Goal: Task Accomplishment & Management: Manage account settings

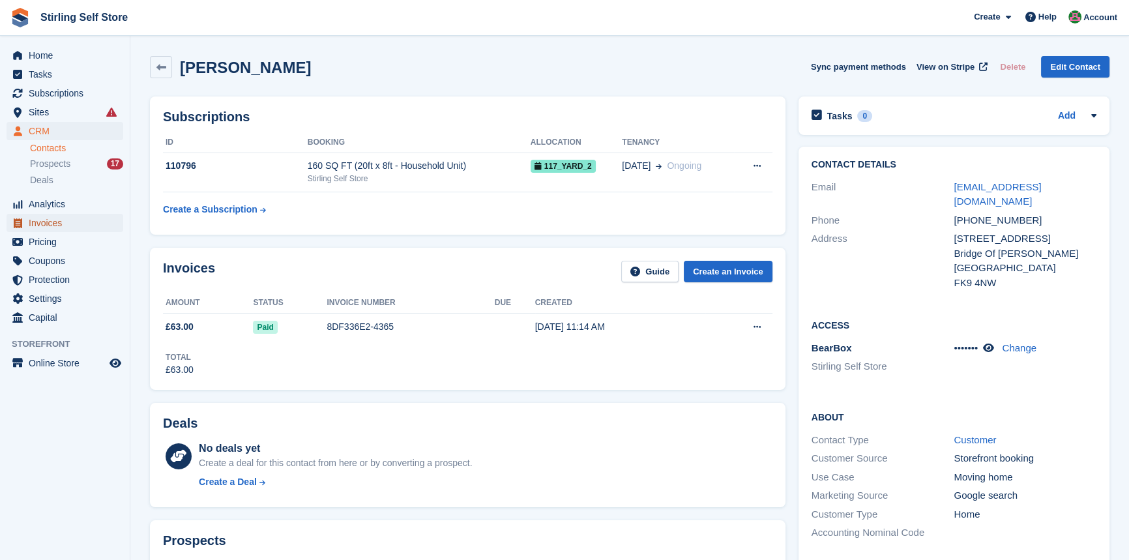
click at [67, 221] on span "Invoices" at bounding box center [68, 223] width 78 height 18
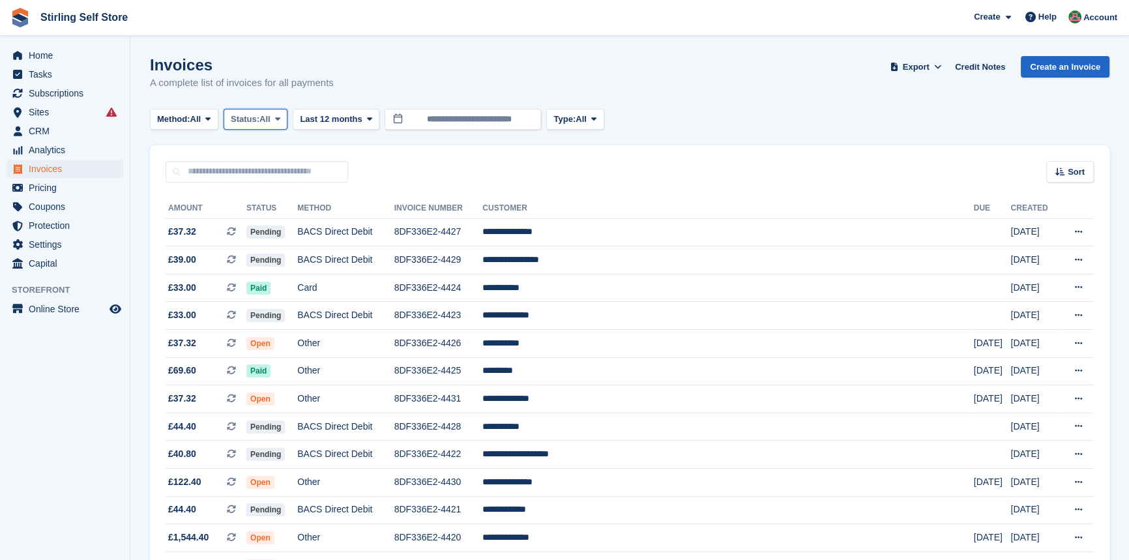
click at [280, 118] on icon at bounding box center [277, 119] width 5 height 8
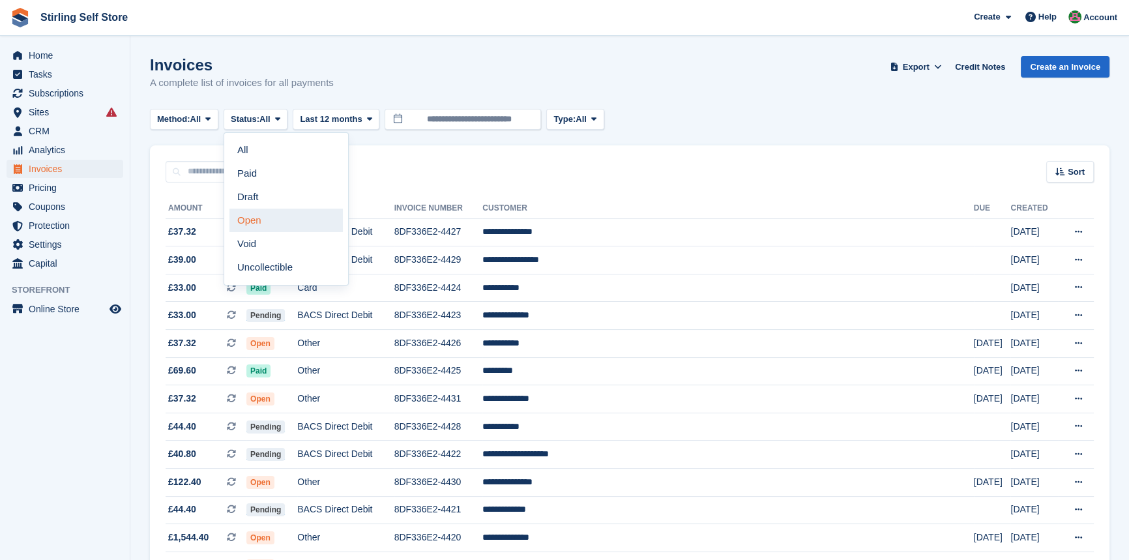
click at [276, 224] on link "Open" at bounding box center [286, 220] width 113 height 23
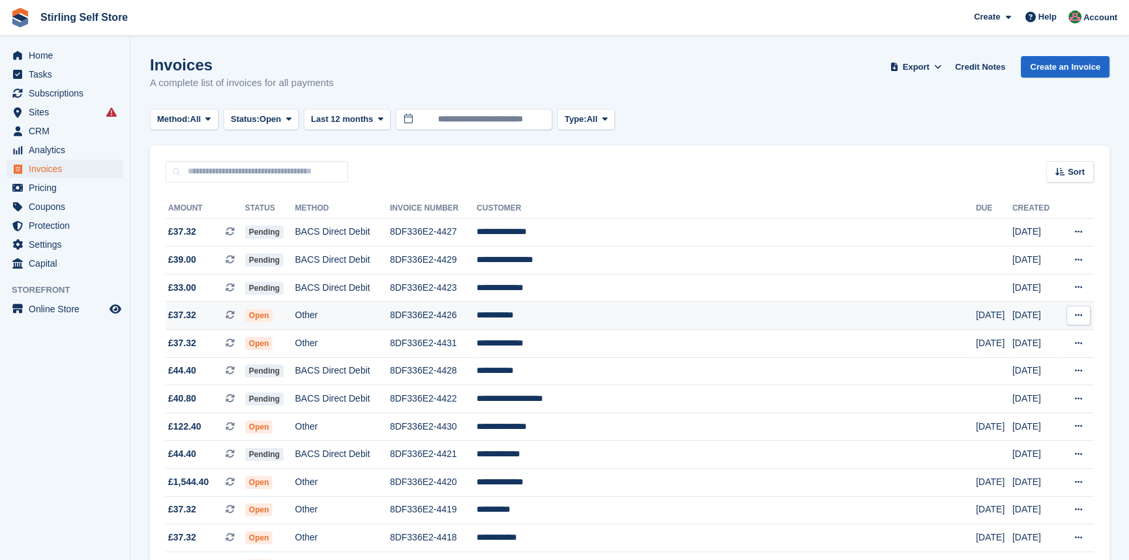
drag, startPoint x: 603, startPoint y: 321, endPoint x: 595, endPoint y: 329, distance: 11.1
click at [582, 313] on td "**********" at bounding box center [727, 316] width 500 height 28
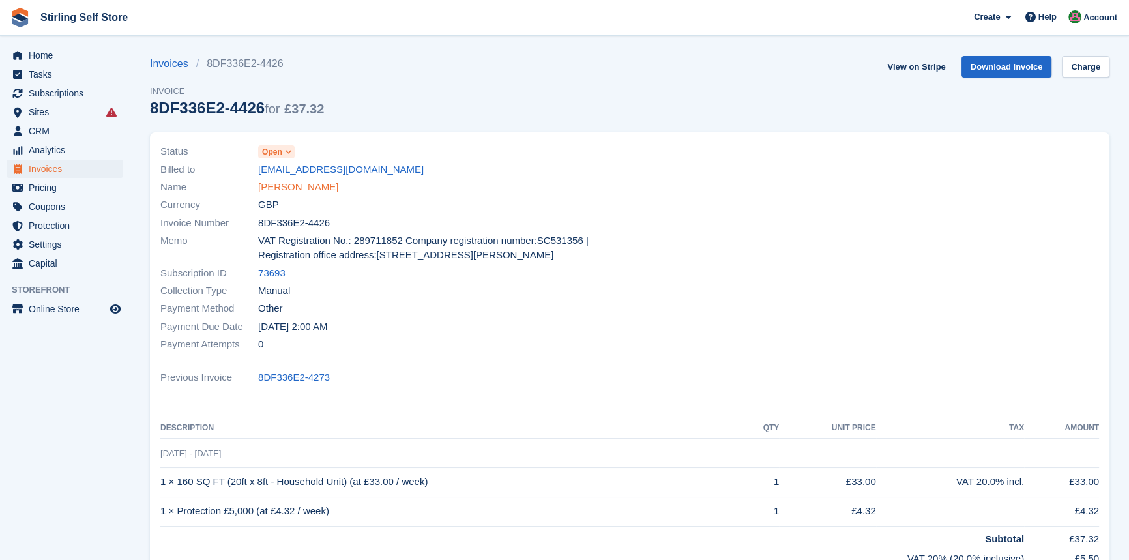
click at [287, 185] on link "Tony Duncan" at bounding box center [298, 187] width 80 height 15
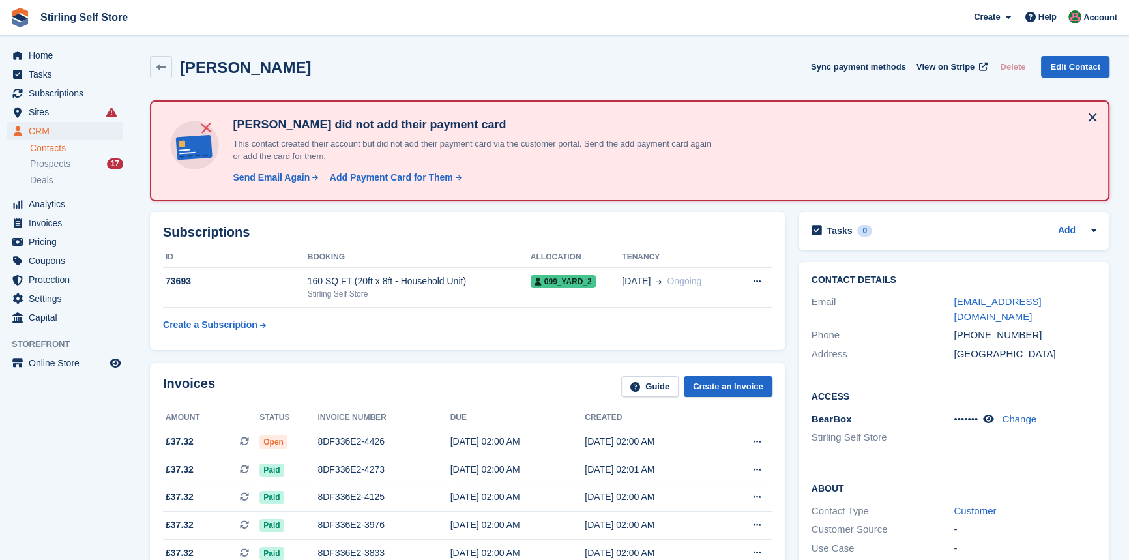
drag, startPoint x: 347, startPoint y: 439, endPoint x: 402, endPoint y: 410, distance: 62.4
click at [348, 438] on div "8DF336E2-4426" at bounding box center [384, 442] width 132 height 14
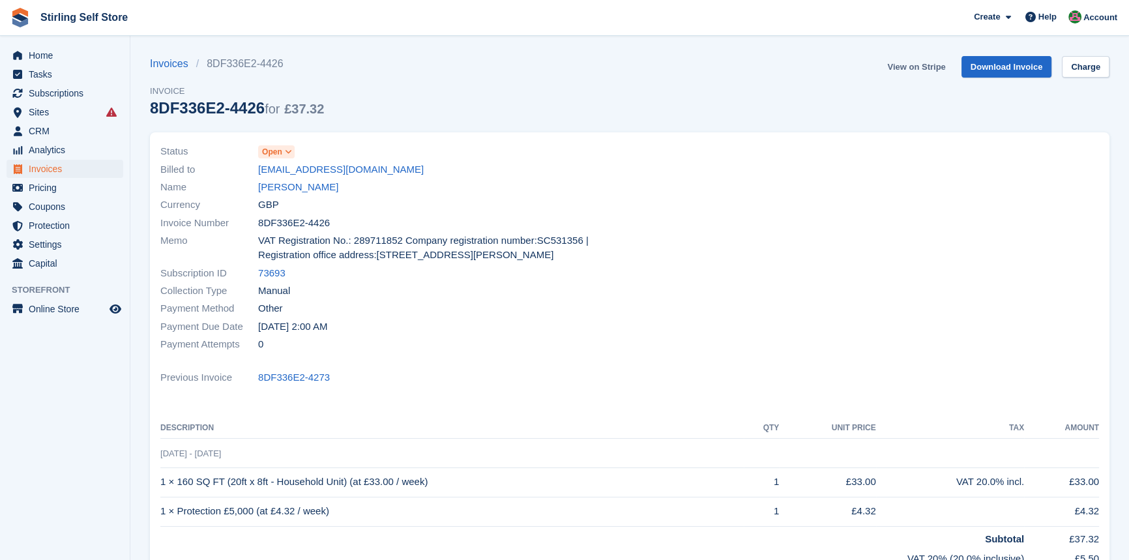
click at [915, 69] on link "View on Stripe" at bounding box center [916, 67] width 68 height 22
drag, startPoint x: 286, startPoint y: 190, endPoint x: 299, endPoint y: 195, distance: 13.8
click at [286, 190] on link "[PERSON_NAME]" at bounding box center [298, 187] width 80 height 15
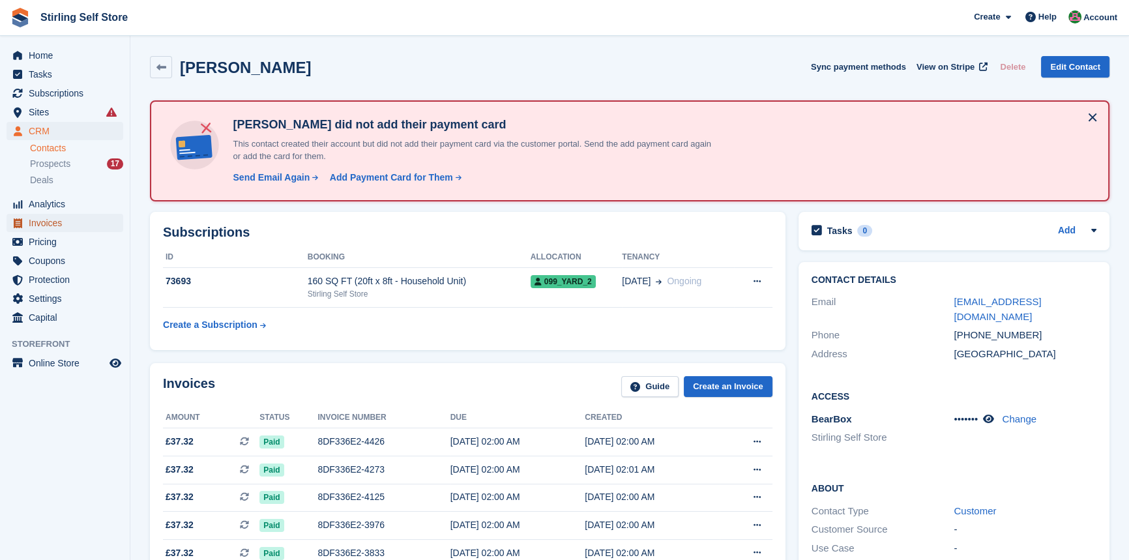
click at [65, 225] on span "Invoices" at bounding box center [68, 223] width 78 height 18
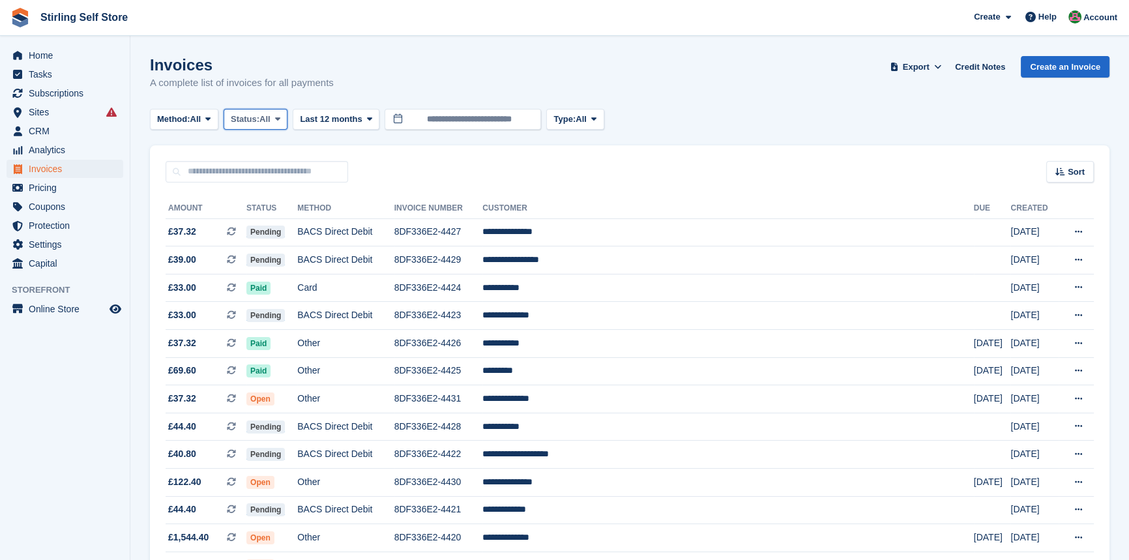
click at [280, 115] on icon at bounding box center [277, 119] width 5 height 8
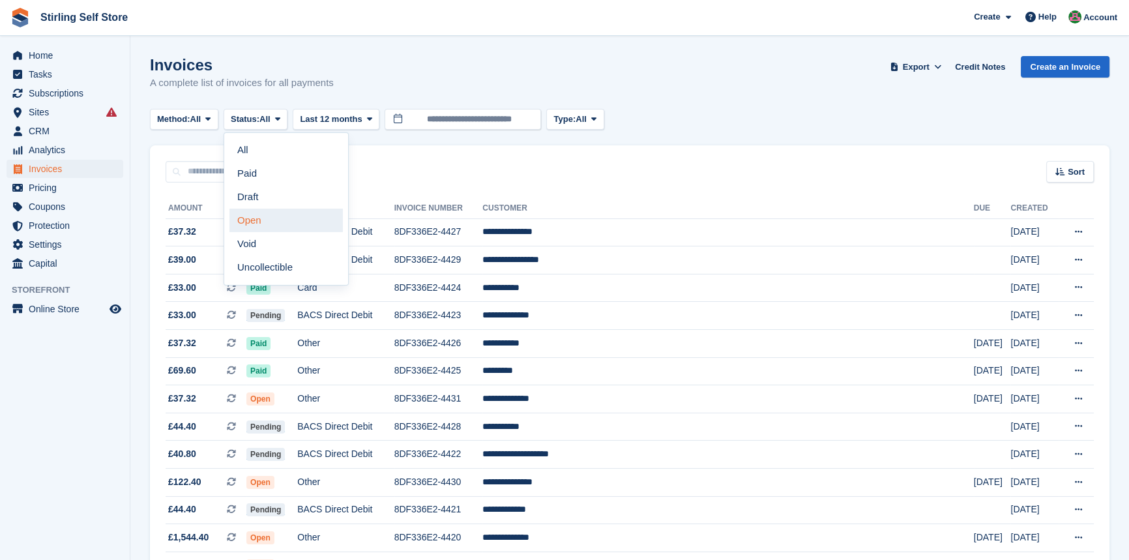
click at [270, 226] on link "Open" at bounding box center [286, 220] width 113 height 23
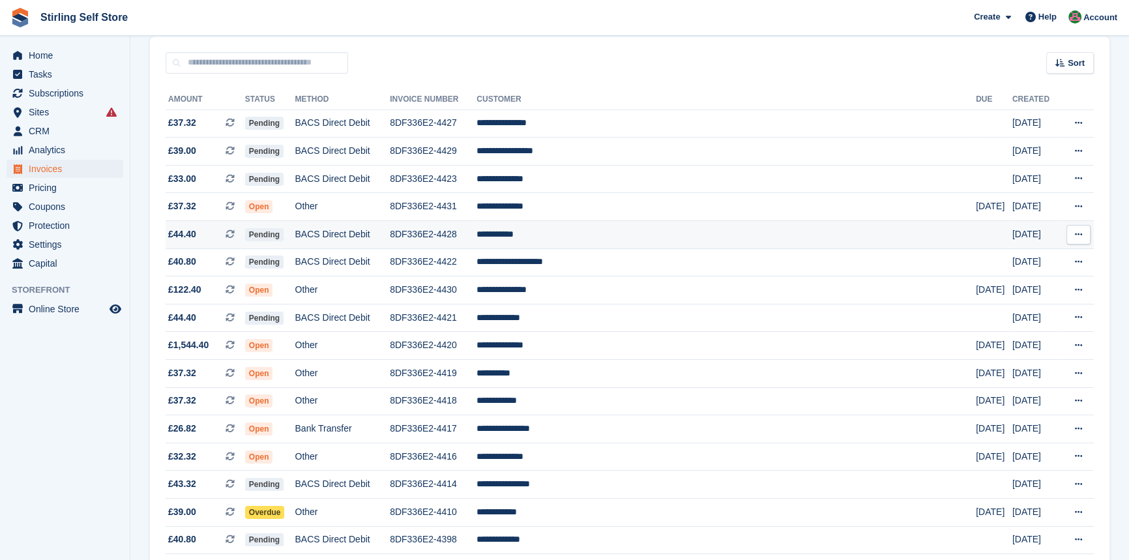
scroll to position [118, 0]
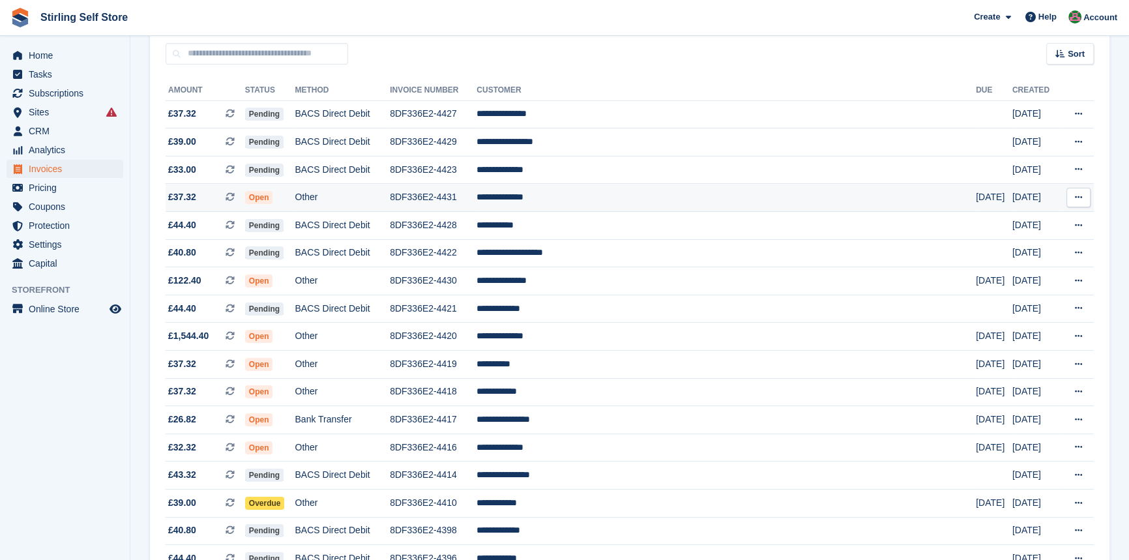
click at [599, 196] on td "**********" at bounding box center [727, 198] width 500 height 28
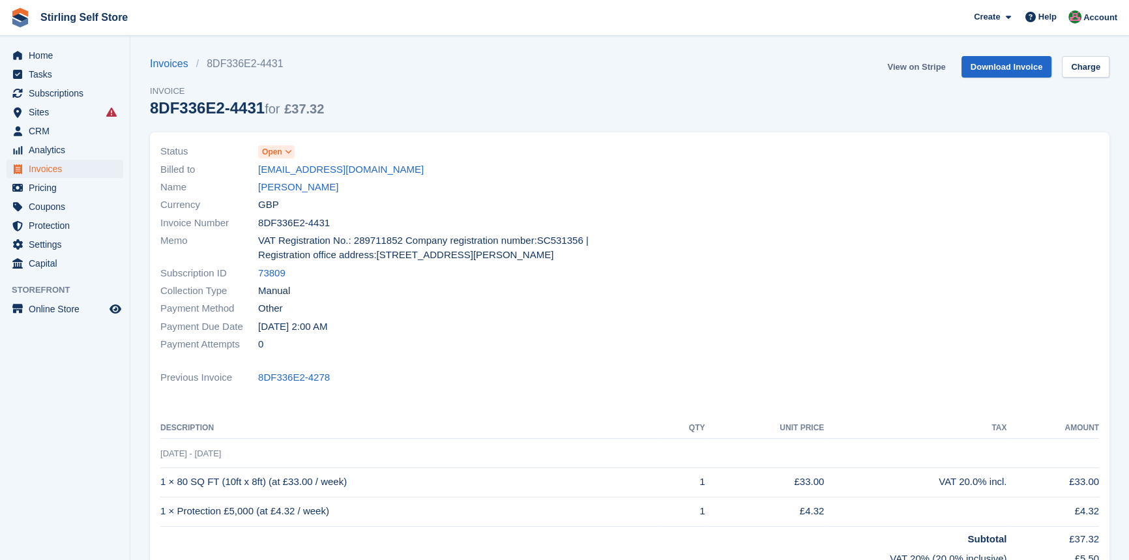
click at [933, 66] on link "View on Stripe" at bounding box center [916, 67] width 68 height 22
click at [62, 170] on span "Invoices" at bounding box center [68, 169] width 78 height 18
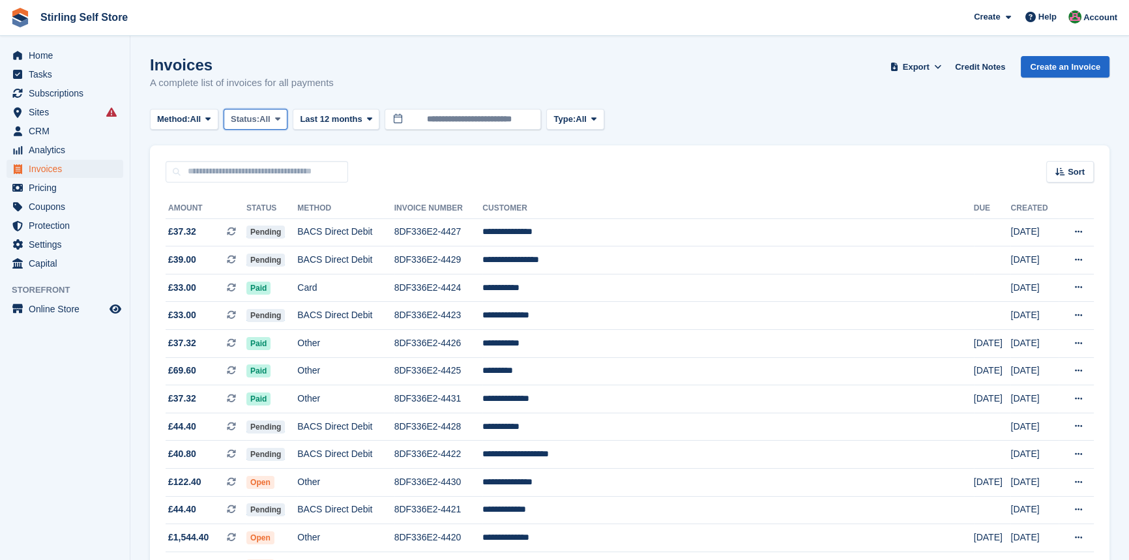
click at [280, 117] on icon at bounding box center [277, 119] width 5 height 8
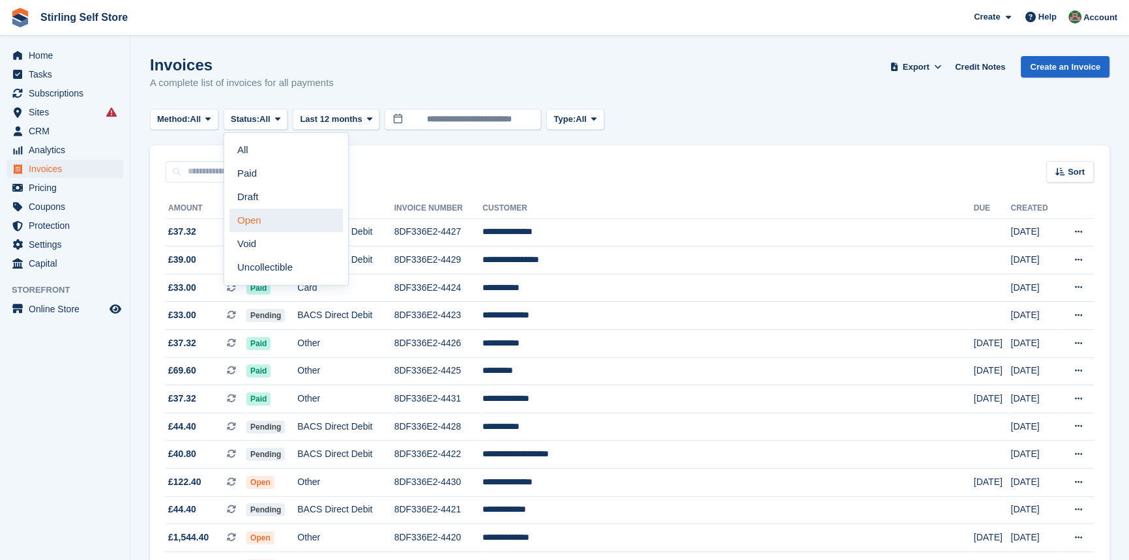
click at [278, 218] on link "Open" at bounding box center [286, 220] width 113 height 23
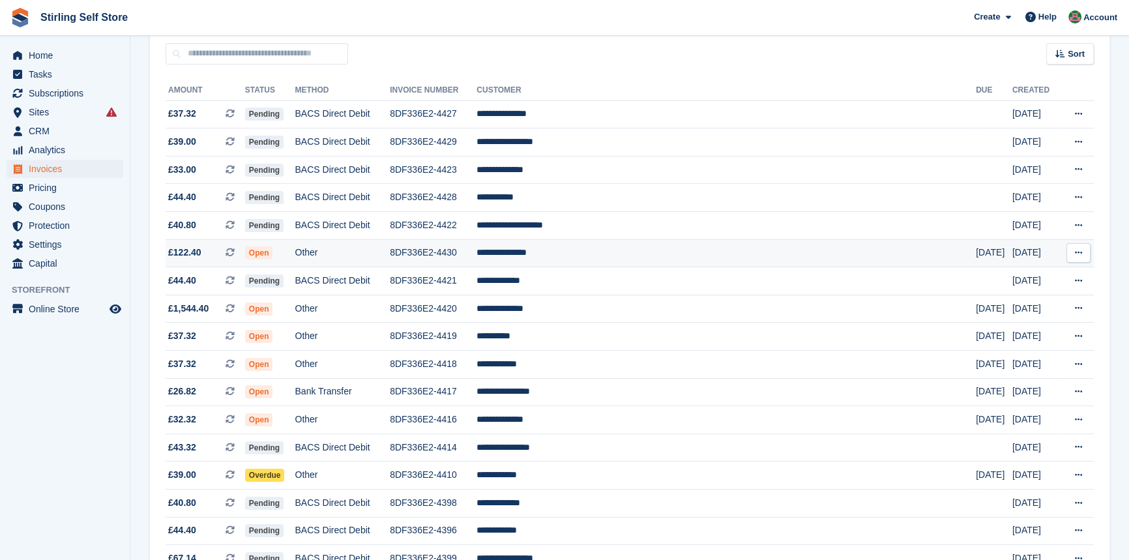
scroll to position [177, 0]
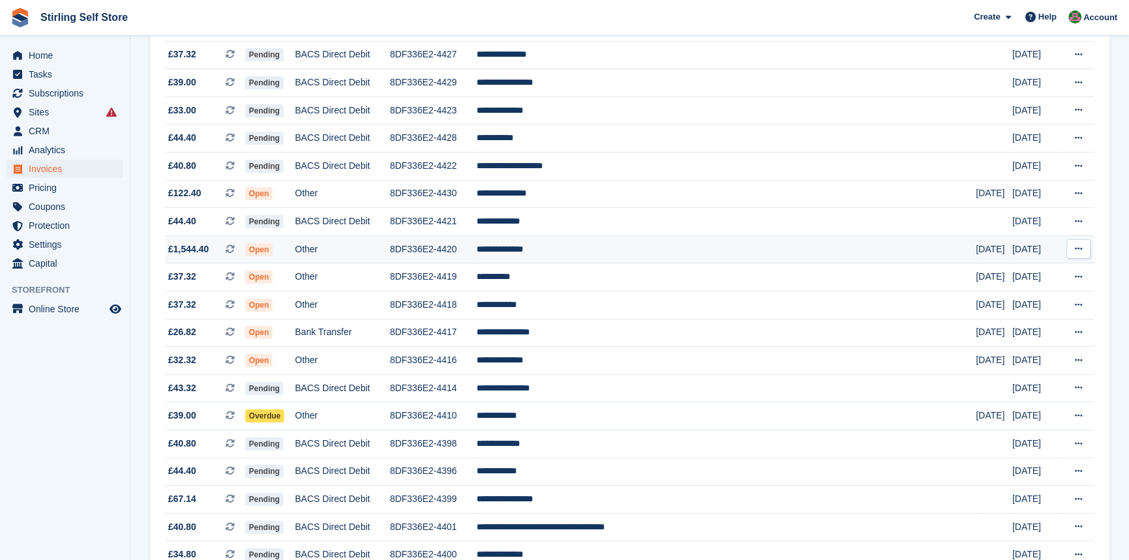
click at [607, 253] on td "**********" at bounding box center [727, 249] width 500 height 28
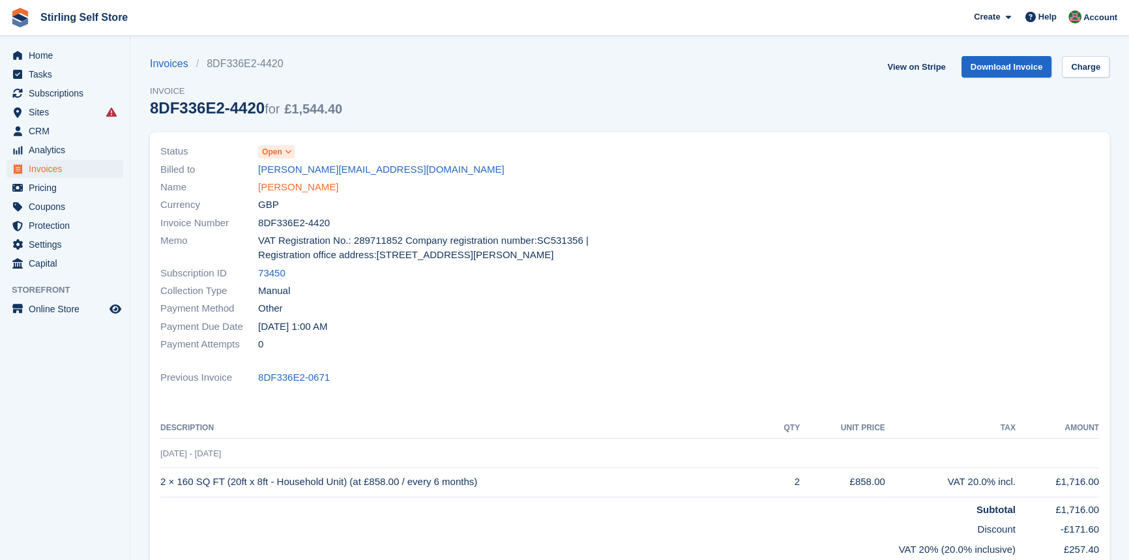
click at [305, 188] on link "[PERSON_NAME]" at bounding box center [298, 187] width 80 height 15
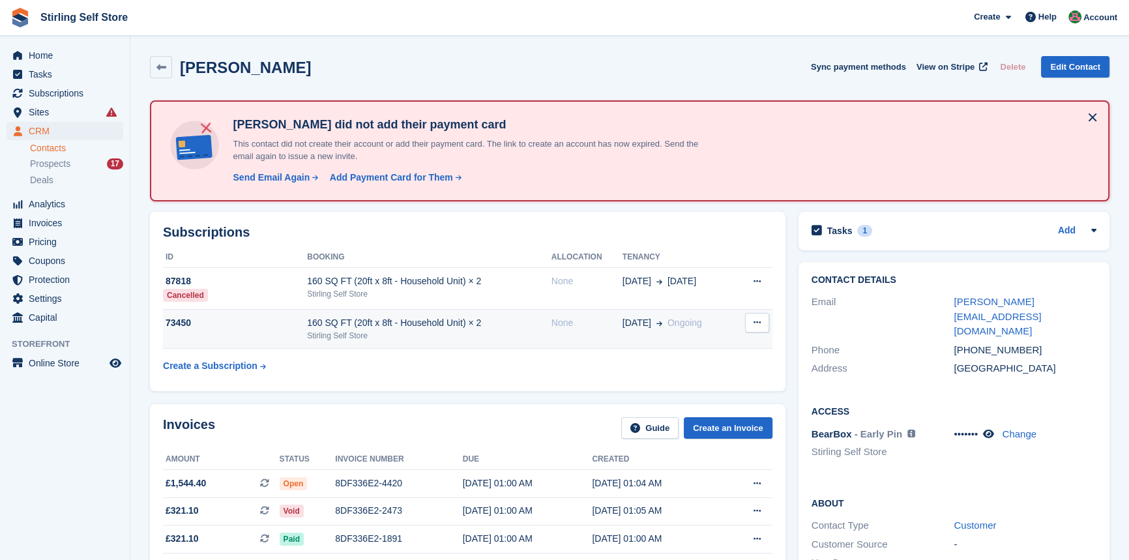
click at [415, 332] on div "Stirling Self Store" at bounding box center [429, 336] width 245 height 12
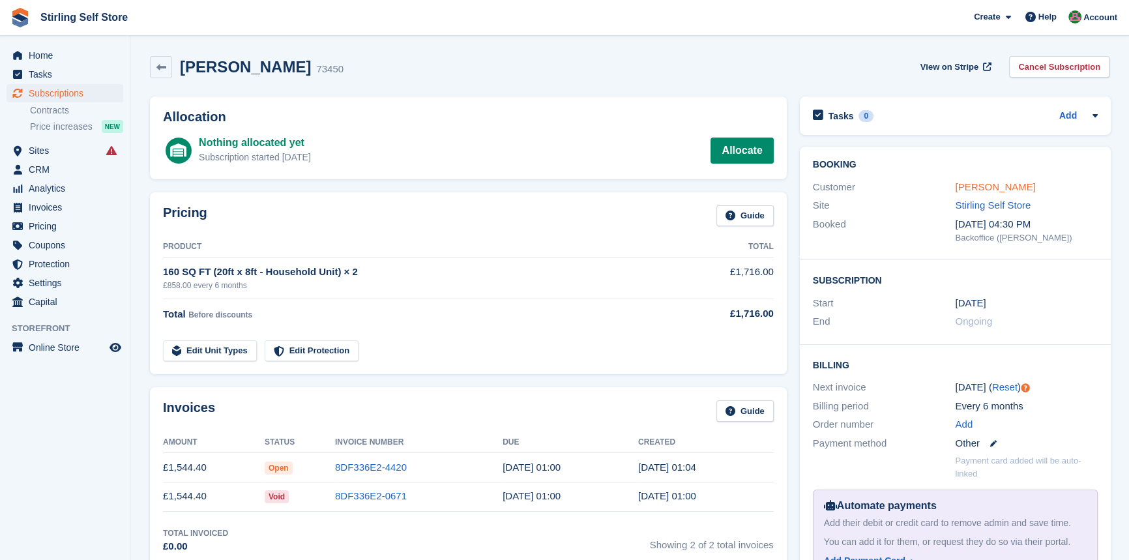
click at [987, 185] on link "[PERSON_NAME]" at bounding box center [995, 186] width 80 height 11
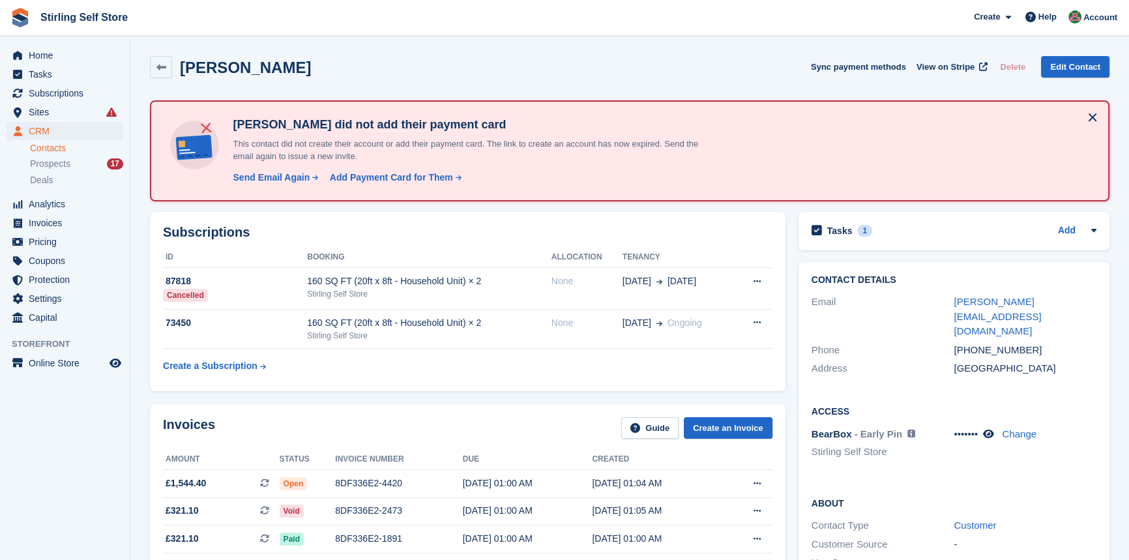
drag, startPoint x: 299, startPoint y: 70, endPoint x: 198, endPoint y: 78, distance: 101.3
click at [179, 75] on div "[PERSON_NAME] Sync payment methods View on Stripe Delete Edit Contact" at bounding box center [630, 67] width 960 height 22
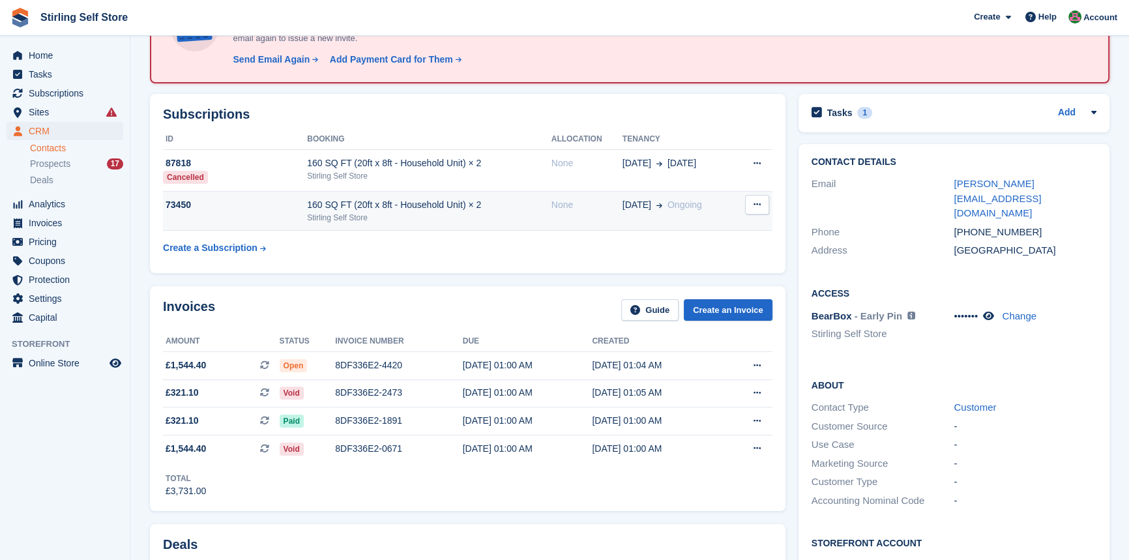
click at [391, 218] on div "Stirling Self Store" at bounding box center [429, 218] width 245 height 12
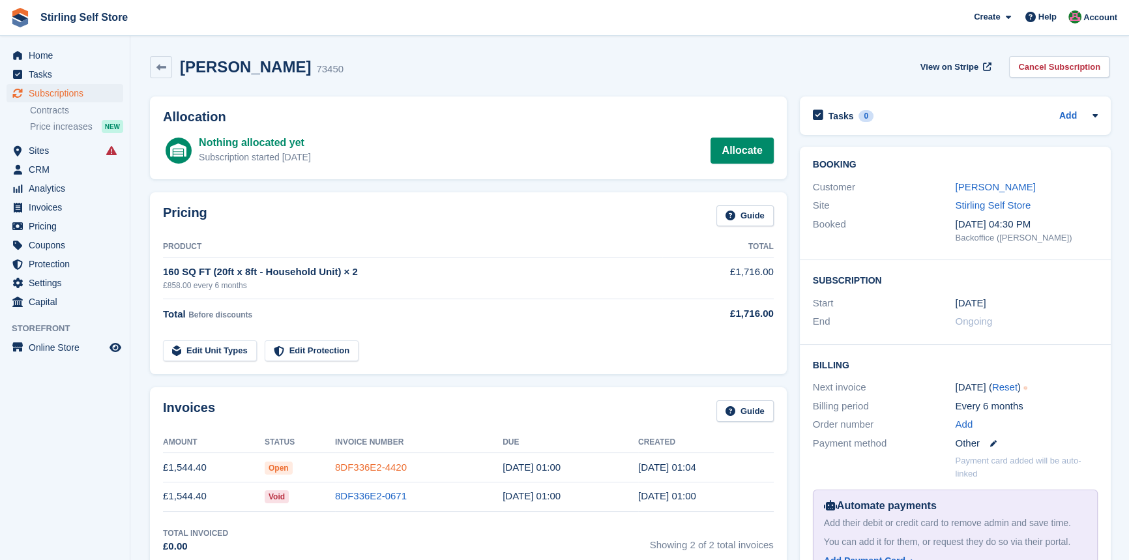
click at [376, 470] on link "8DF336E2-4420" at bounding box center [371, 467] width 72 height 11
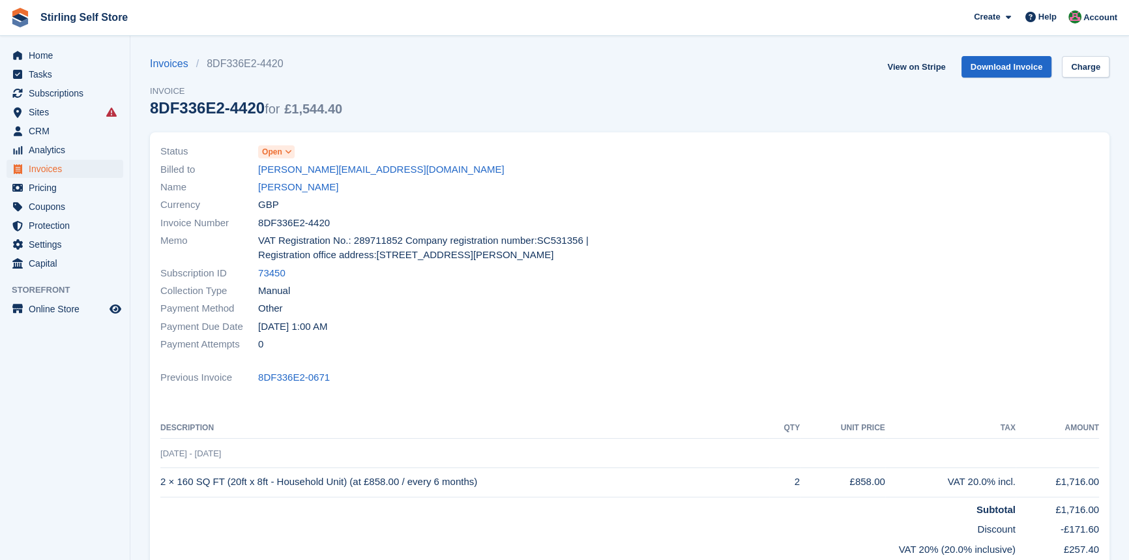
click at [293, 151] on span at bounding box center [289, 152] width 10 height 10
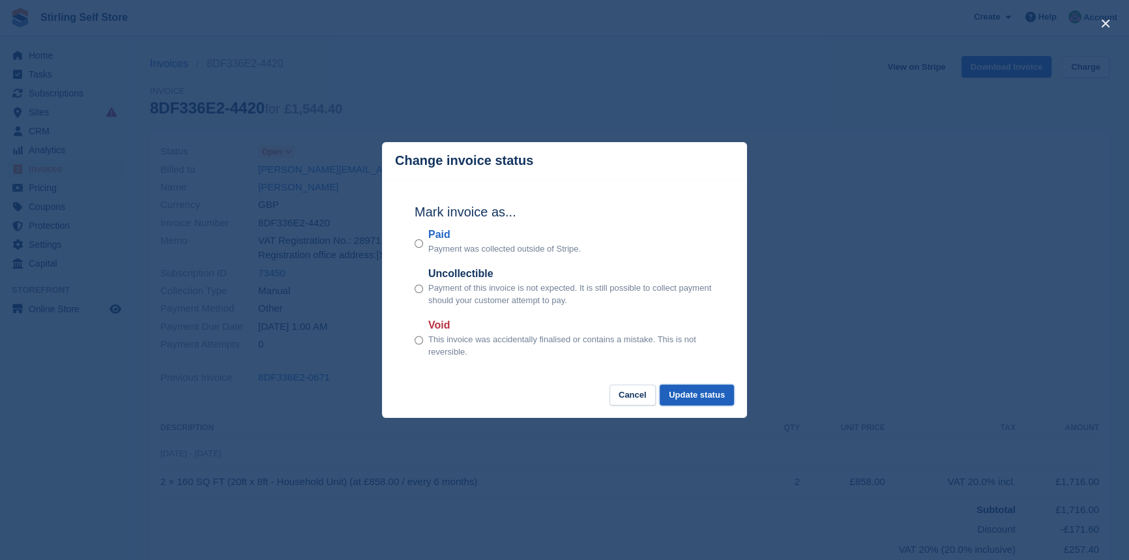
click at [693, 398] on button "Update status" at bounding box center [697, 396] width 74 height 22
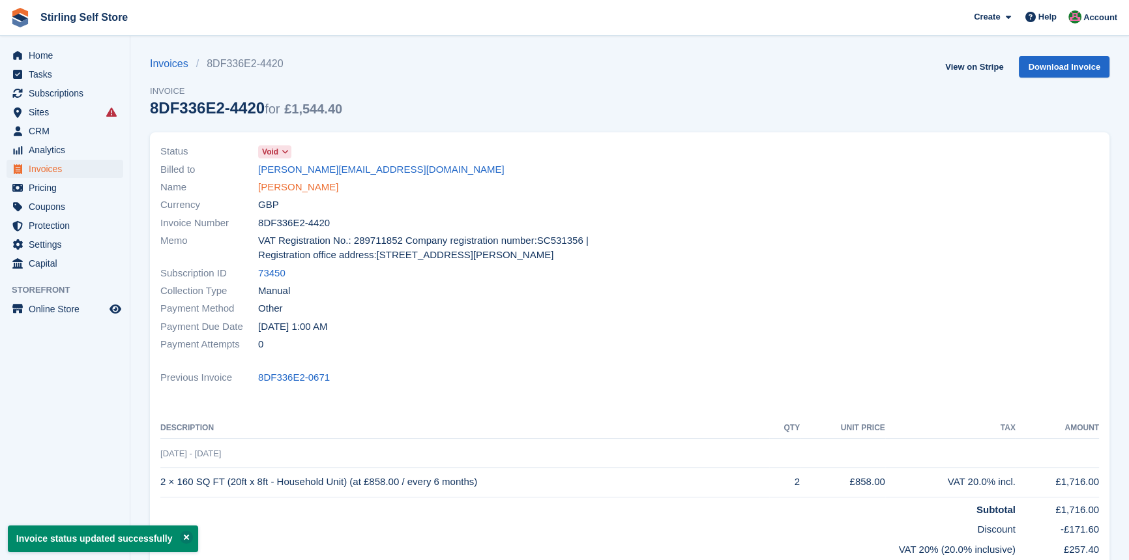
click at [308, 190] on link "Steven Fleming" at bounding box center [298, 187] width 80 height 15
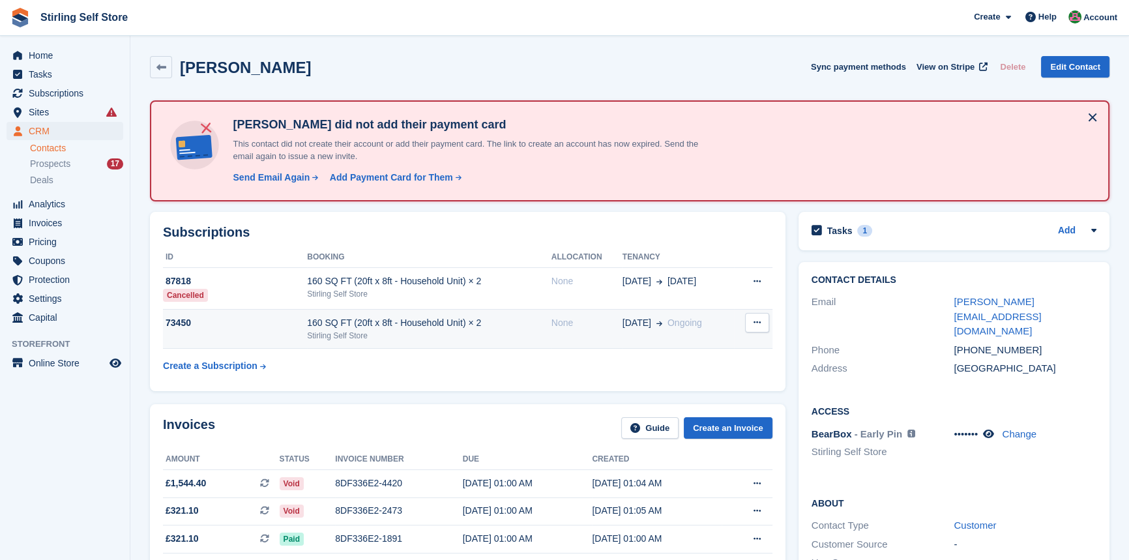
click at [437, 321] on div "160 SQ FT (20ft x 8ft - Household Unit) × 2" at bounding box center [429, 323] width 245 height 14
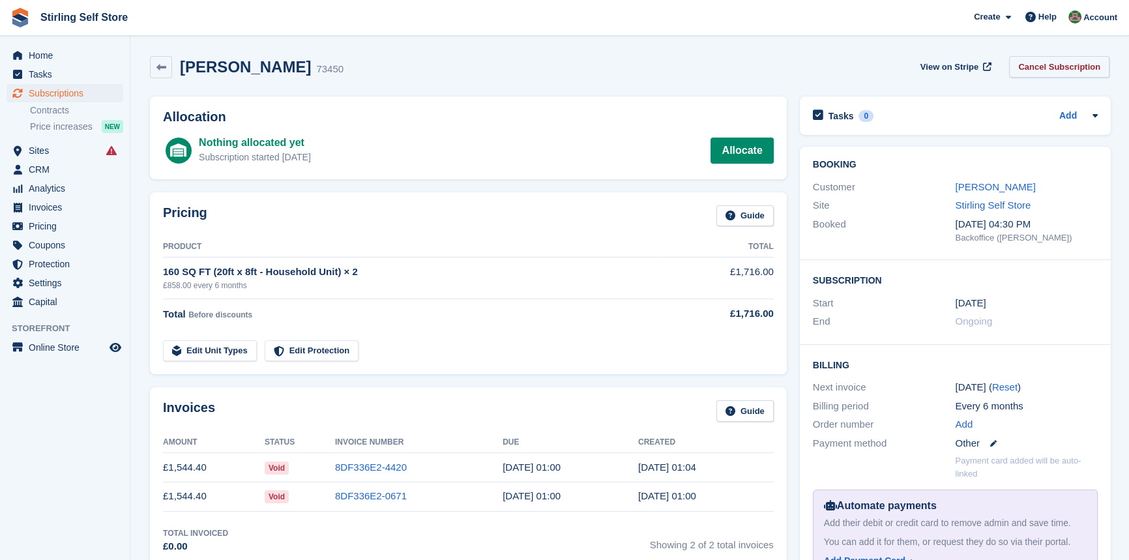
click at [1061, 65] on link "Cancel Subscription" at bounding box center [1059, 67] width 100 height 22
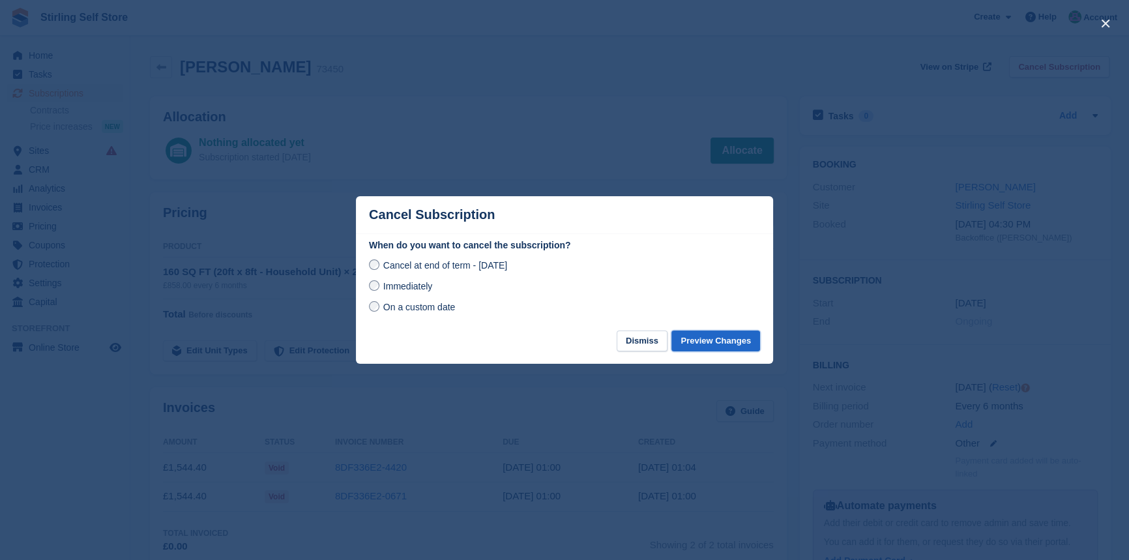
drag, startPoint x: 707, startPoint y: 341, endPoint x: 735, endPoint y: 338, distance: 28.2
click at [708, 342] on button "Preview Changes" at bounding box center [716, 342] width 89 height 22
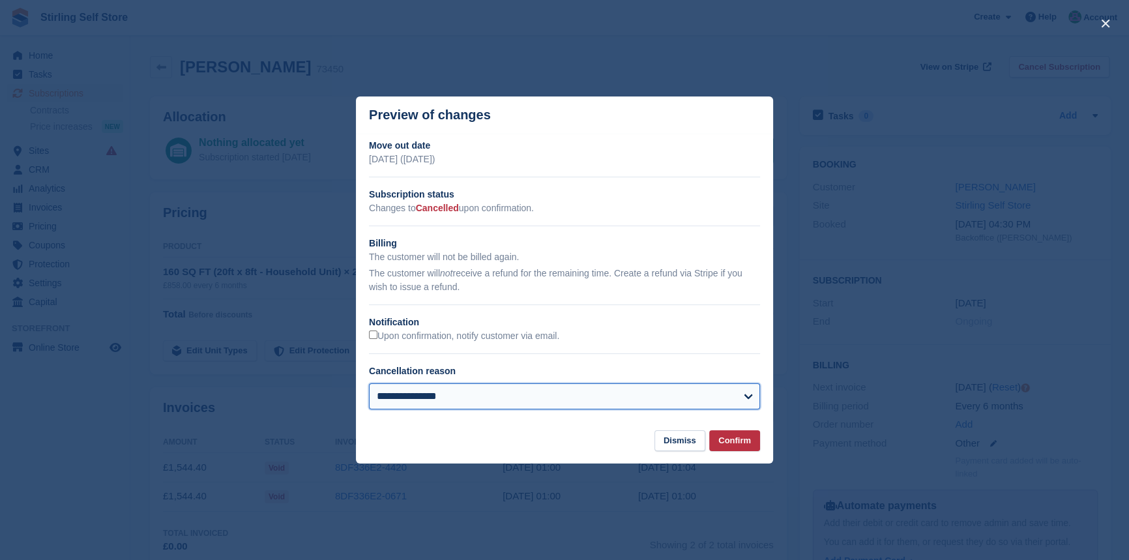
click at [457, 393] on select "**********" at bounding box center [564, 396] width 391 height 26
select select "**********"
click at [369, 384] on select "**********" at bounding box center [564, 396] width 391 height 26
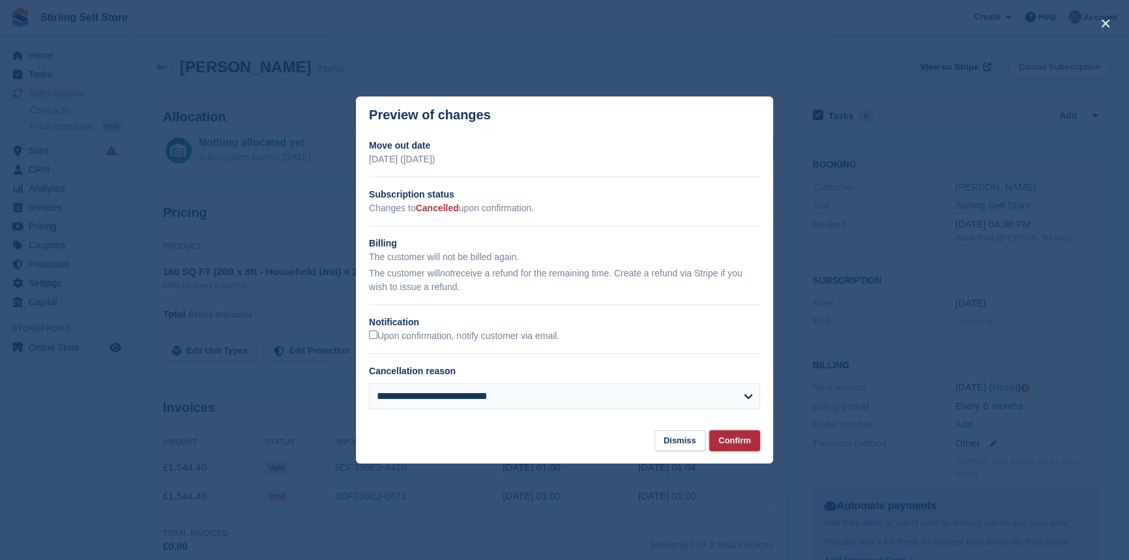
click at [738, 437] on button "Confirm" at bounding box center [735, 441] width 51 height 22
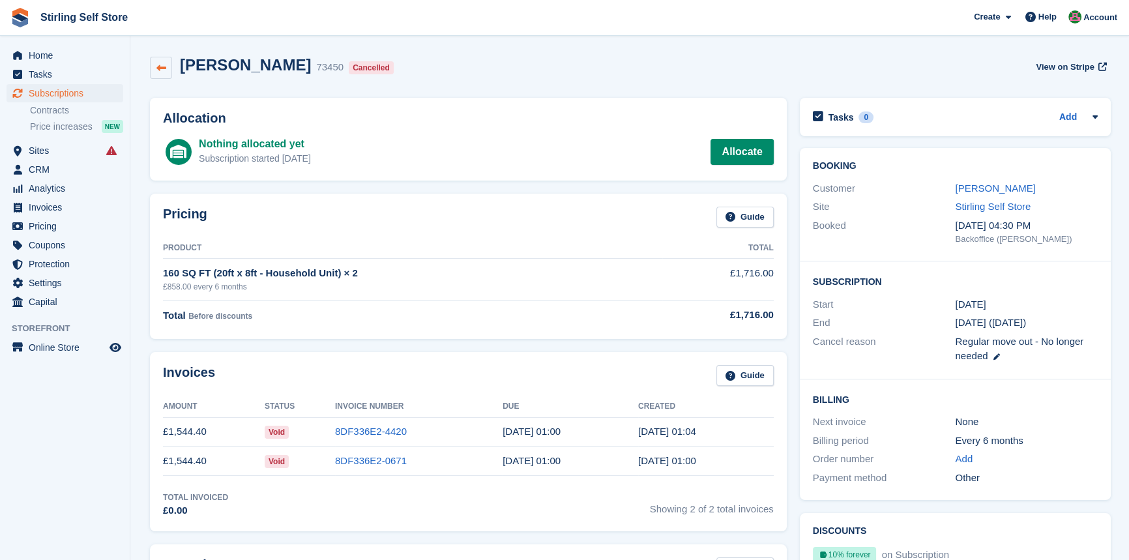
click at [160, 67] on icon at bounding box center [162, 68] width 10 height 10
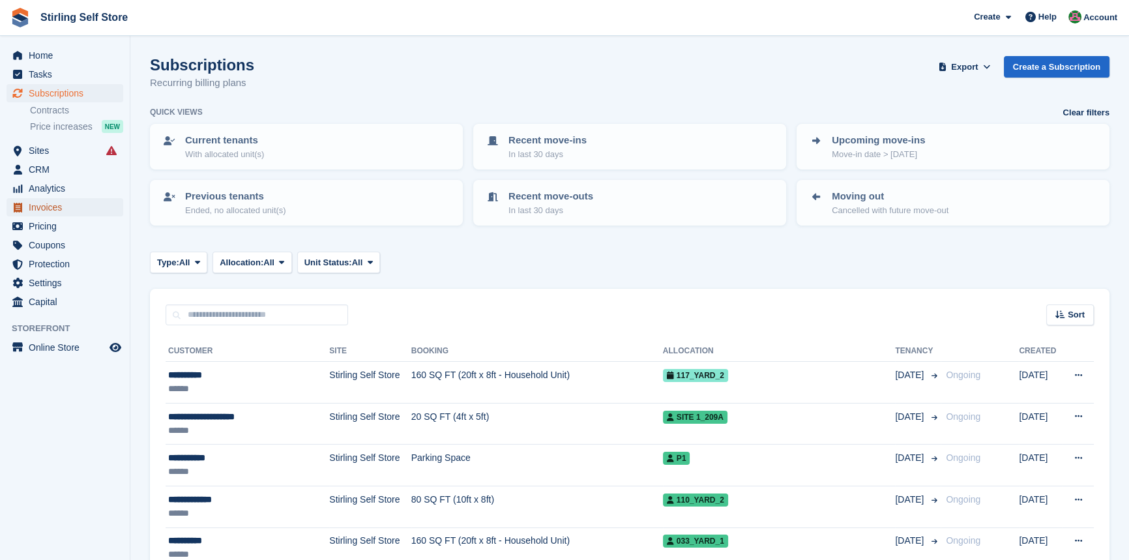
drag, startPoint x: 57, startPoint y: 207, endPoint x: 66, endPoint y: 209, distance: 8.6
click at [58, 207] on span "Invoices" at bounding box center [68, 207] width 78 height 18
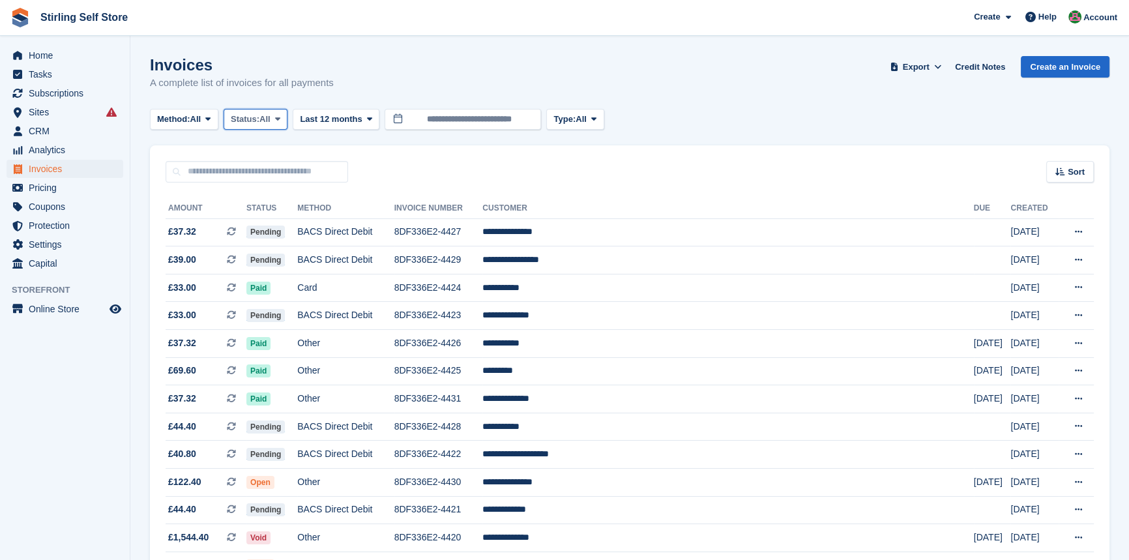
click at [280, 119] on icon at bounding box center [277, 119] width 5 height 8
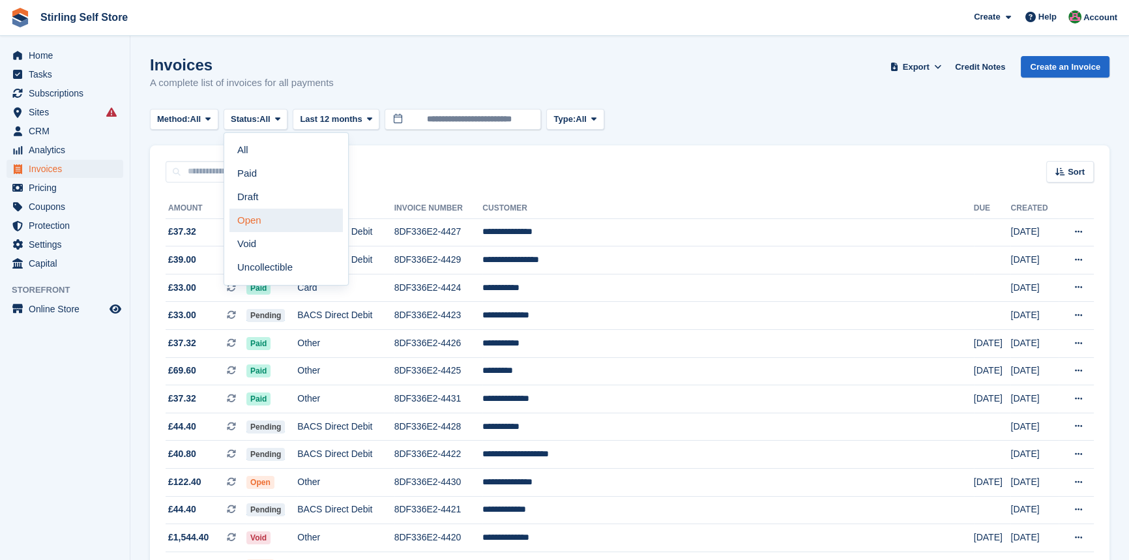
click at [289, 224] on link "Open" at bounding box center [286, 220] width 113 height 23
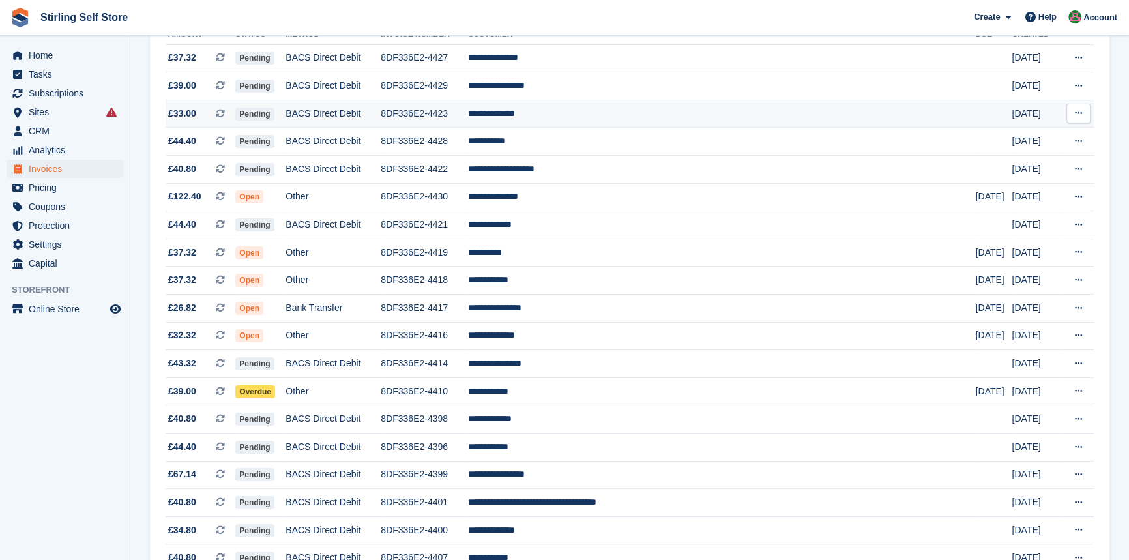
scroll to position [177, 0]
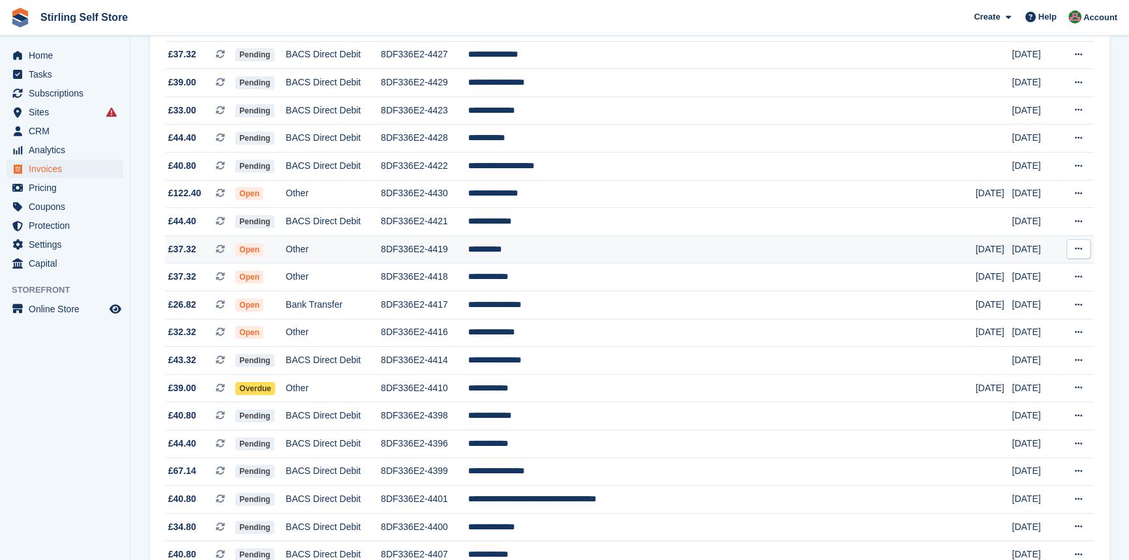
click at [573, 251] on td "**********" at bounding box center [722, 249] width 508 height 28
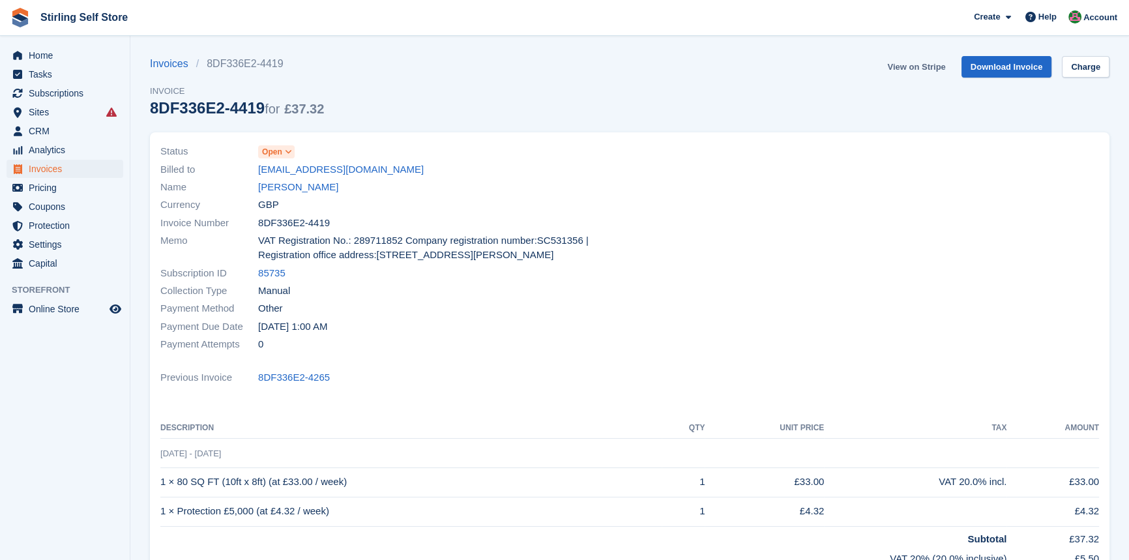
click at [917, 64] on link "View on Stripe" at bounding box center [916, 67] width 68 height 22
click at [59, 170] on span "Invoices" at bounding box center [68, 169] width 78 height 18
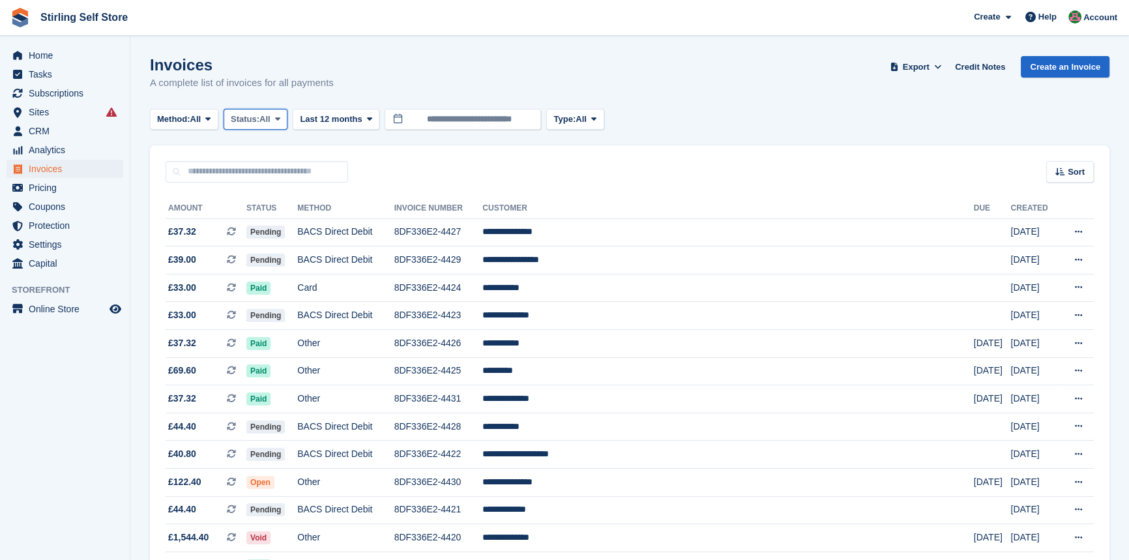
click at [271, 113] on span "All" at bounding box center [265, 119] width 11 height 13
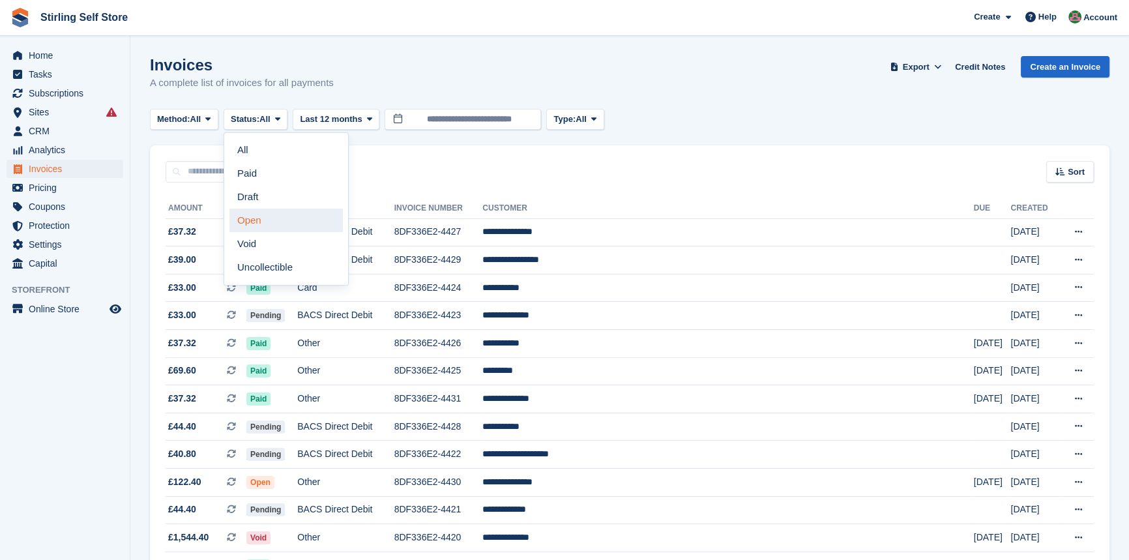
click at [254, 219] on link "Open" at bounding box center [286, 220] width 113 height 23
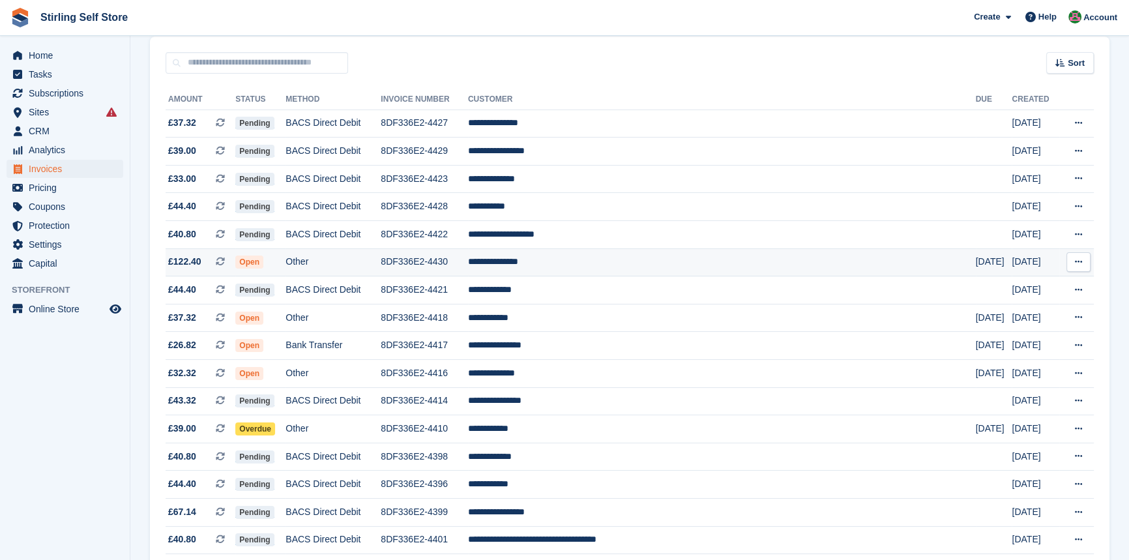
scroll to position [118, 0]
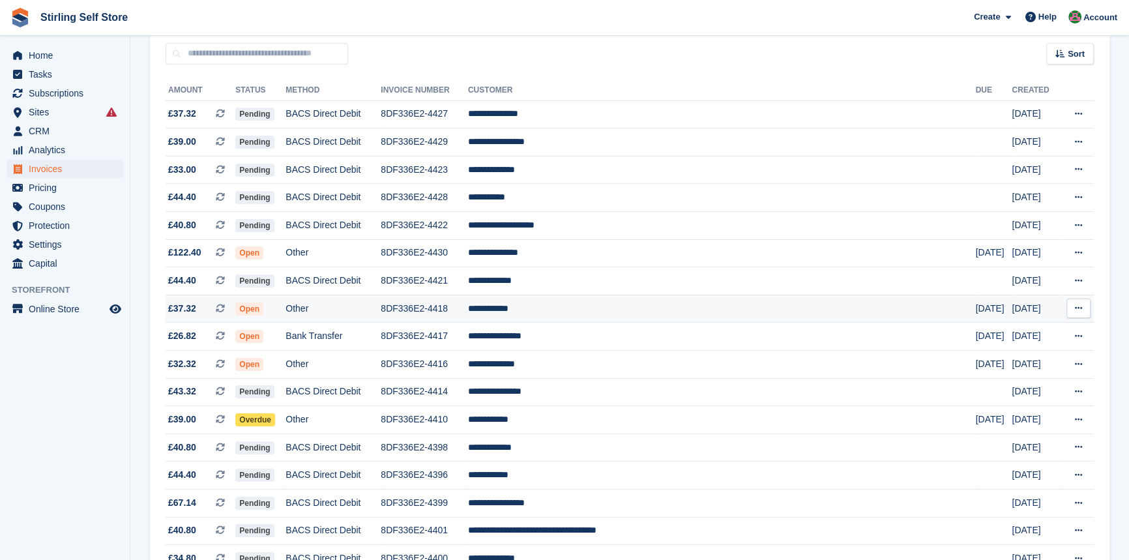
click at [586, 314] on td "**********" at bounding box center [722, 309] width 508 height 28
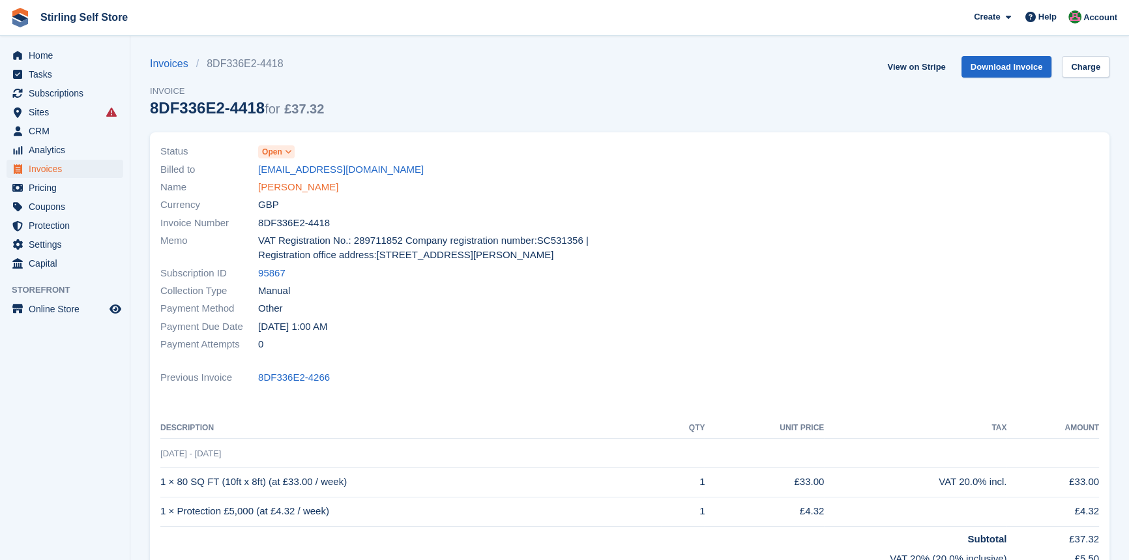
click at [280, 187] on link "[PERSON_NAME]" at bounding box center [298, 187] width 80 height 15
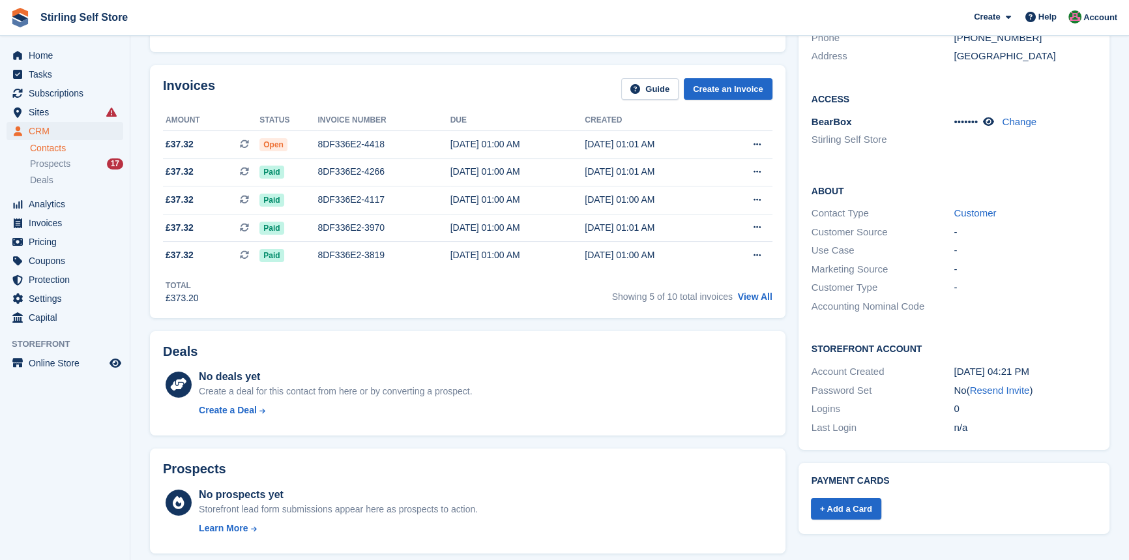
scroll to position [118, 0]
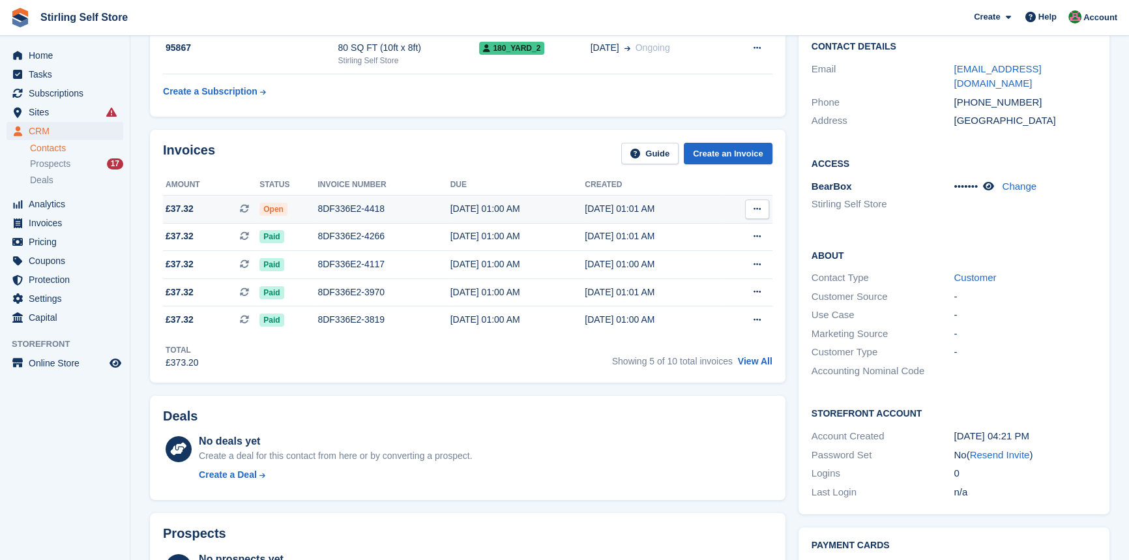
click at [371, 211] on div "8DF336E2-4418" at bounding box center [384, 209] width 132 height 14
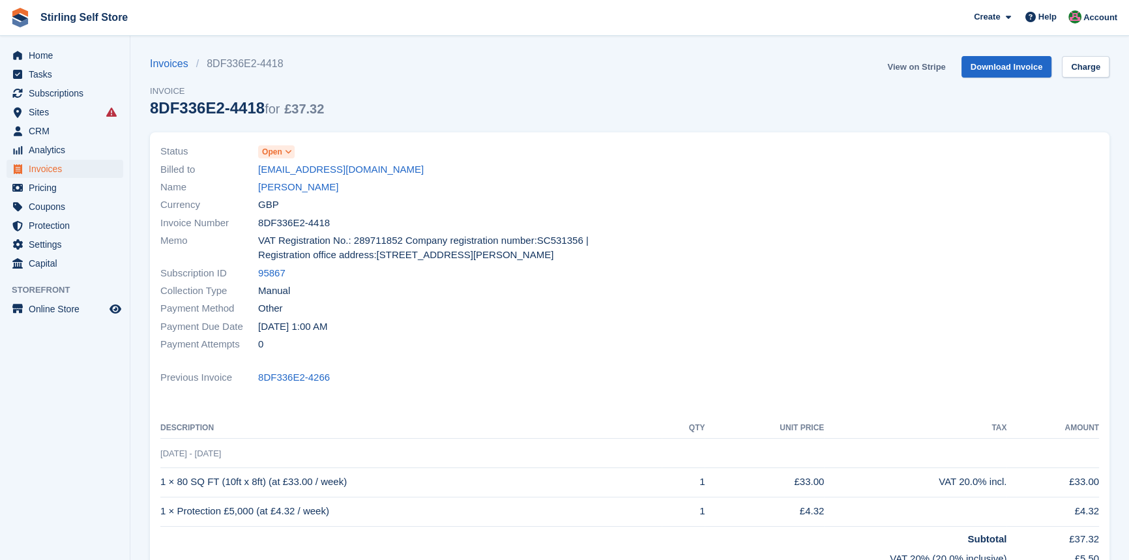
click at [904, 65] on link "View on Stripe" at bounding box center [916, 67] width 68 height 22
click at [67, 170] on span "Invoices" at bounding box center [68, 169] width 78 height 18
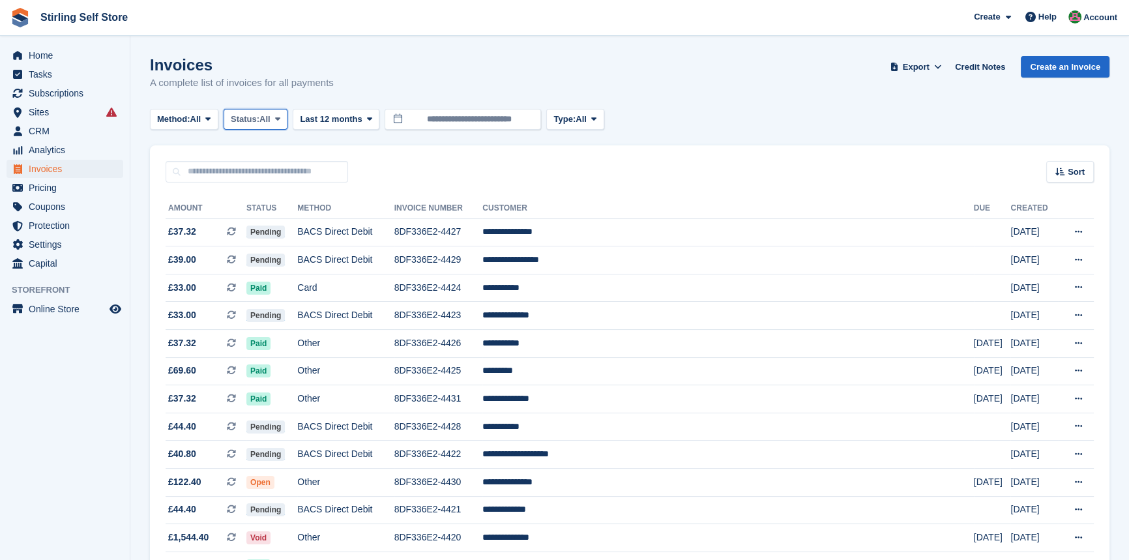
click at [283, 118] on span at bounding box center [278, 119] width 10 height 10
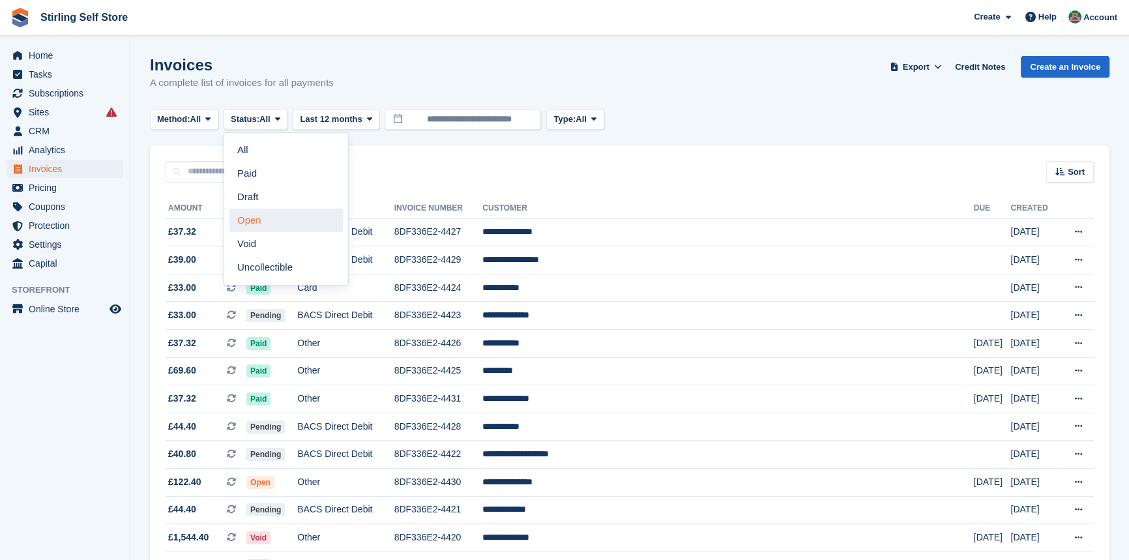
click at [256, 217] on link "Open" at bounding box center [286, 220] width 113 height 23
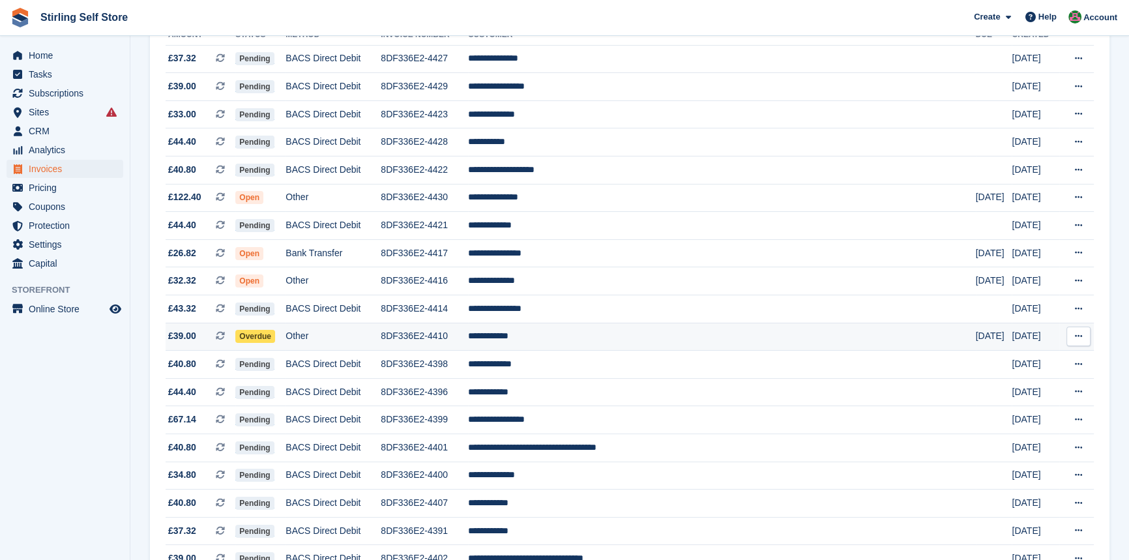
scroll to position [177, 0]
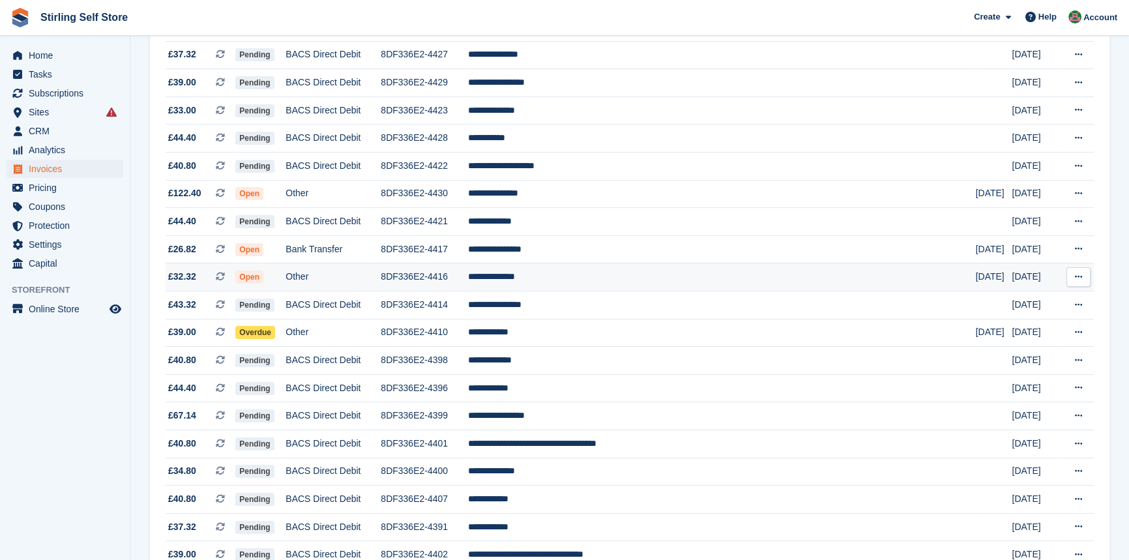
click at [590, 280] on td "**********" at bounding box center [722, 277] width 508 height 28
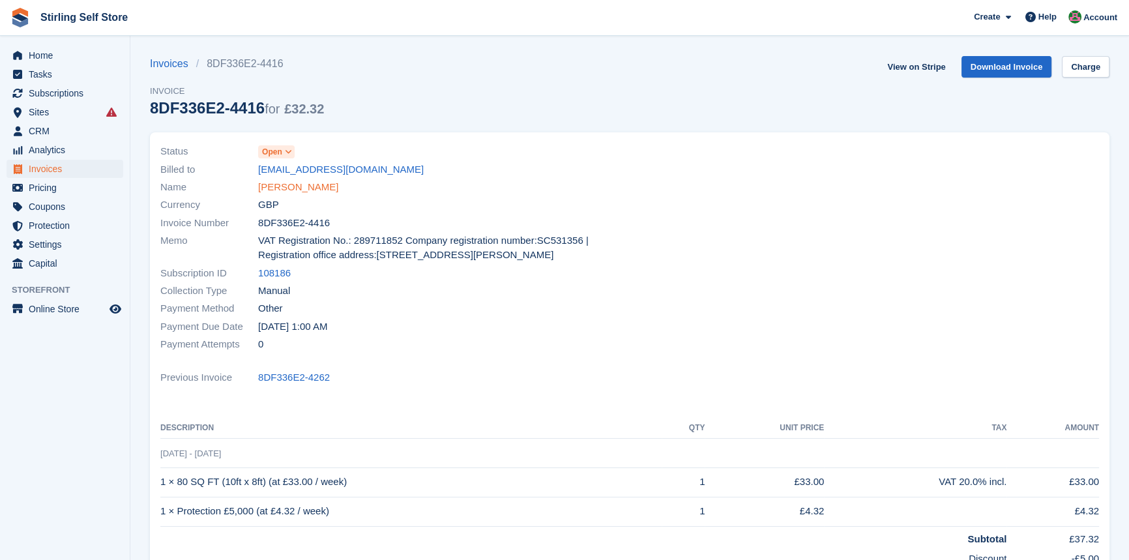
click at [298, 190] on link "[PERSON_NAME]" at bounding box center [298, 187] width 80 height 15
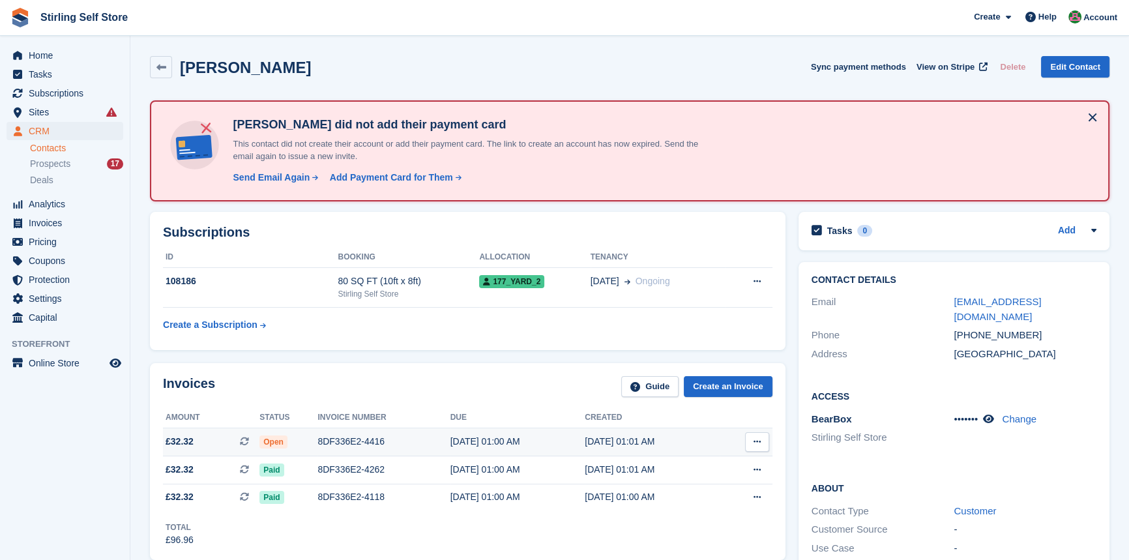
click at [348, 443] on div "8DF336E2-4416" at bounding box center [384, 442] width 132 height 14
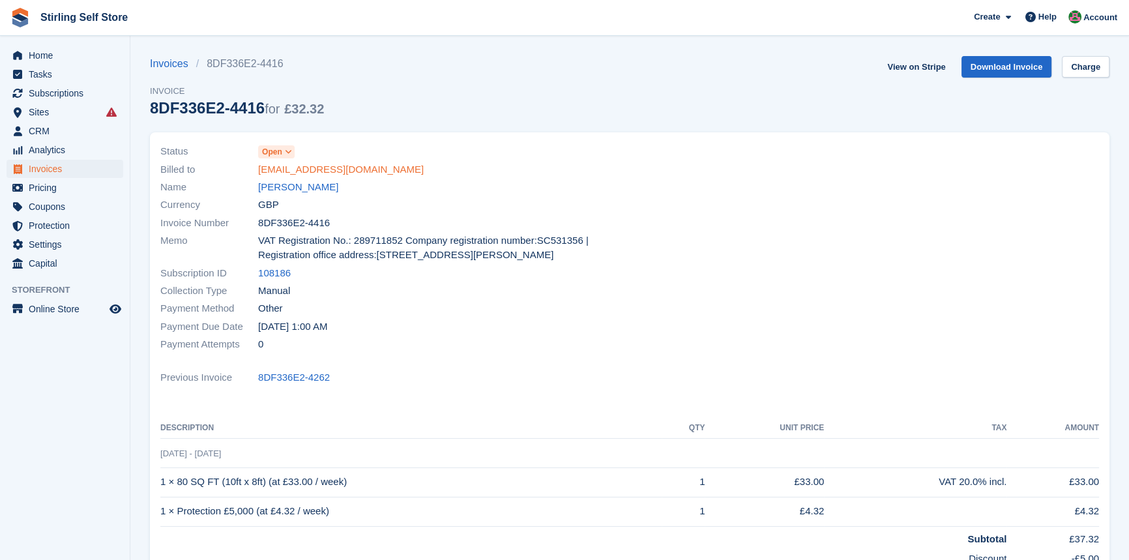
drag, startPoint x: 290, startPoint y: 149, endPoint x: 289, endPoint y: 164, distance: 15.7
click at [289, 149] on icon at bounding box center [288, 152] width 7 height 8
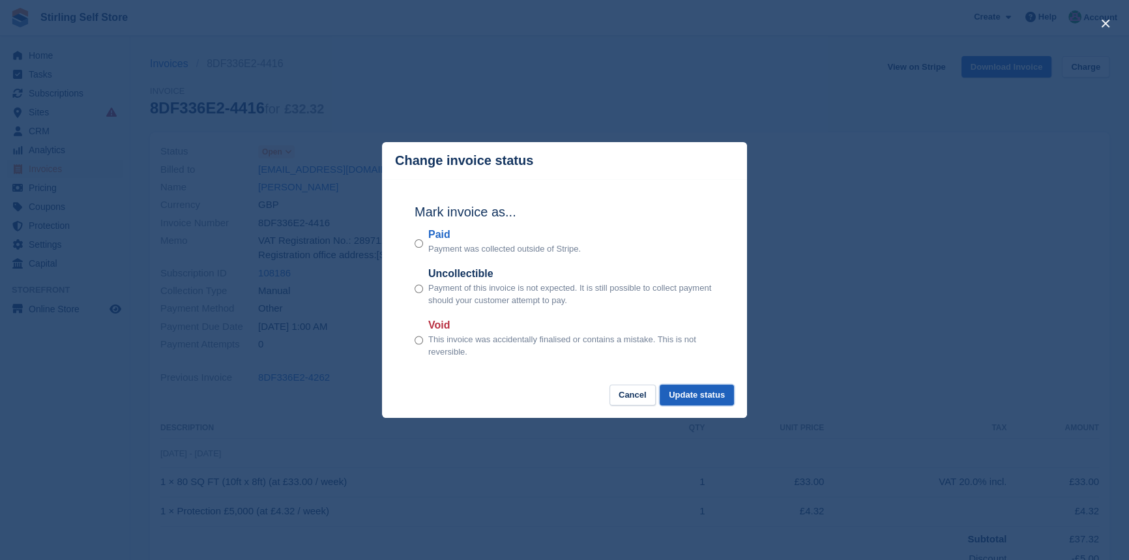
click at [699, 393] on button "Update status" at bounding box center [697, 396] width 74 height 22
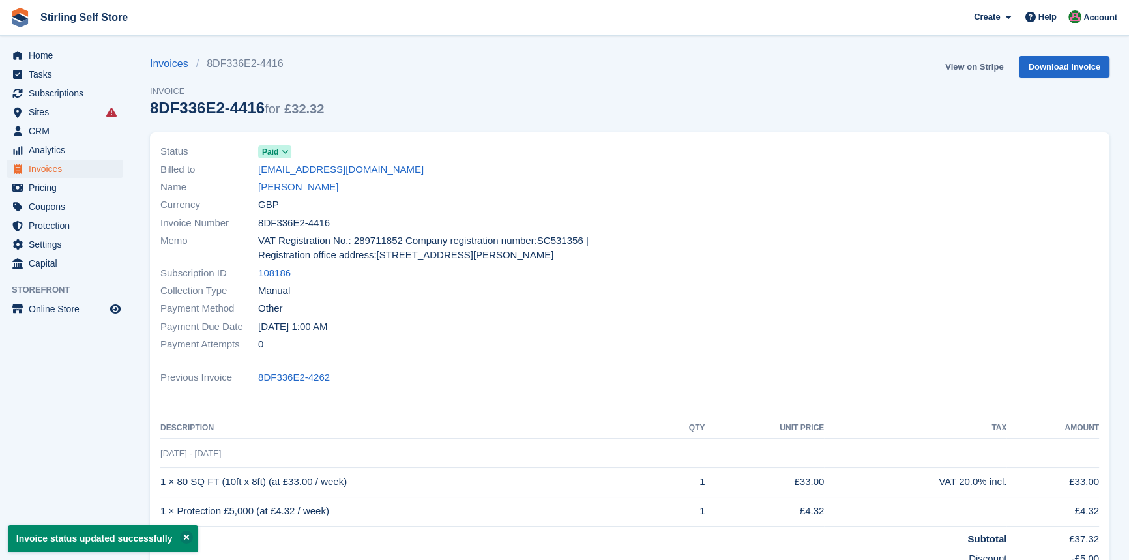
click at [970, 61] on link "View on Stripe" at bounding box center [974, 67] width 68 height 22
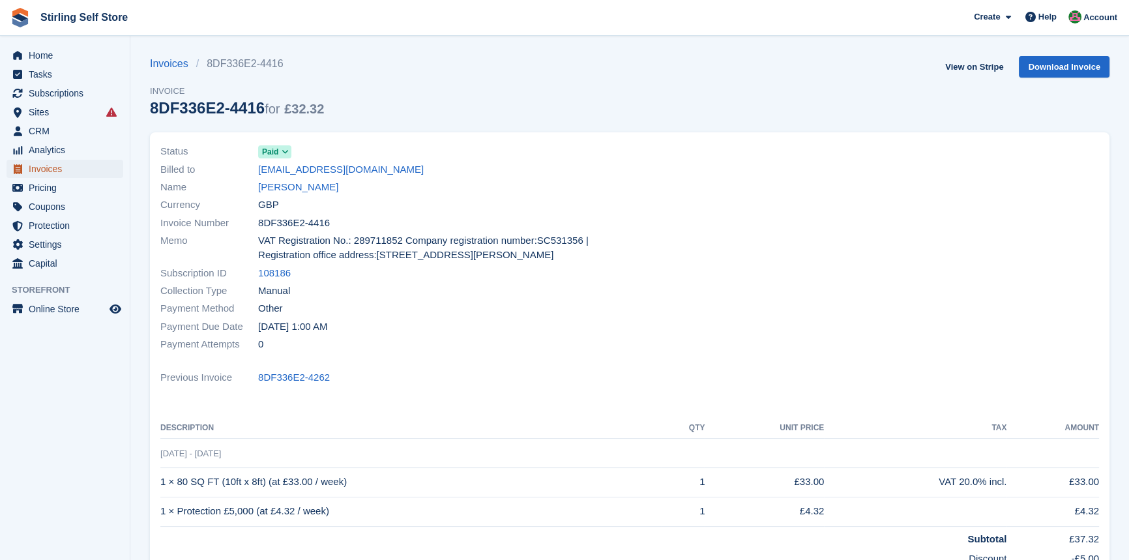
drag, startPoint x: 61, startPoint y: 171, endPoint x: 99, endPoint y: 170, distance: 37.8
click at [61, 171] on span "Invoices" at bounding box center [68, 169] width 78 height 18
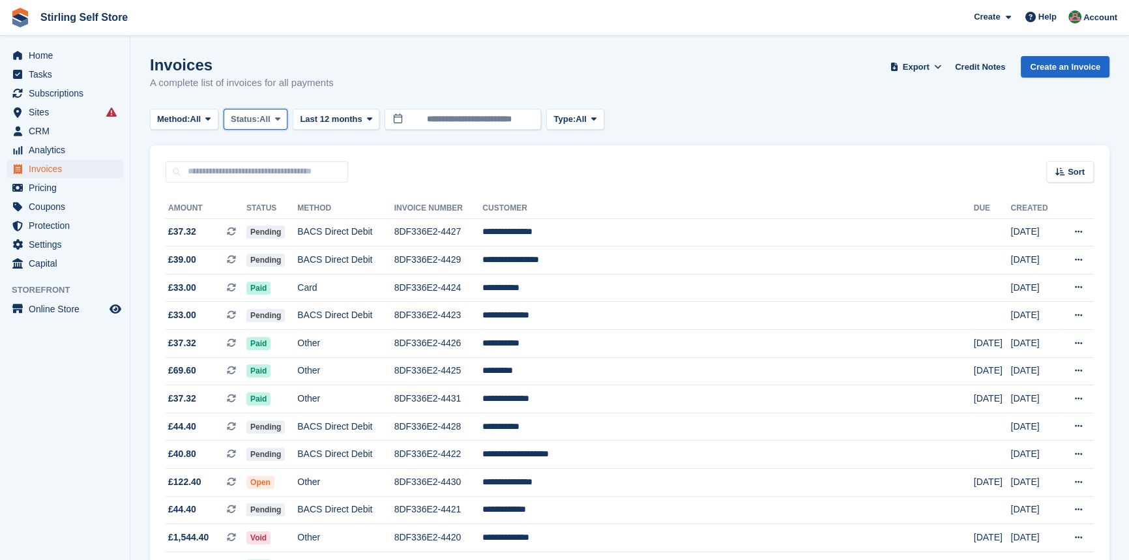
click at [280, 115] on icon at bounding box center [277, 119] width 5 height 8
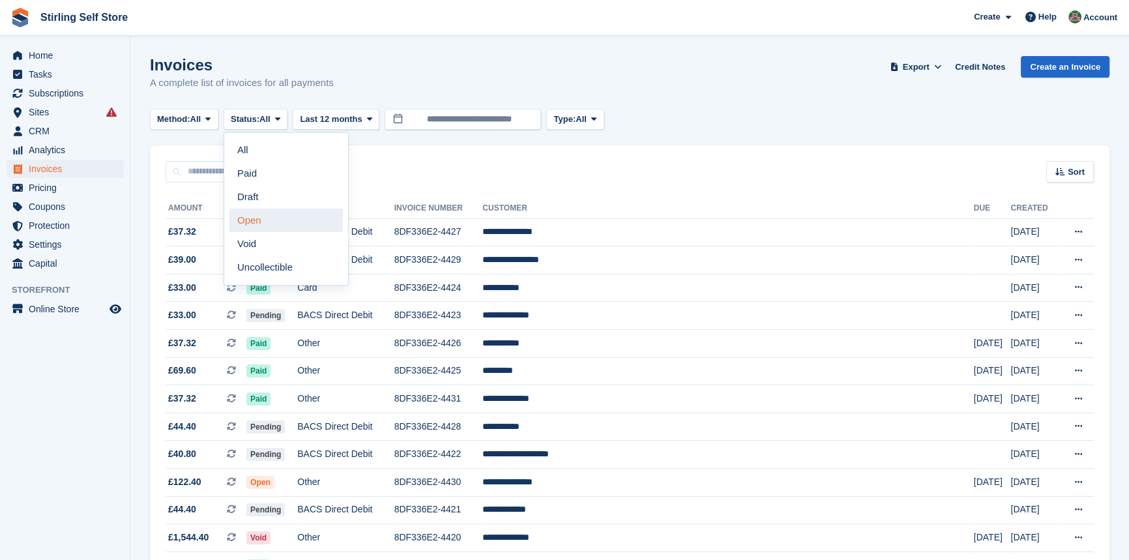
click at [267, 222] on link "Open" at bounding box center [286, 220] width 113 height 23
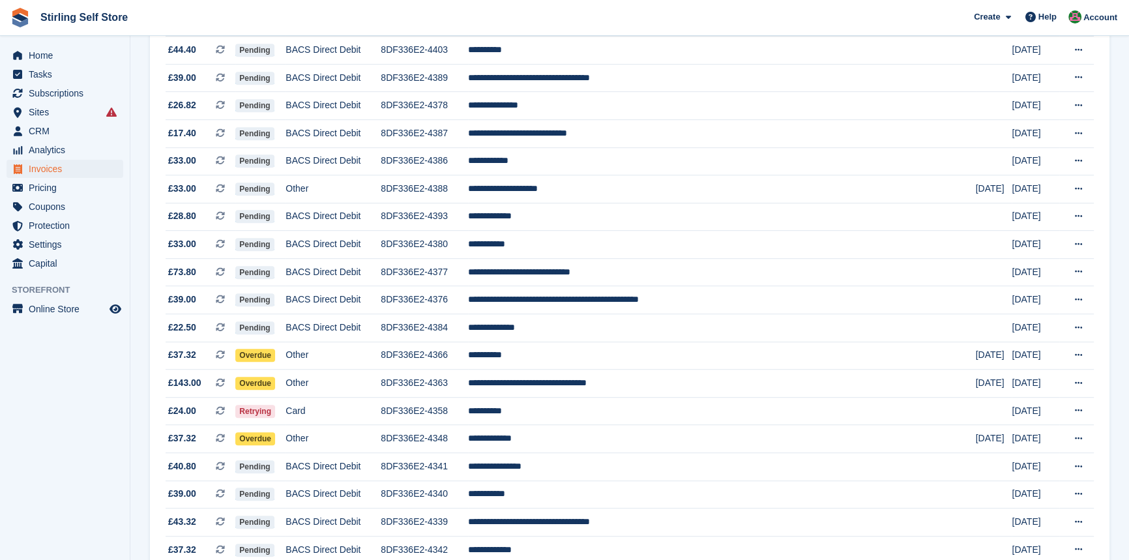
scroll to position [948, 0]
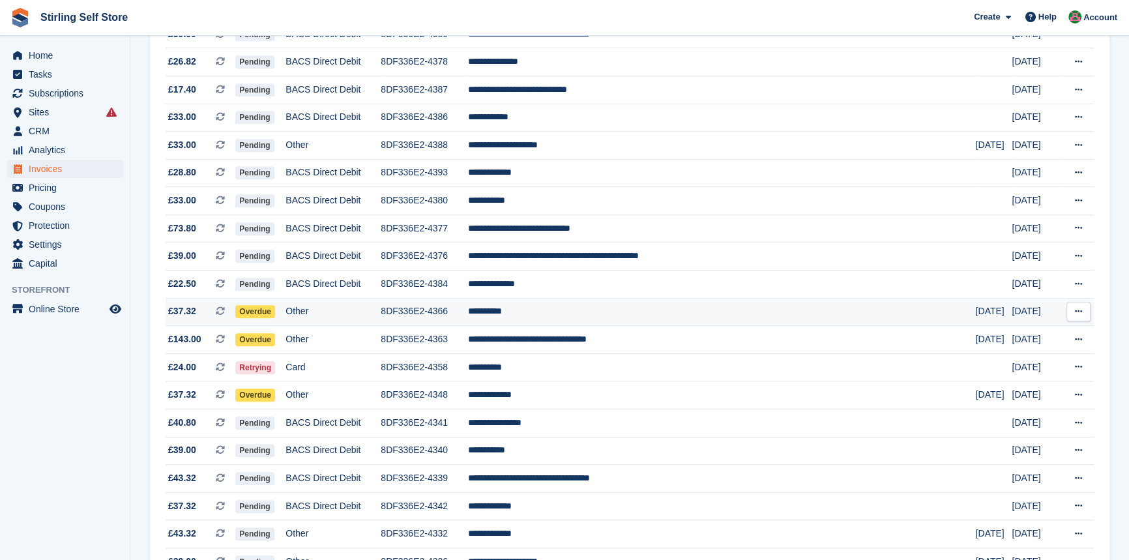
click at [576, 326] on td "**********" at bounding box center [722, 312] width 508 height 28
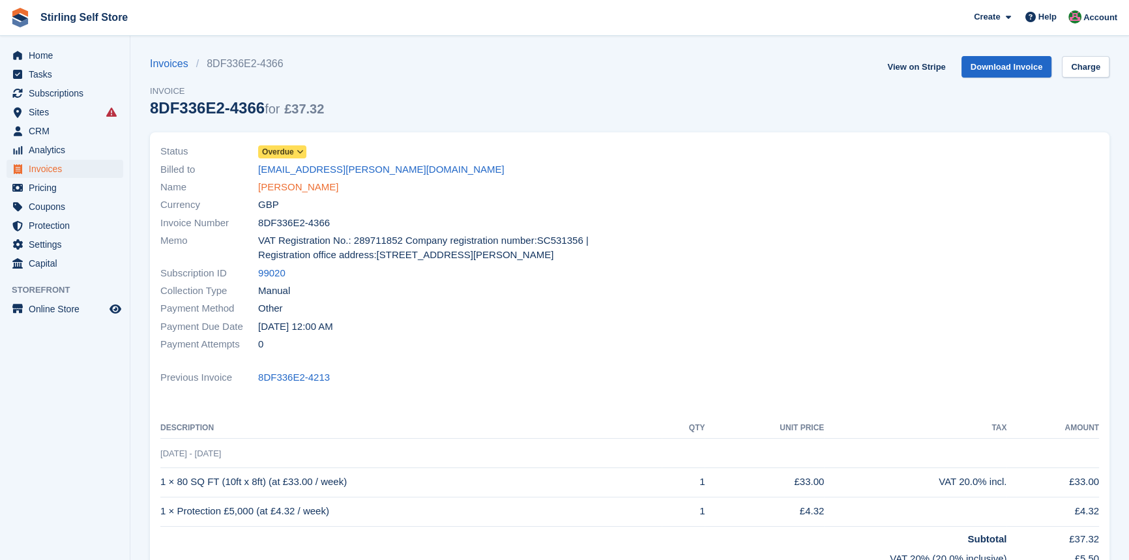
click at [294, 189] on link "David Hunt" at bounding box center [298, 187] width 80 height 15
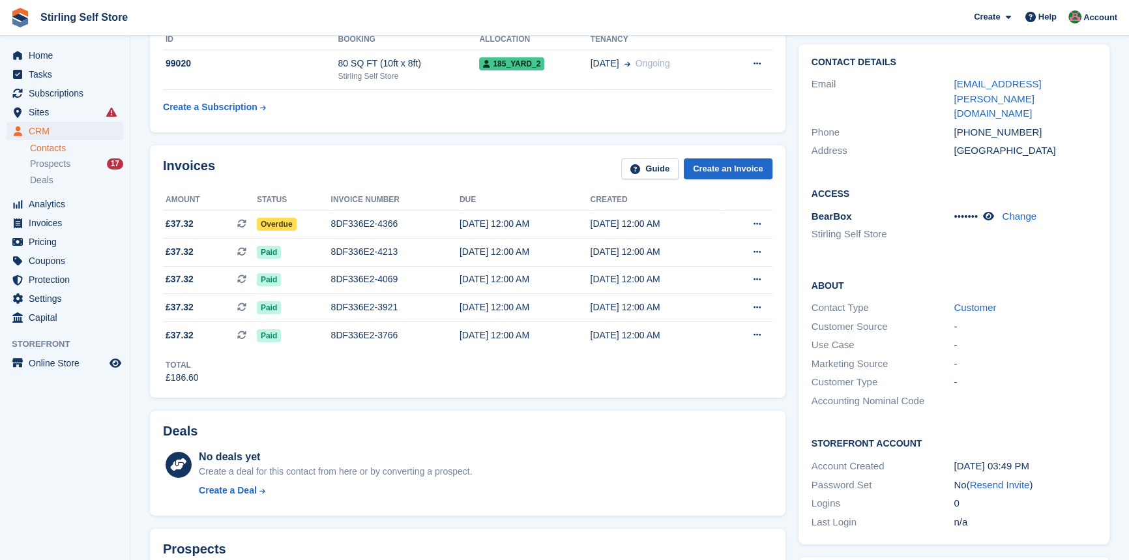
scroll to position [59, 0]
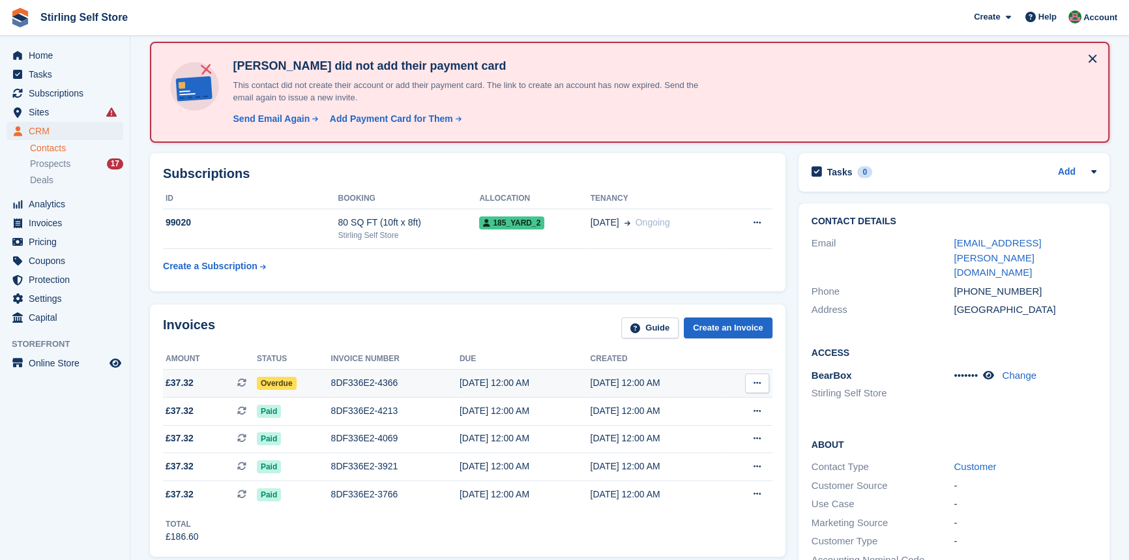
click at [365, 381] on div "8DF336E2-4366" at bounding box center [395, 383] width 128 height 14
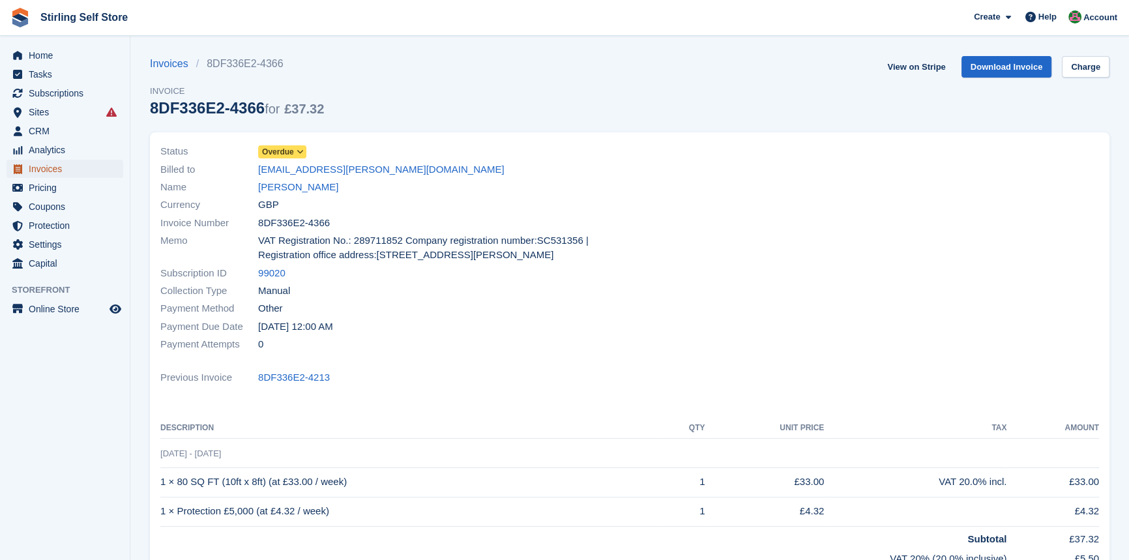
click at [59, 172] on span "Invoices" at bounding box center [68, 169] width 78 height 18
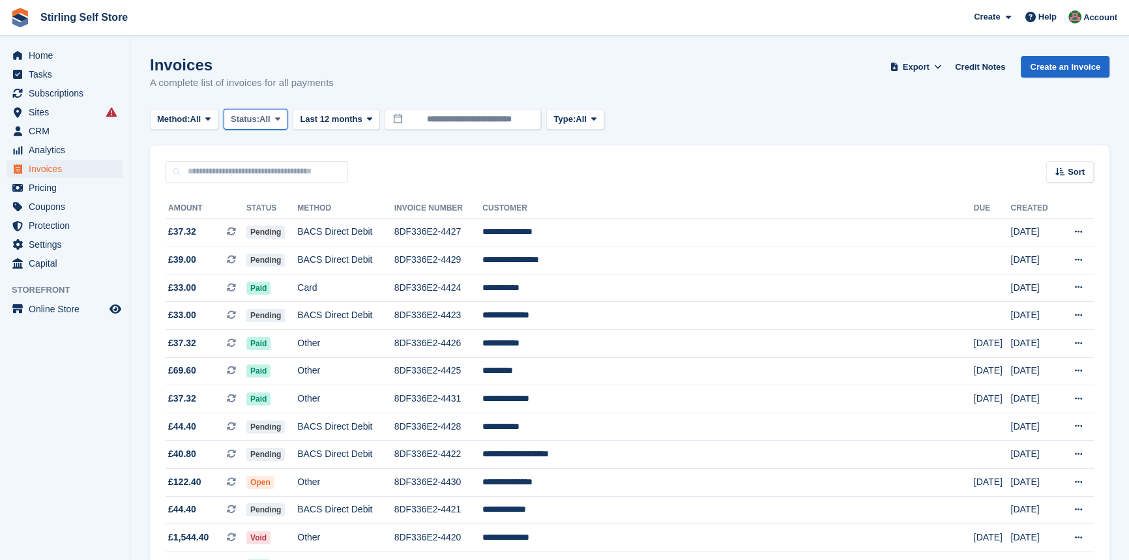
click at [271, 121] on span "All" at bounding box center [265, 119] width 11 height 13
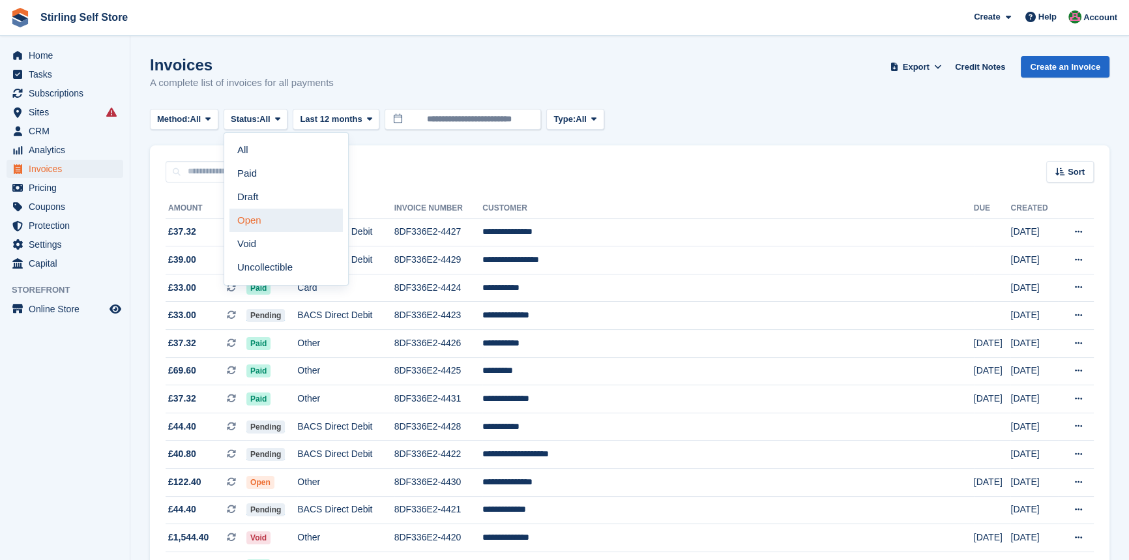
click at [286, 222] on link "Open" at bounding box center [286, 220] width 113 height 23
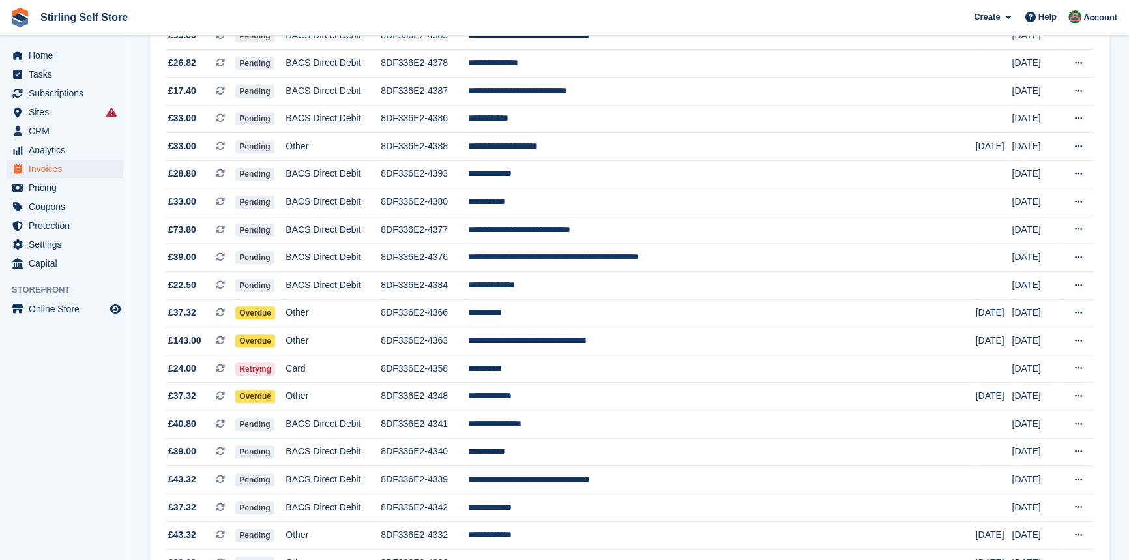
scroll to position [948, 0]
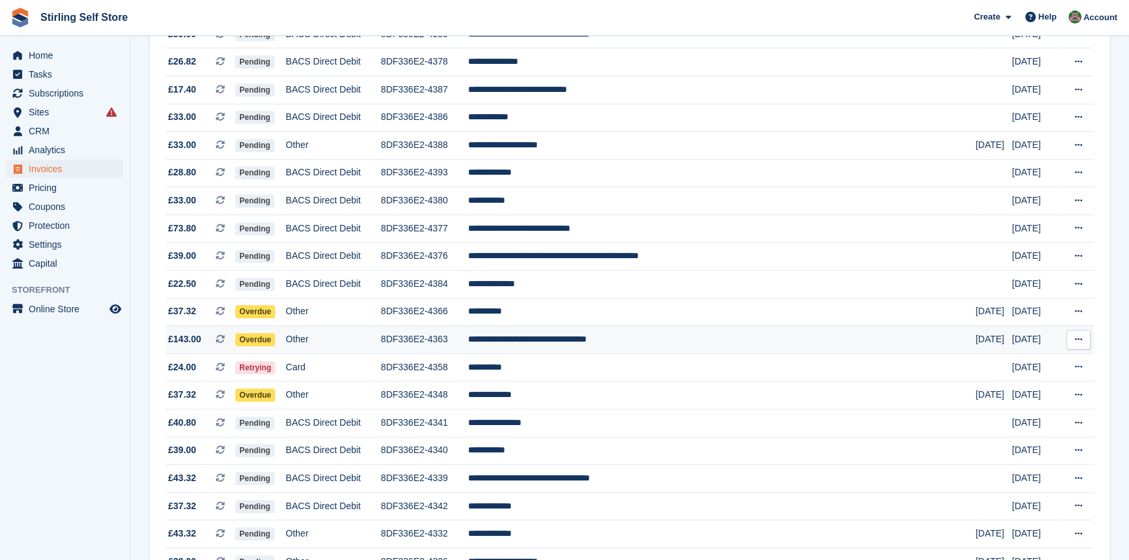
click at [586, 354] on td "**********" at bounding box center [722, 340] width 508 height 28
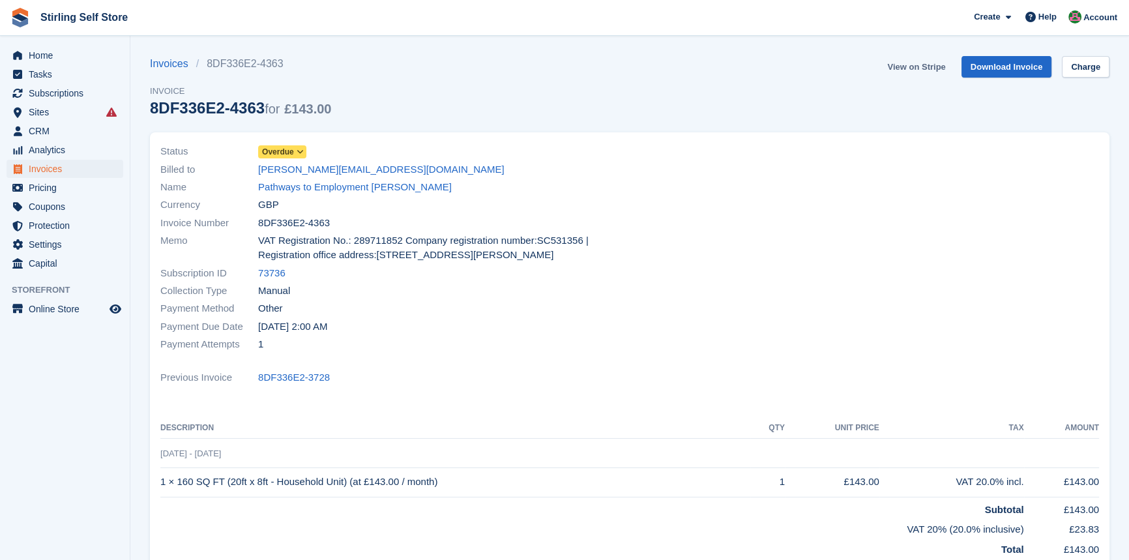
click at [919, 68] on link "View on Stripe" at bounding box center [916, 67] width 68 height 22
click at [63, 170] on span "Invoices" at bounding box center [68, 169] width 78 height 18
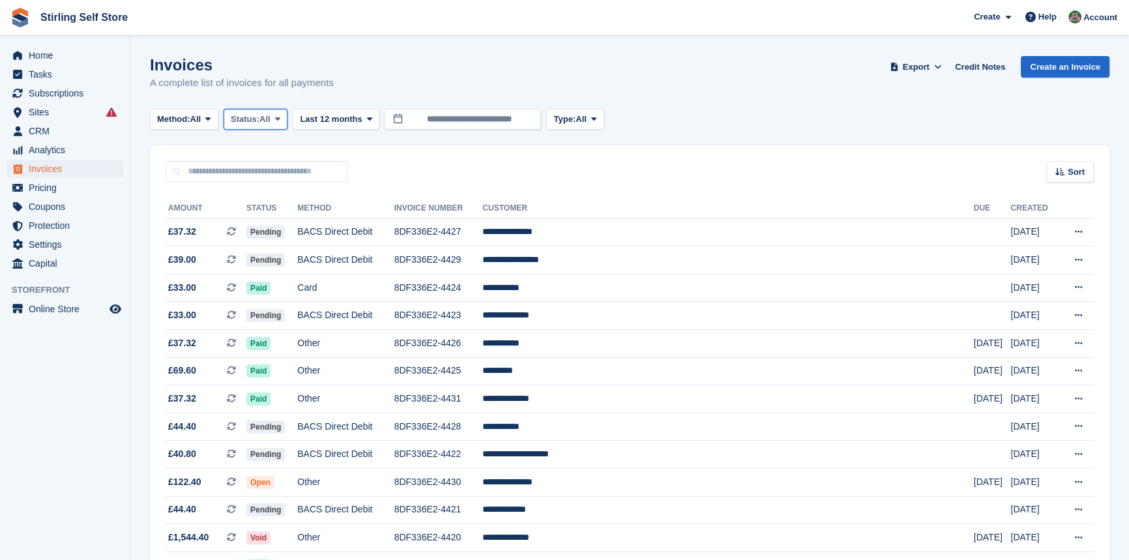
click at [283, 115] on span at bounding box center [278, 119] width 10 height 10
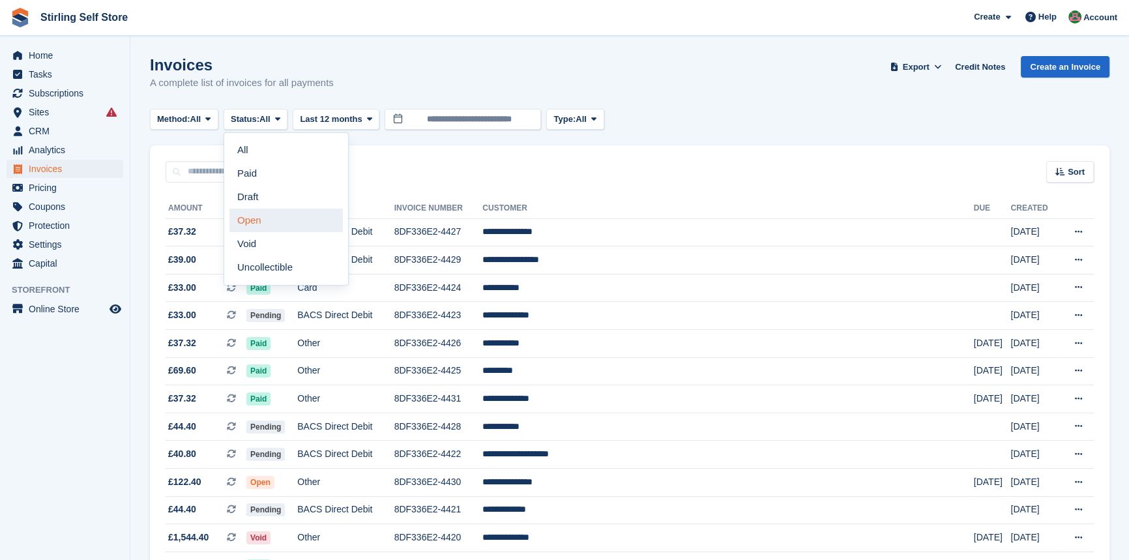
click at [285, 218] on link "Open" at bounding box center [286, 220] width 113 height 23
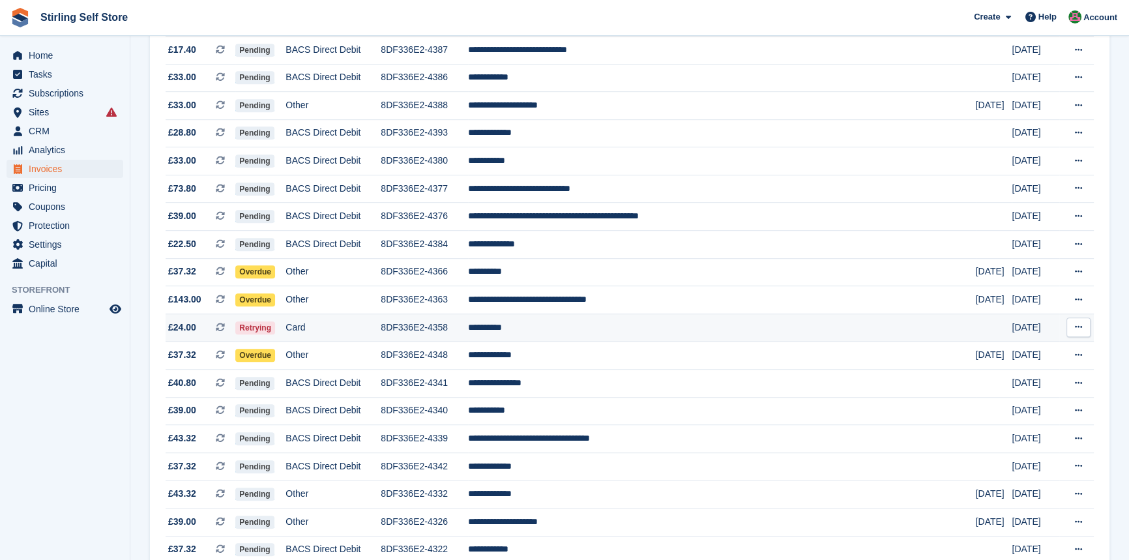
scroll to position [1008, 0]
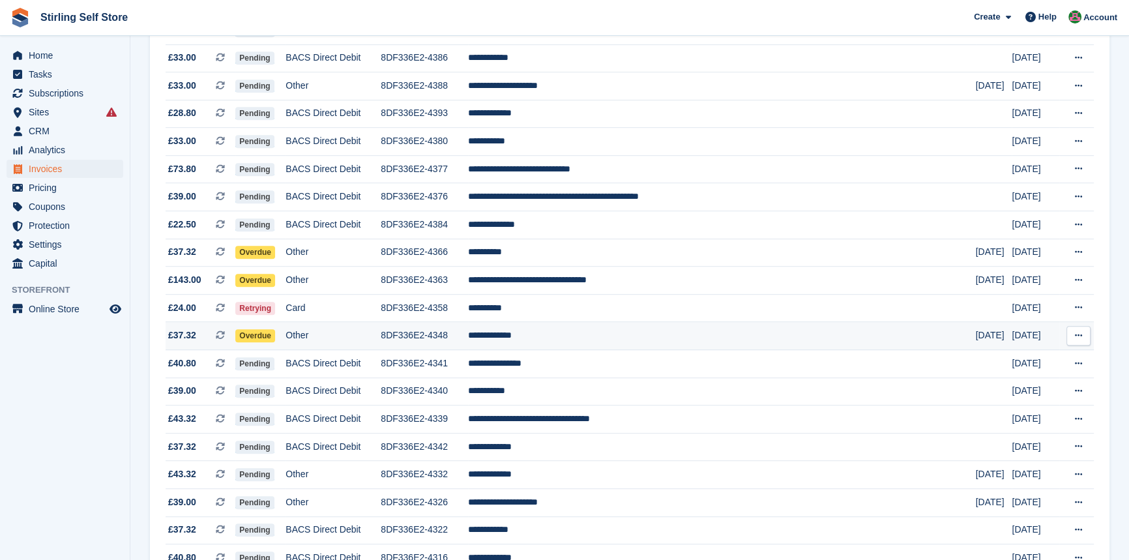
click at [579, 350] on td "**********" at bounding box center [722, 336] width 508 height 28
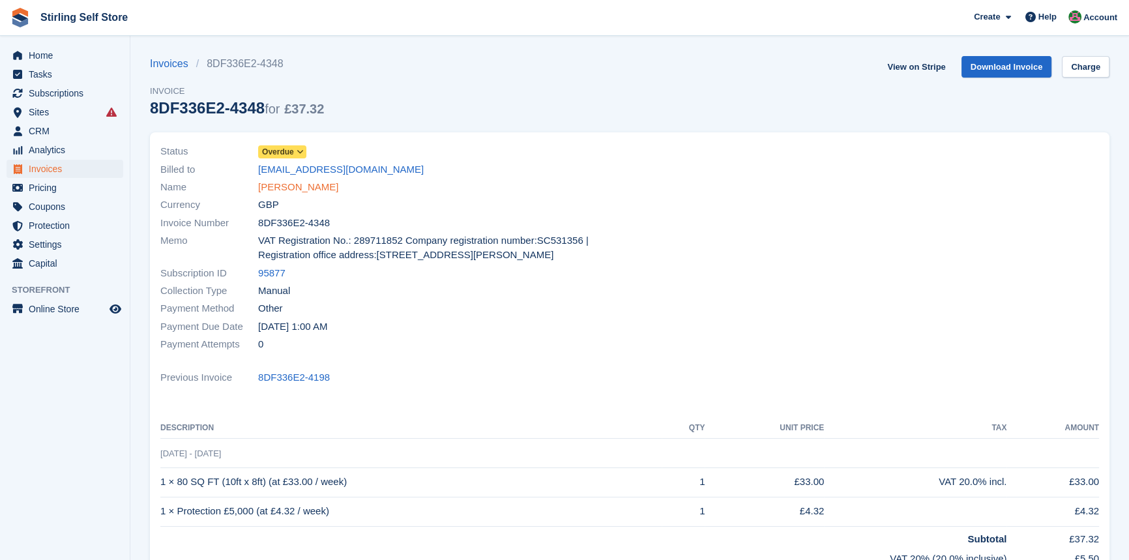
click at [306, 185] on link "[PERSON_NAME]" at bounding box center [298, 187] width 80 height 15
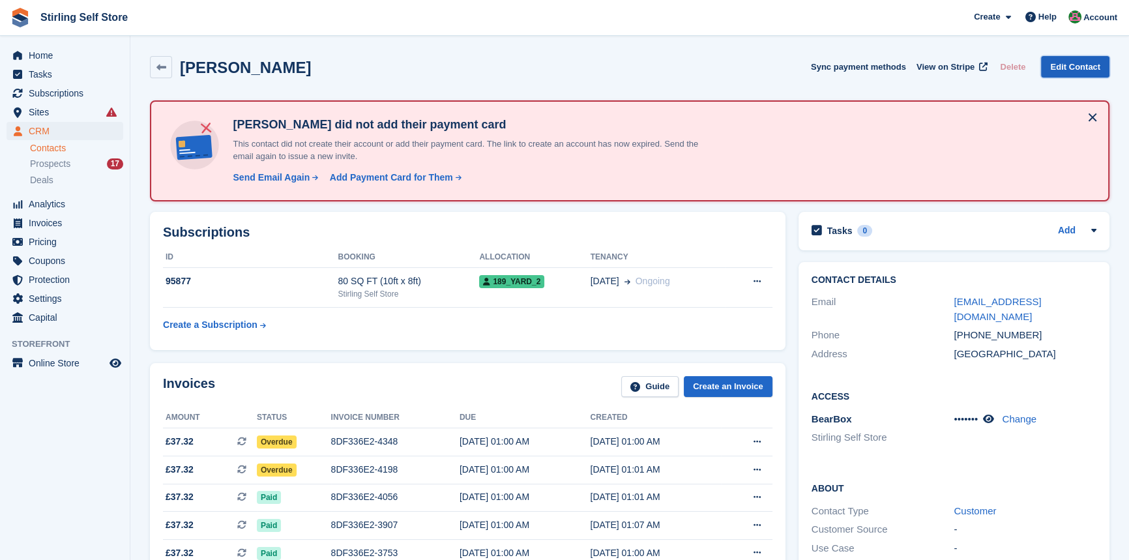
click at [1065, 68] on link "Edit Contact" at bounding box center [1075, 67] width 68 height 22
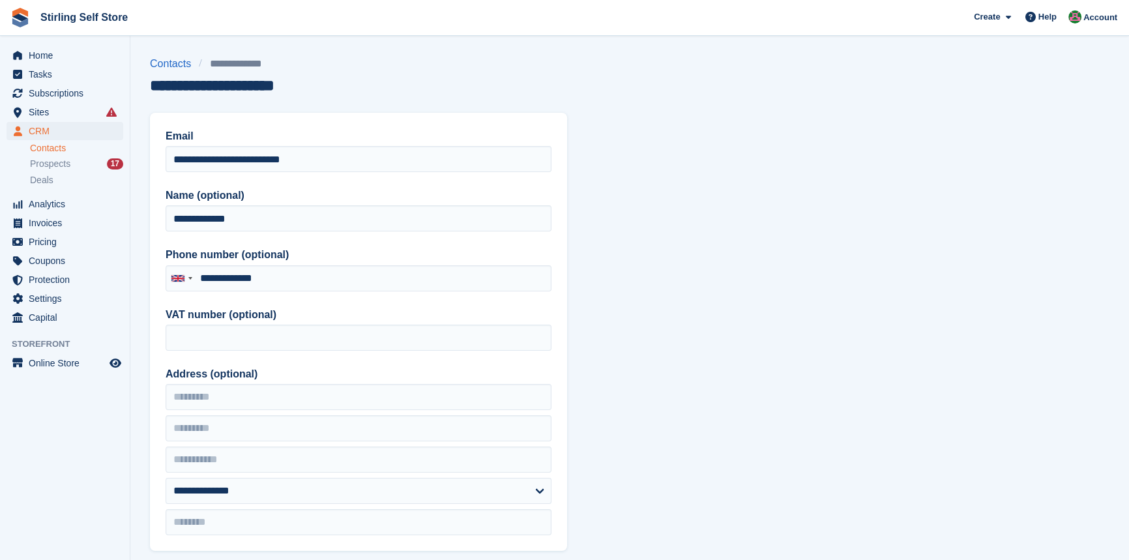
type input "**********"
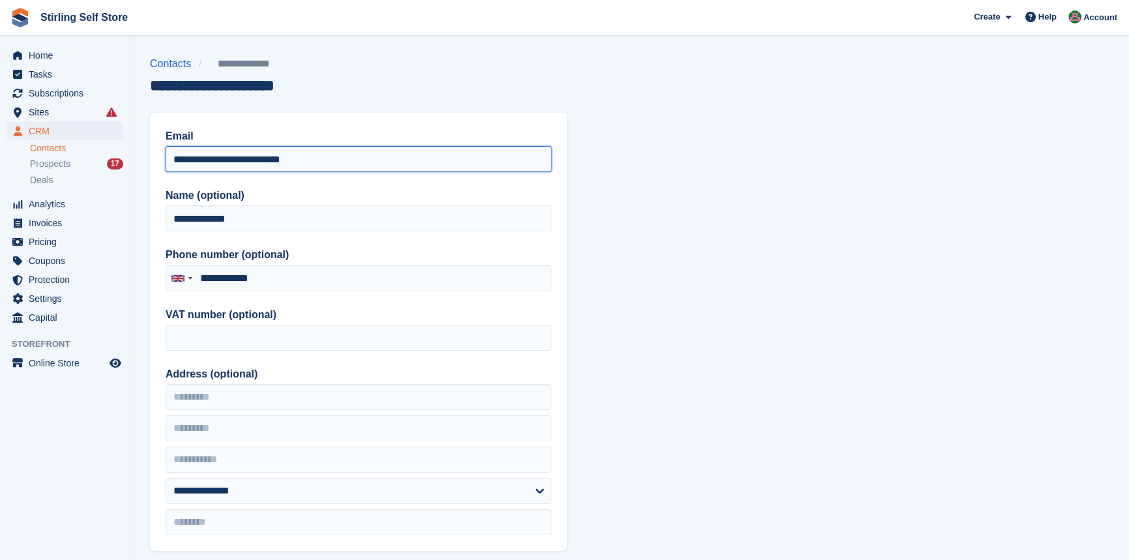
drag, startPoint x: 325, startPoint y: 158, endPoint x: 148, endPoint y: 158, distance: 177.4
click at [148, 158] on section "**********" at bounding box center [629, 555] width 999 height 1111
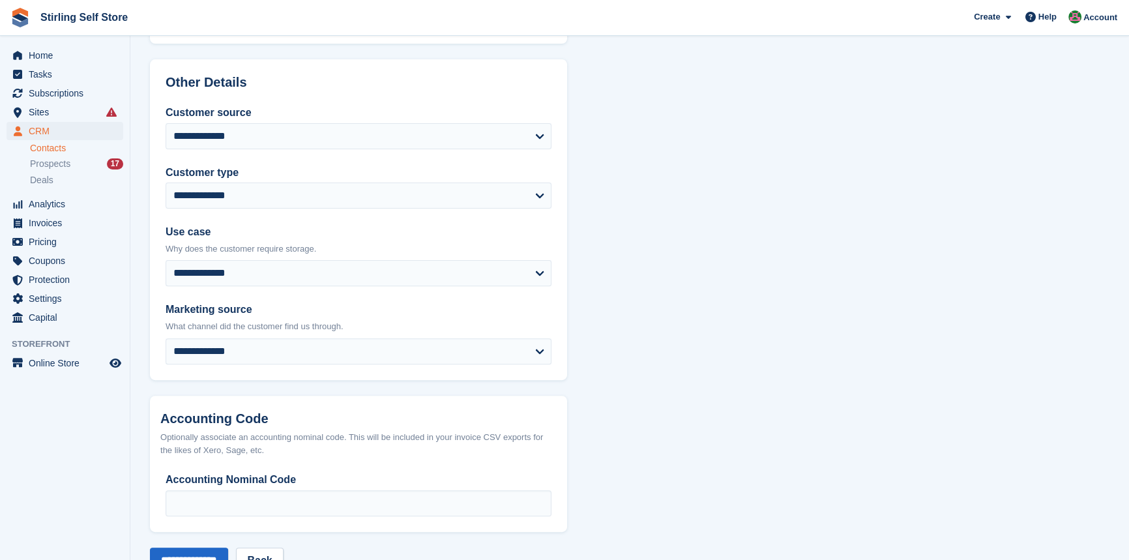
scroll to position [550, 0]
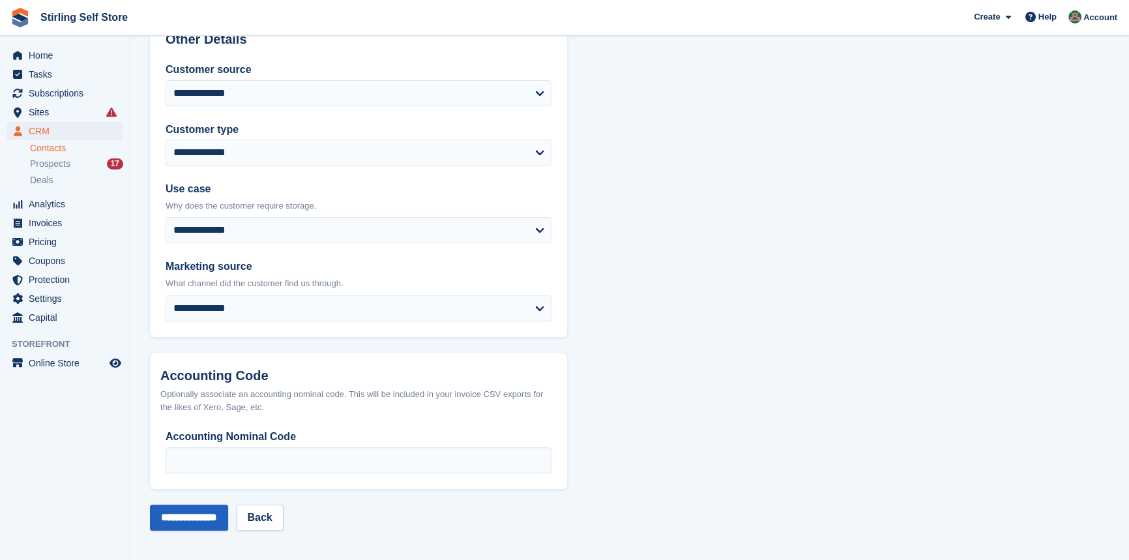
type input "**********"
click at [200, 515] on input "**********" at bounding box center [189, 518] width 78 height 26
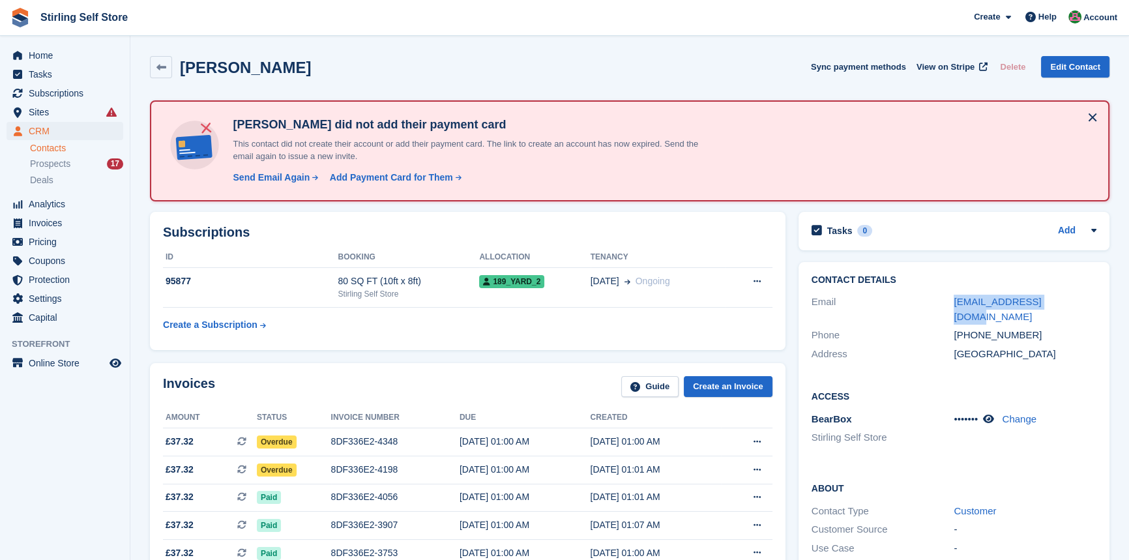
drag, startPoint x: 1066, startPoint y: 304, endPoint x: 953, endPoint y: 304, distance: 112.8
click at [953, 304] on div "Email gmgbturner@gmail.com" at bounding box center [954, 309] width 285 height 33
copy div "[EMAIL_ADDRESS][DOMAIN_NAME]"
click at [942, 65] on span "View on Stripe" at bounding box center [946, 67] width 58 height 13
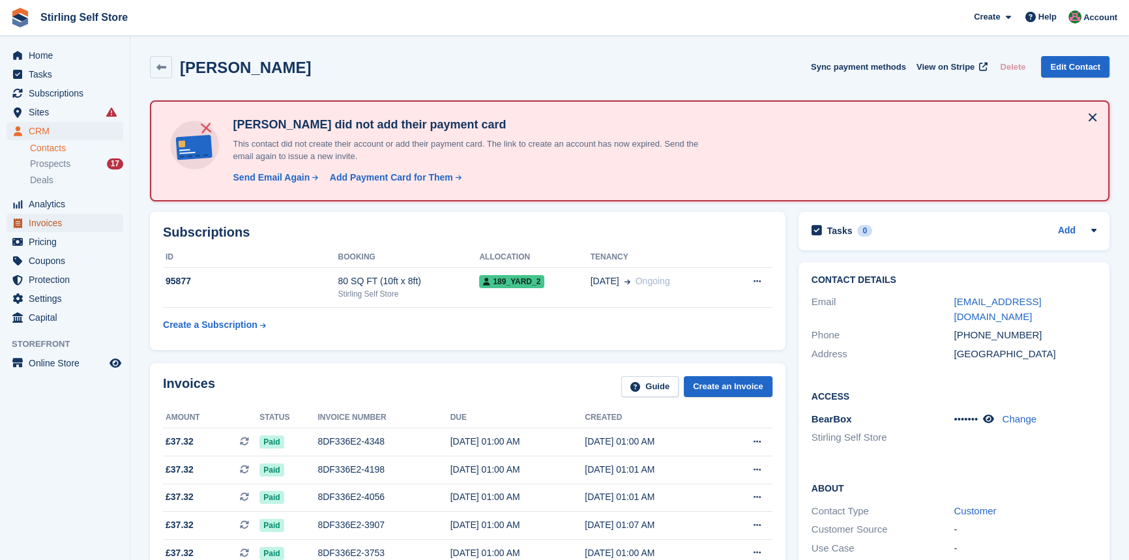
click at [78, 222] on span "Invoices" at bounding box center [68, 223] width 78 height 18
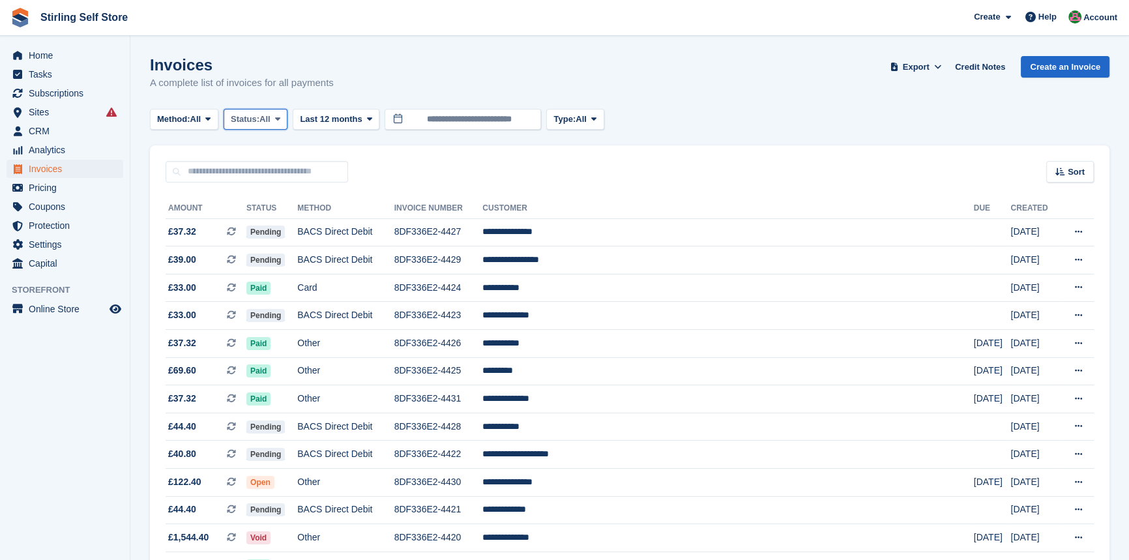
click at [279, 121] on icon at bounding box center [277, 119] width 5 height 8
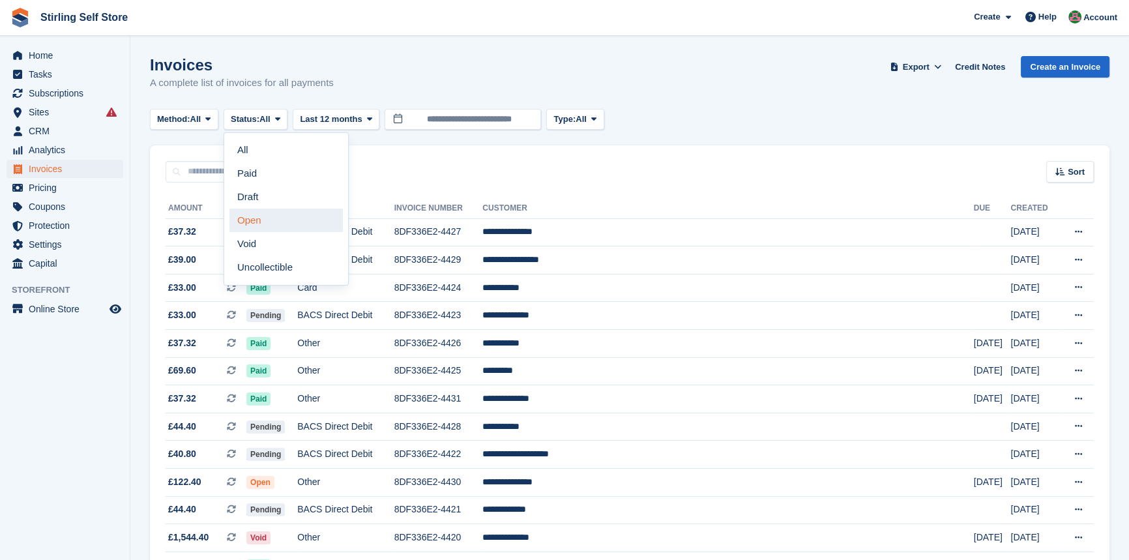
click at [265, 218] on link "Open" at bounding box center [286, 220] width 113 height 23
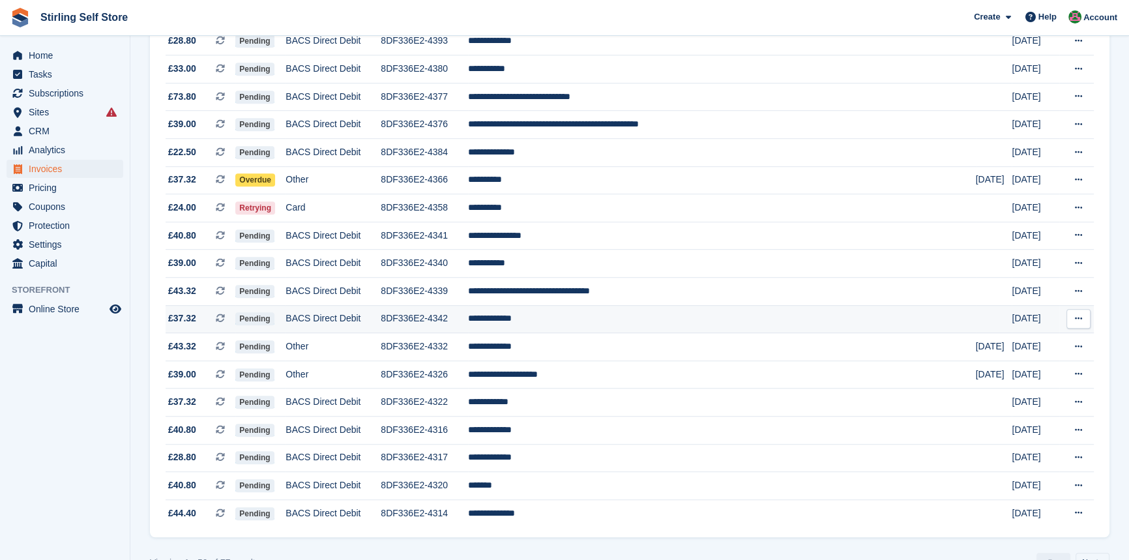
scroll to position [1132, 0]
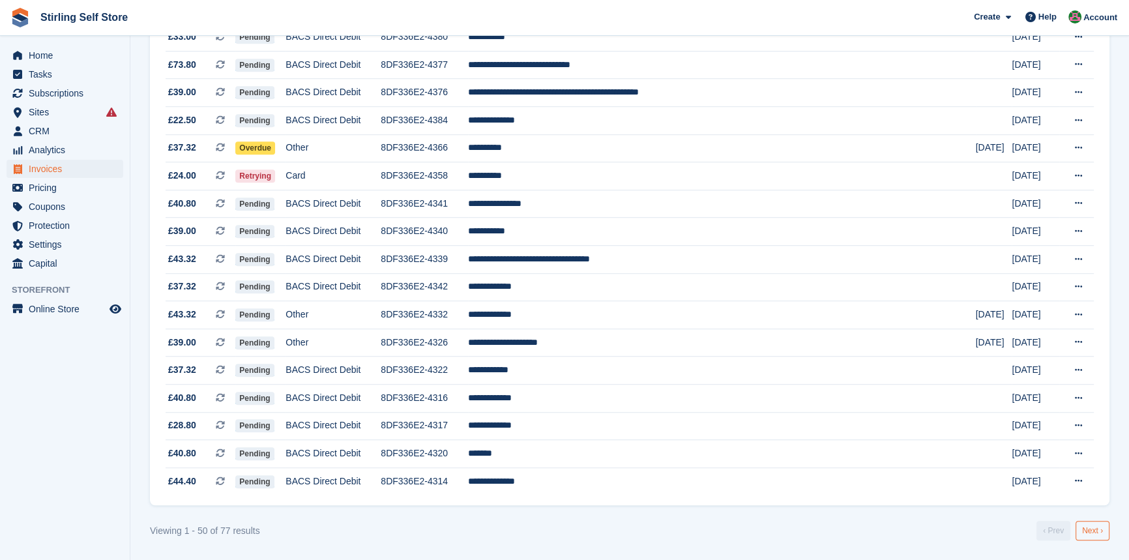
click at [1088, 532] on link "Next ›" at bounding box center [1093, 531] width 34 height 20
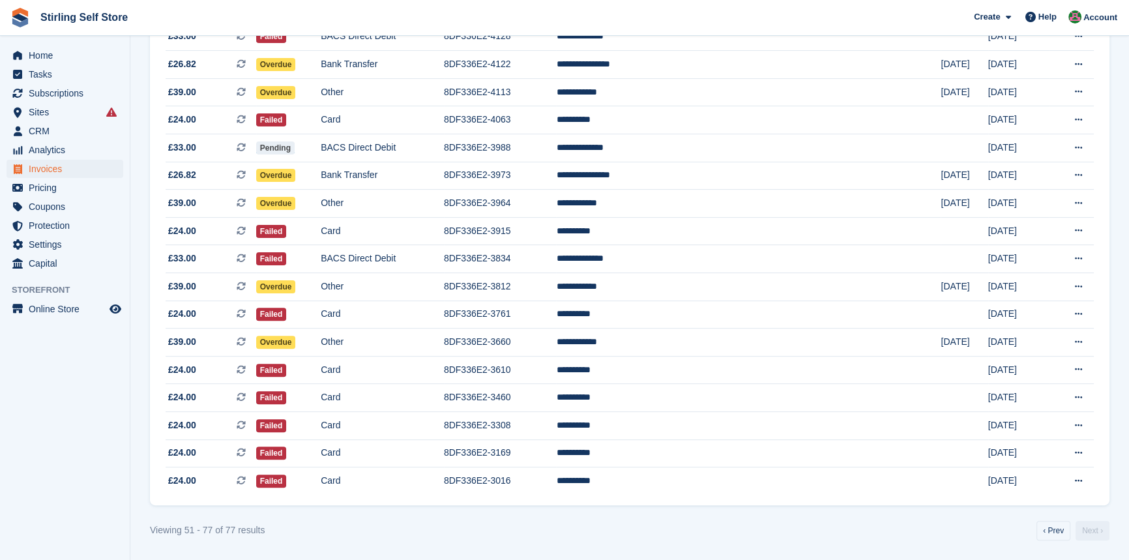
scroll to position [483, 0]
click at [691, 258] on td "**********" at bounding box center [748, 259] width 385 height 28
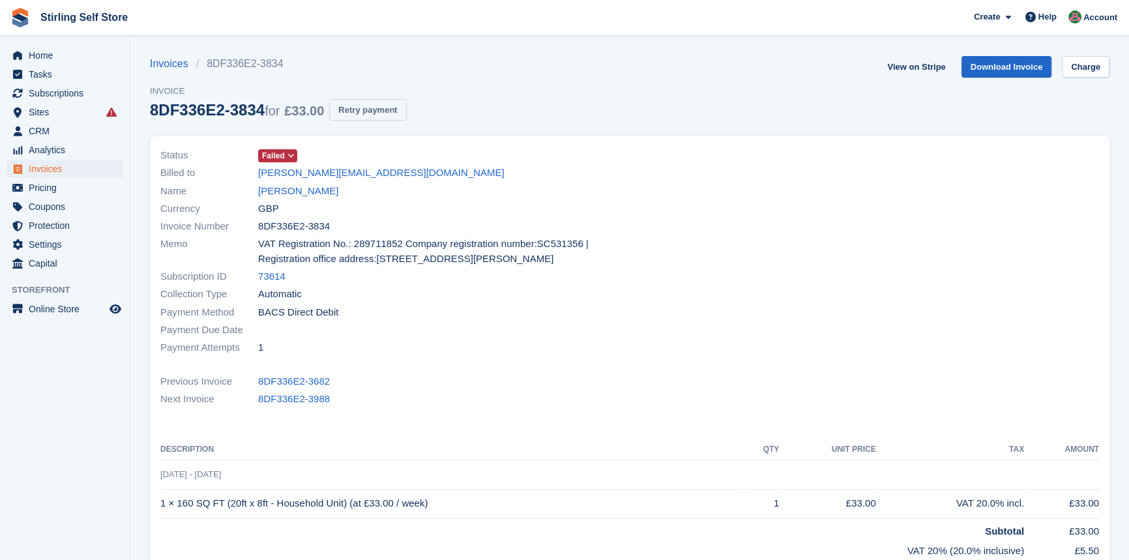
click at [372, 110] on button "Retry payment" at bounding box center [367, 110] width 77 height 22
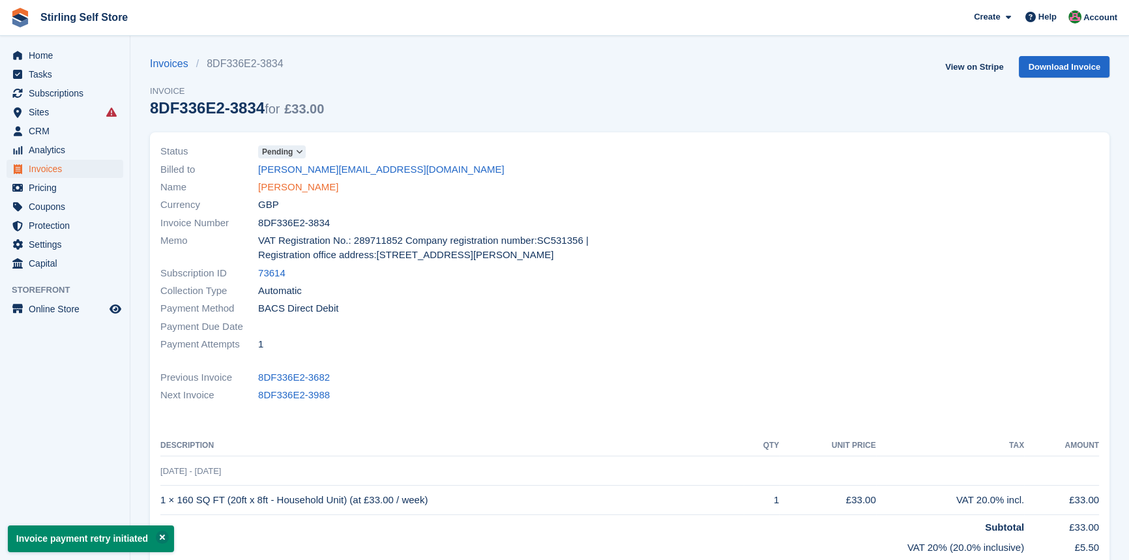
click at [306, 188] on link "Gerald Tiernan" at bounding box center [298, 187] width 80 height 15
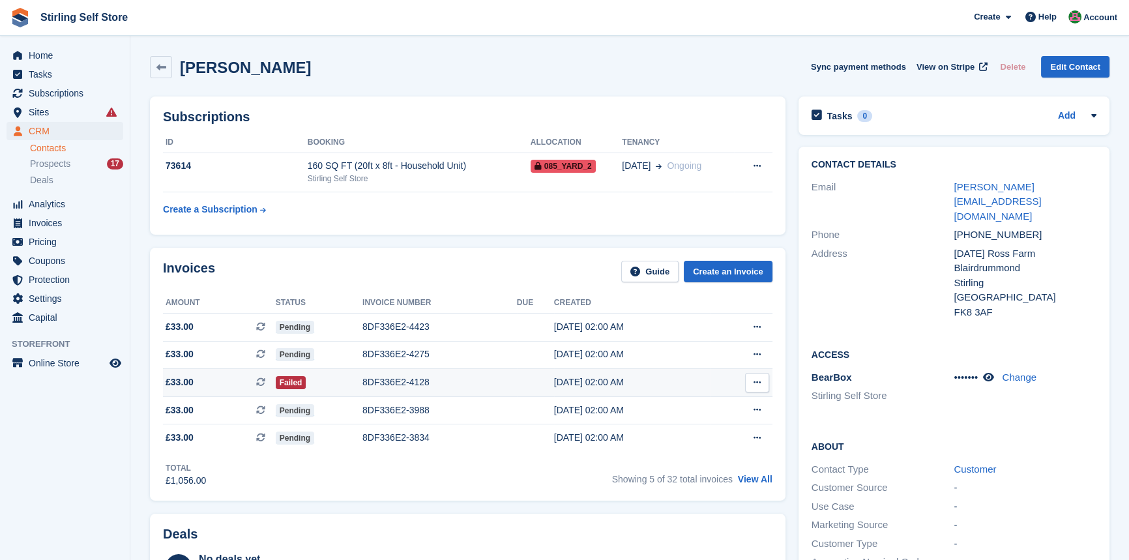
click at [414, 380] on div "8DF336E2-4128" at bounding box center [440, 383] width 155 height 14
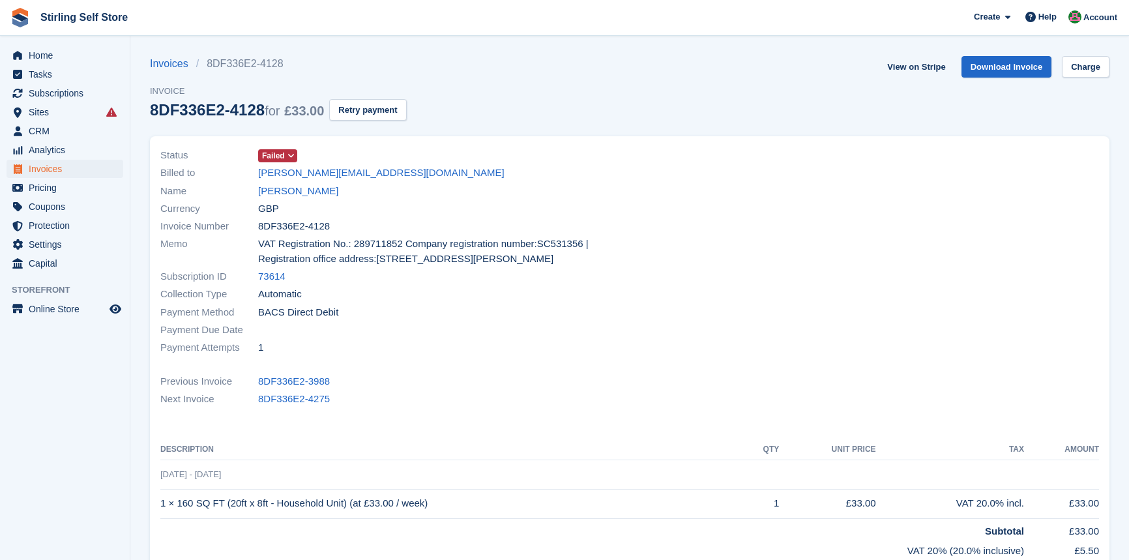
click at [360, 109] on button "Retry payment" at bounding box center [367, 110] width 77 height 22
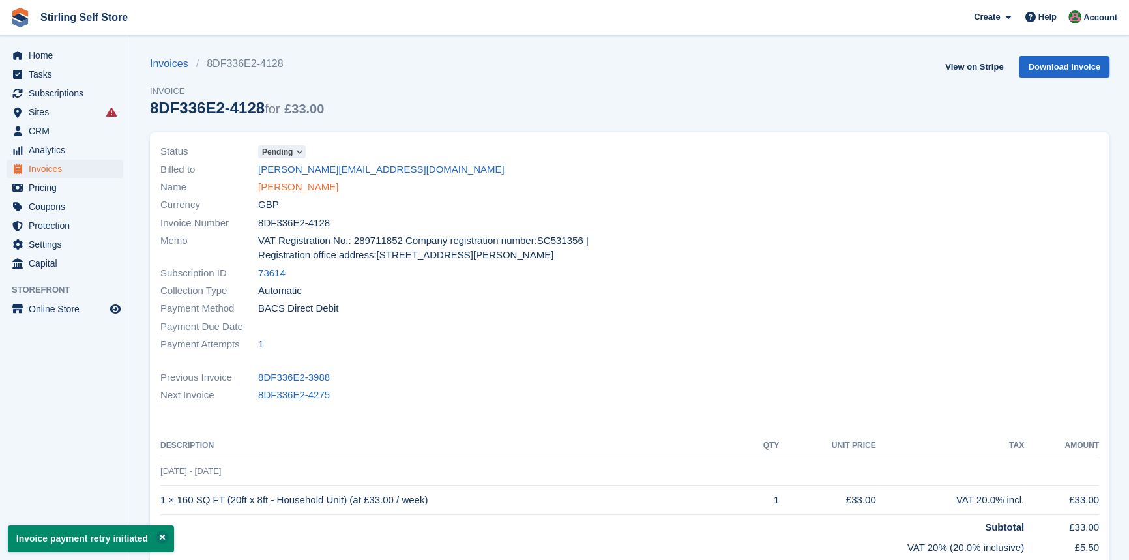
click at [293, 185] on link "[PERSON_NAME]" at bounding box center [298, 187] width 80 height 15
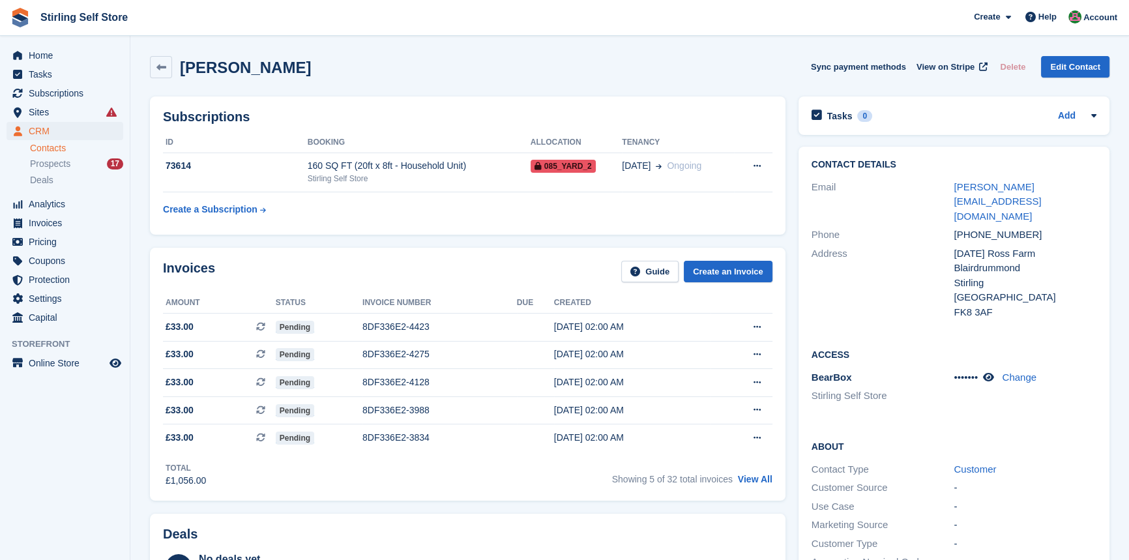
drag, startPoint x: 761, startPoint y: 481, endPoint x: 719, endPoint y: 483, distance: 41.8
click at [760, 481] on link "View All" at bounding box center [755, 479] width 35 height 10
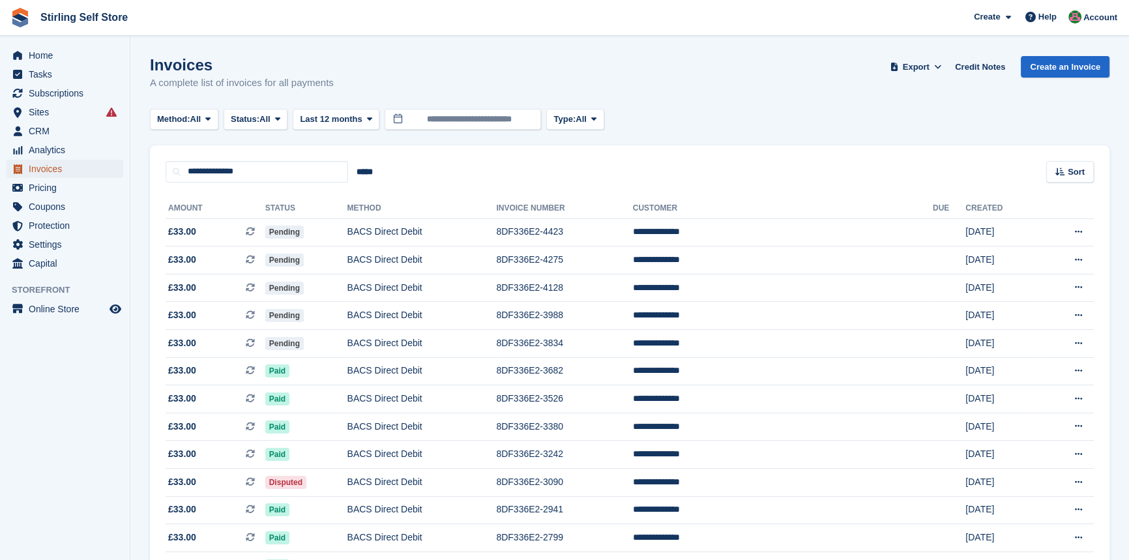
click at [52, 170] on span "Invoices" at bounding box center [68, 169] width 78 height 18
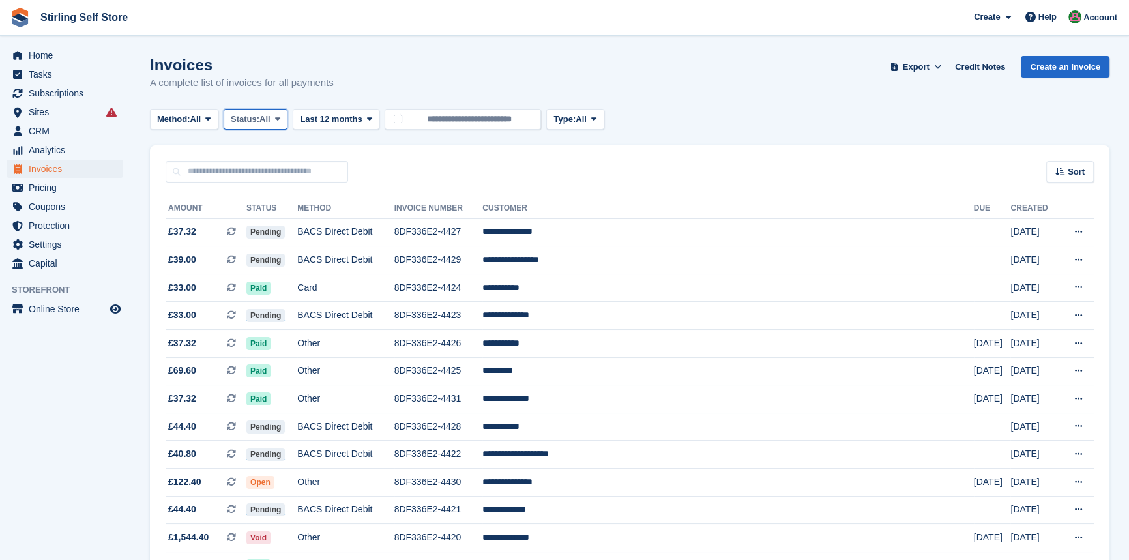
click at [280, 117] on icon at bounding box center [277, 119] width 5 height 8
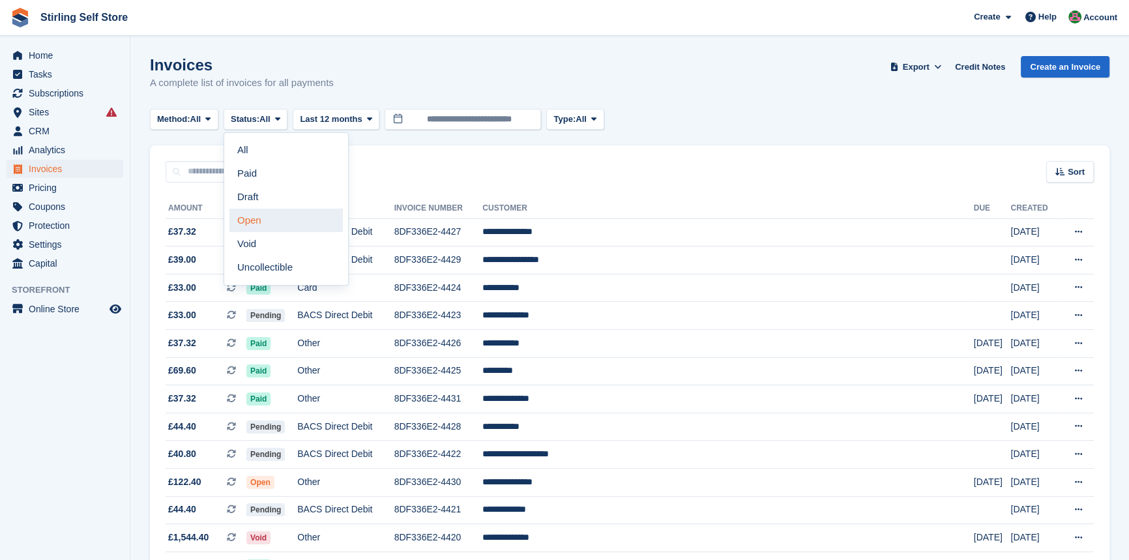
click at [288, 225] on link "Open" at bounding box center [286, 220] width 113 height 23
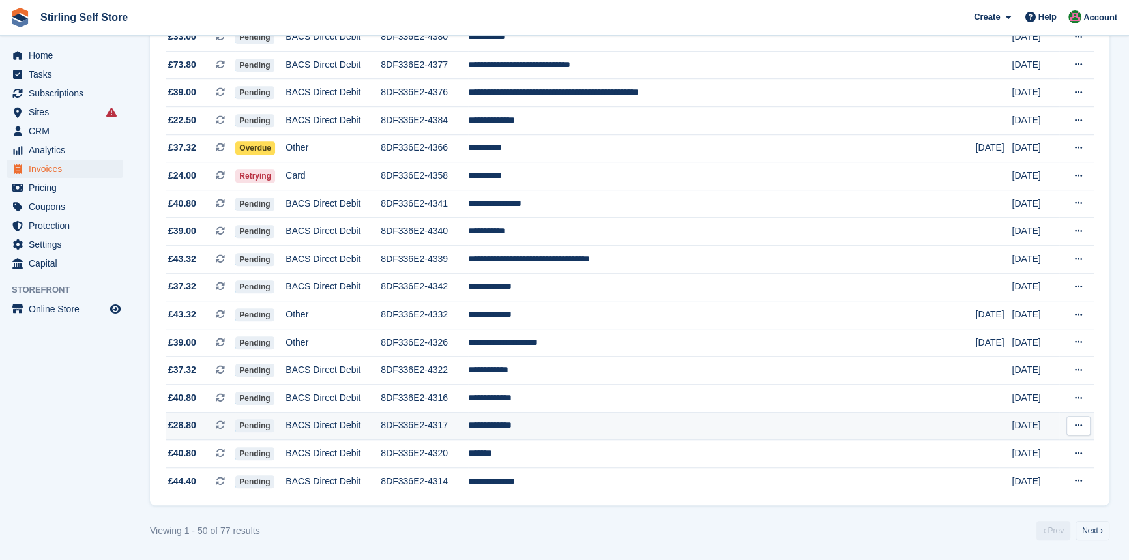
scroll to position [1132, 0]
click at [1092, 530] on link "Next ›" at bounding box center [1093, 531] width 34 height 20
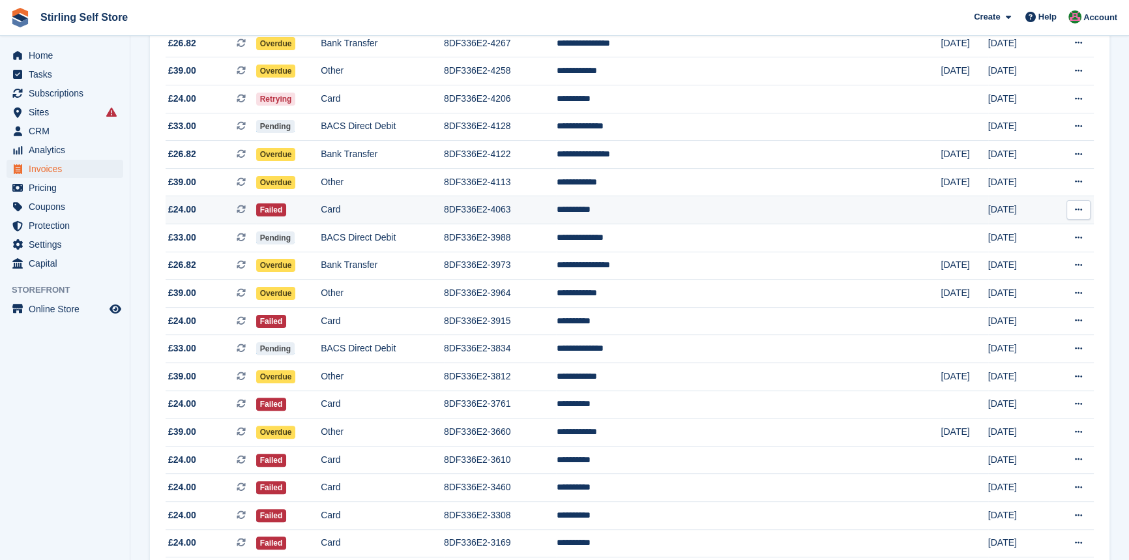
scroll to position [365, 0]
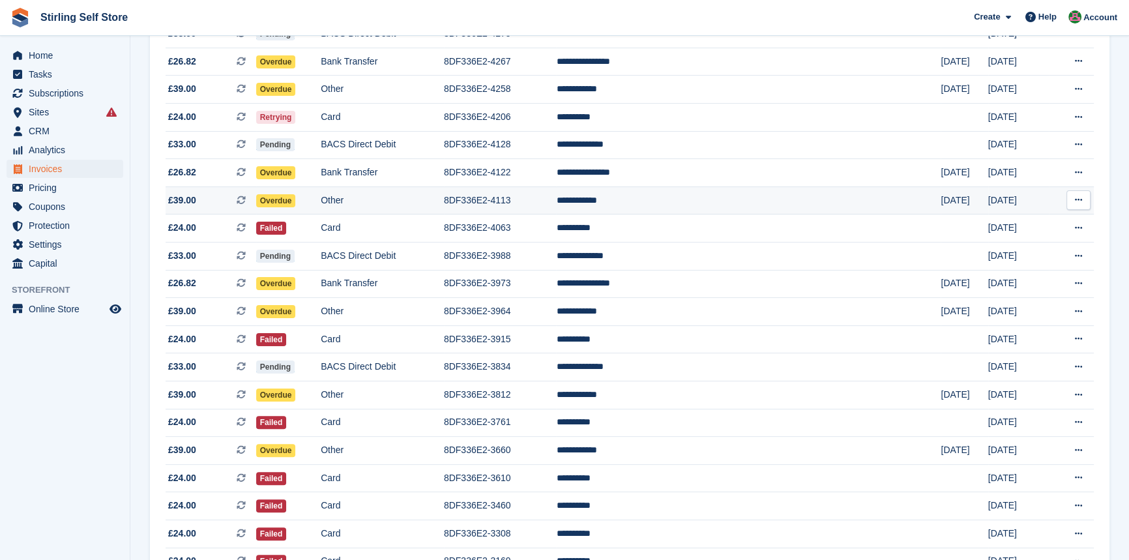
click at [696, 209] on td "**********" at bounding box center [748, 201] width 385 height 28
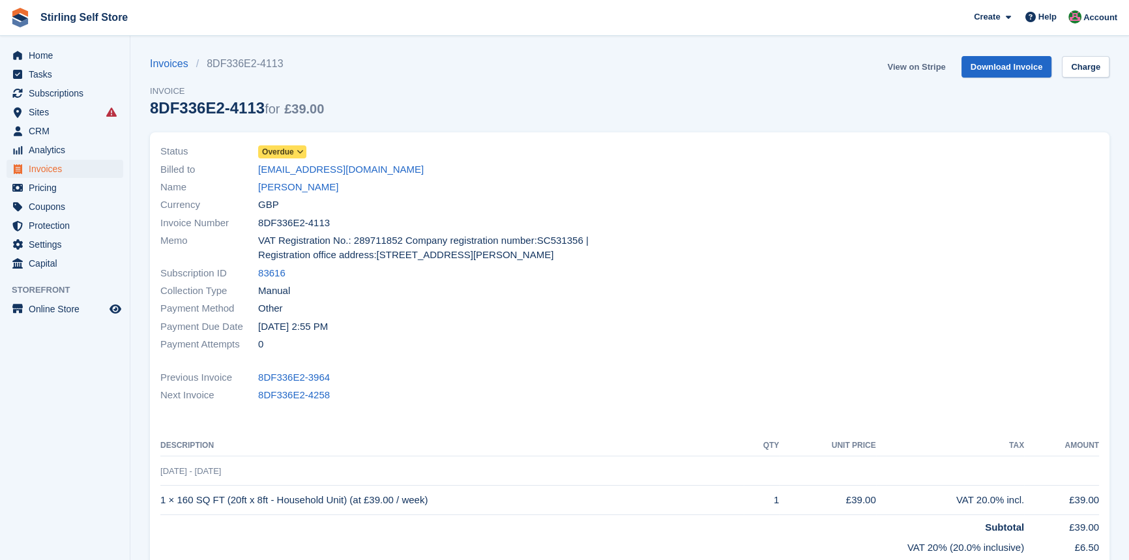
click at [919, 65] on link "View on Stripe" at bounding box center [916, 67] width 68 height 22
click at [51, 170] on span "Invoices" at bounding box center [68, 169] width 78 height 18
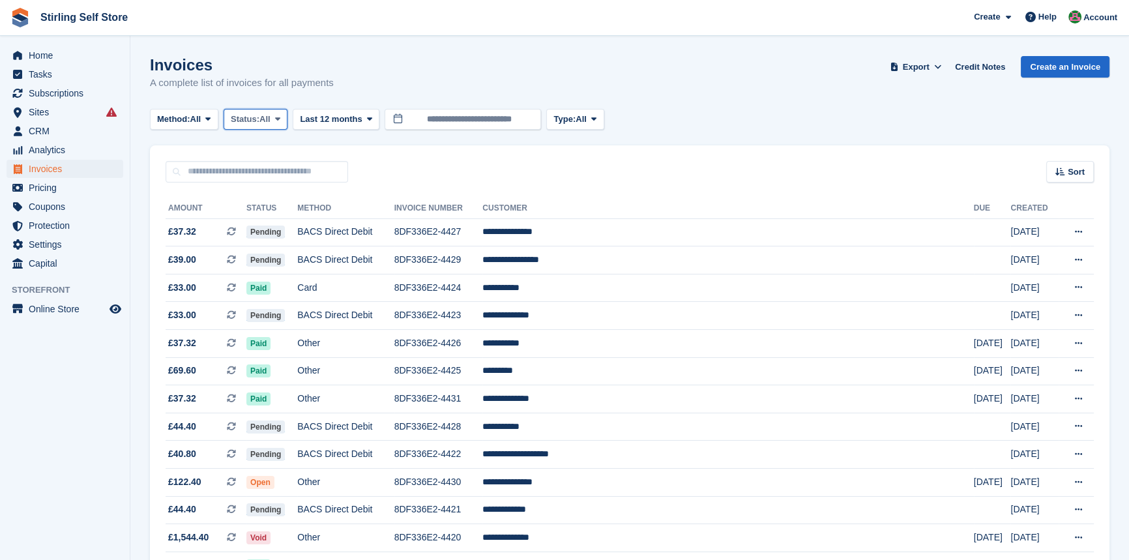
click at [280, 117] on icon at bounding box center [277, 119] width 5 height 8
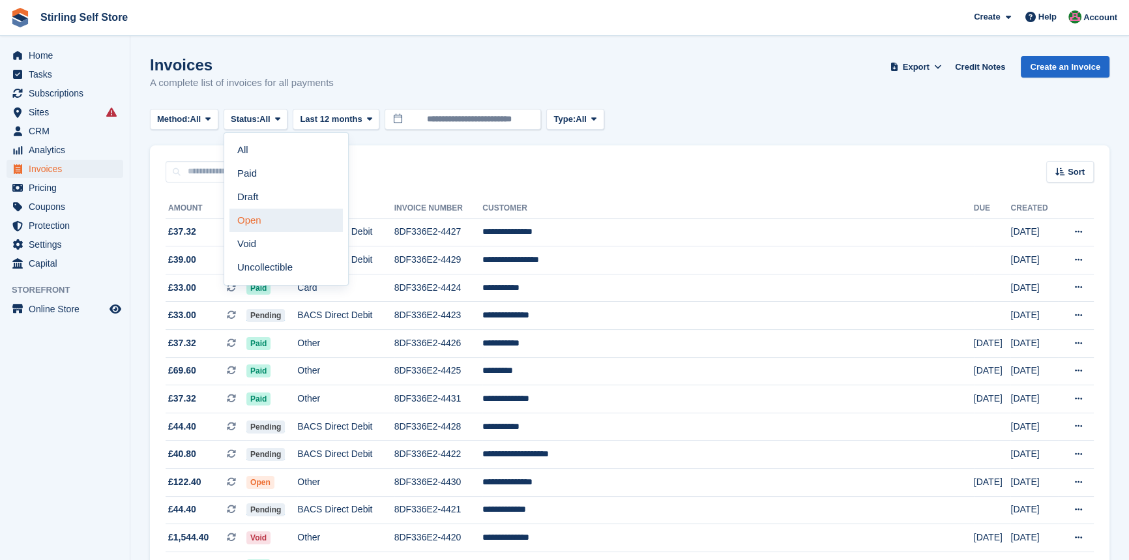
click at [273, 226] on link "Open" at bounding box center [286, 220] width 113 height 23
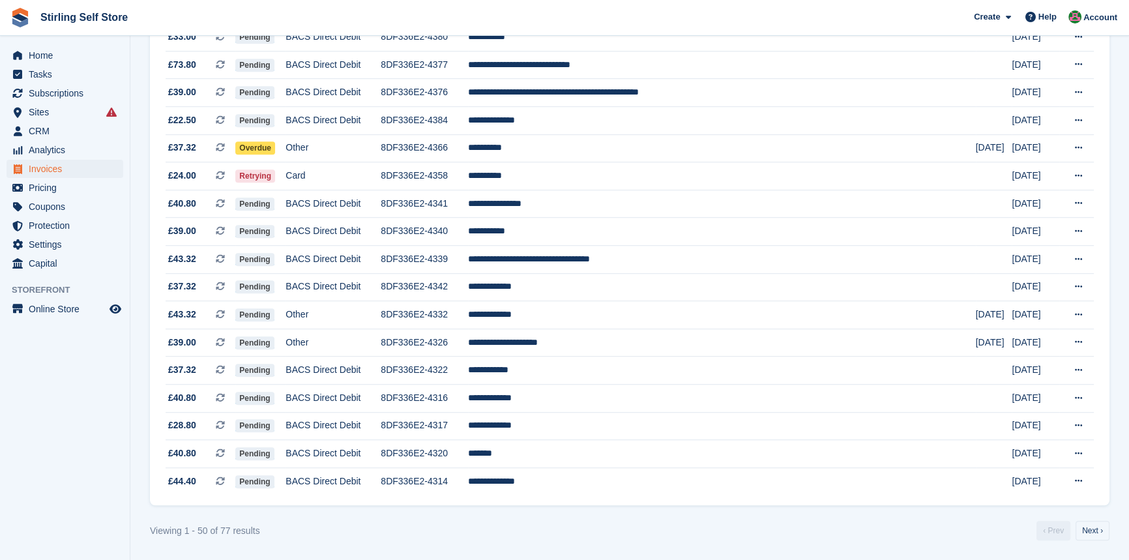
scroll to position [1132, 0]
click at [1092, 531] on link "Next ›" at bounding box center [1093, 531] width 34 height 20
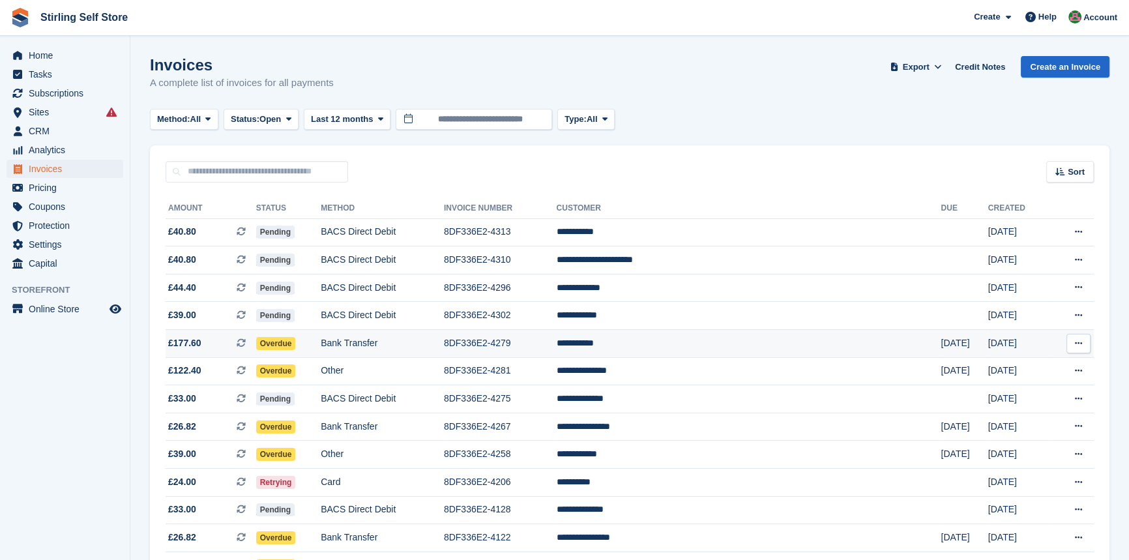
click at [691, 348] on td "**********" at bounding box center [748, 344] width 385 height 28
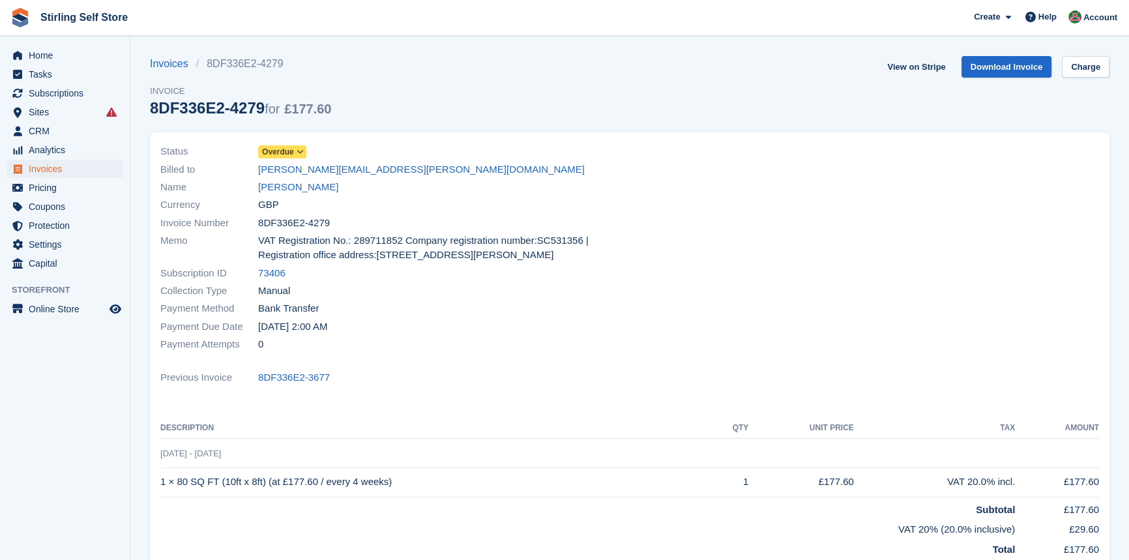
click at [303, 151] on icon at bounding box center [300, 152] width 7 height 8
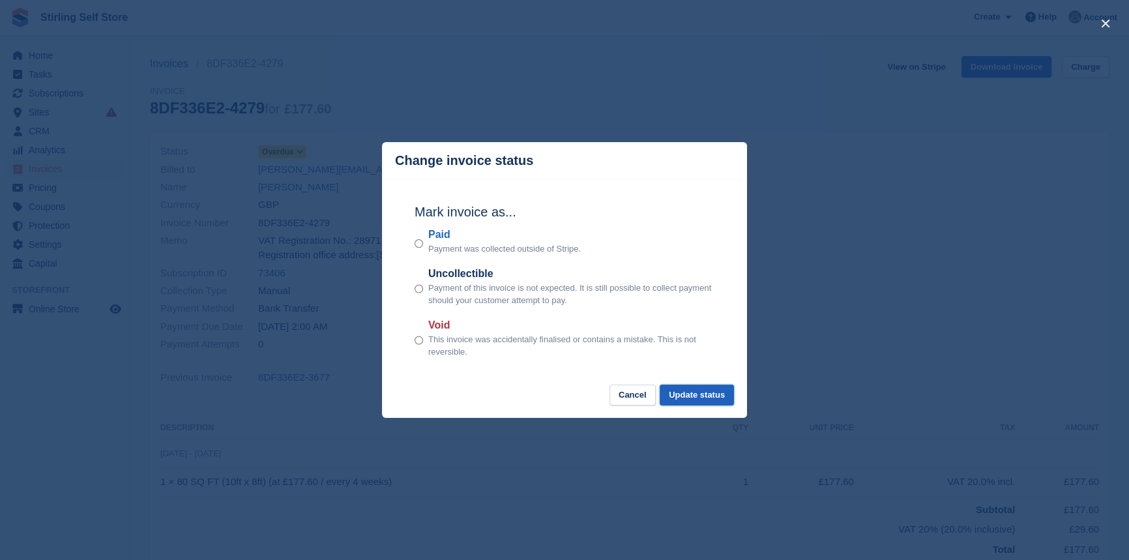
click at [702, 398] on button "Update status" at bounding box center [697, 396] width 74 height 22
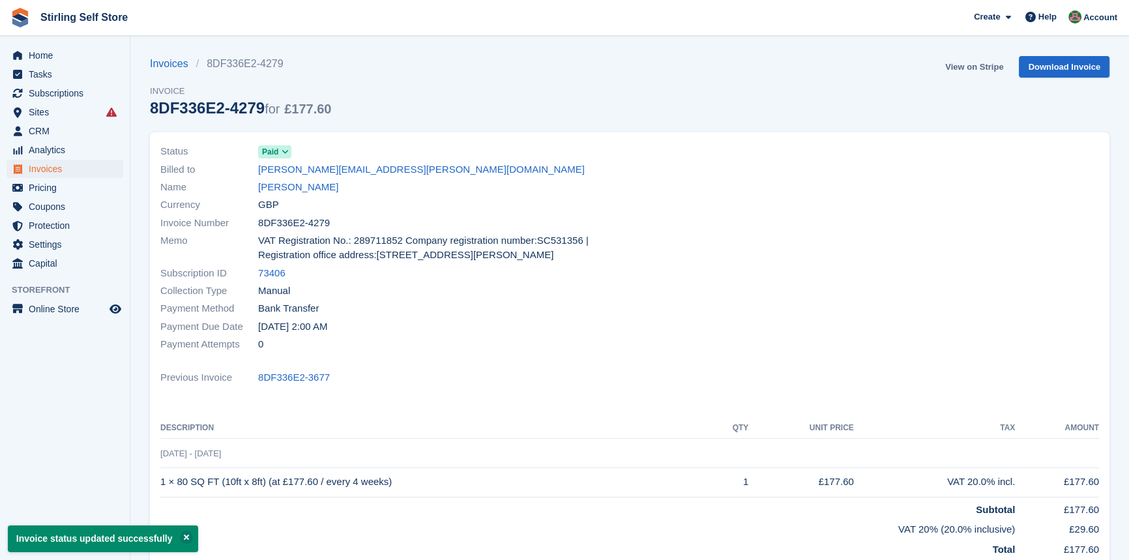
click at [966, 65] on link "View on Stripe" at bounding box center [974, 67] width 68 height 22
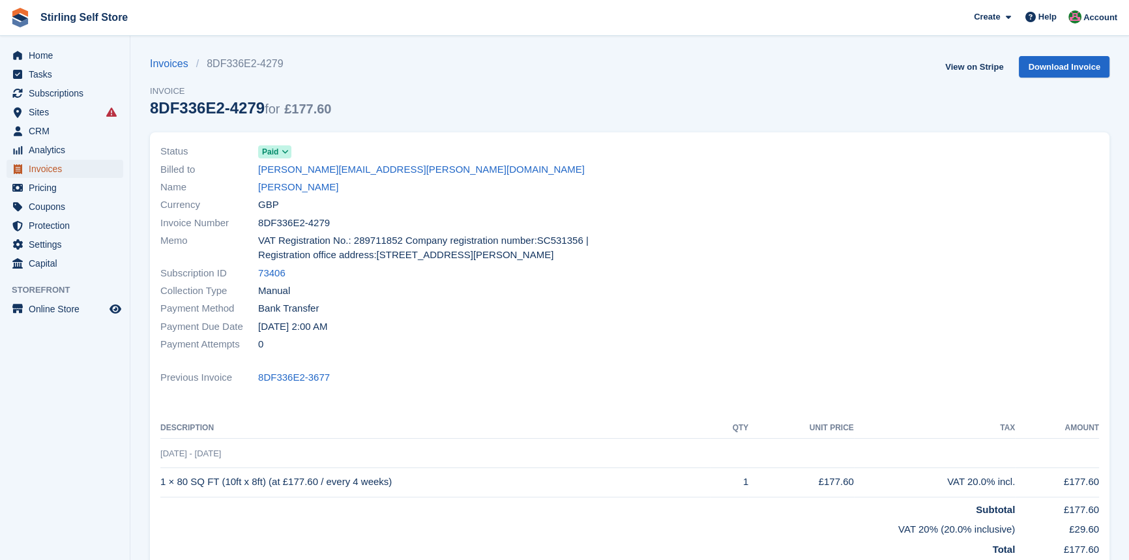
click at [65, 170] on span "Invoices" at bounding box center [68, 169] width 78 height 18
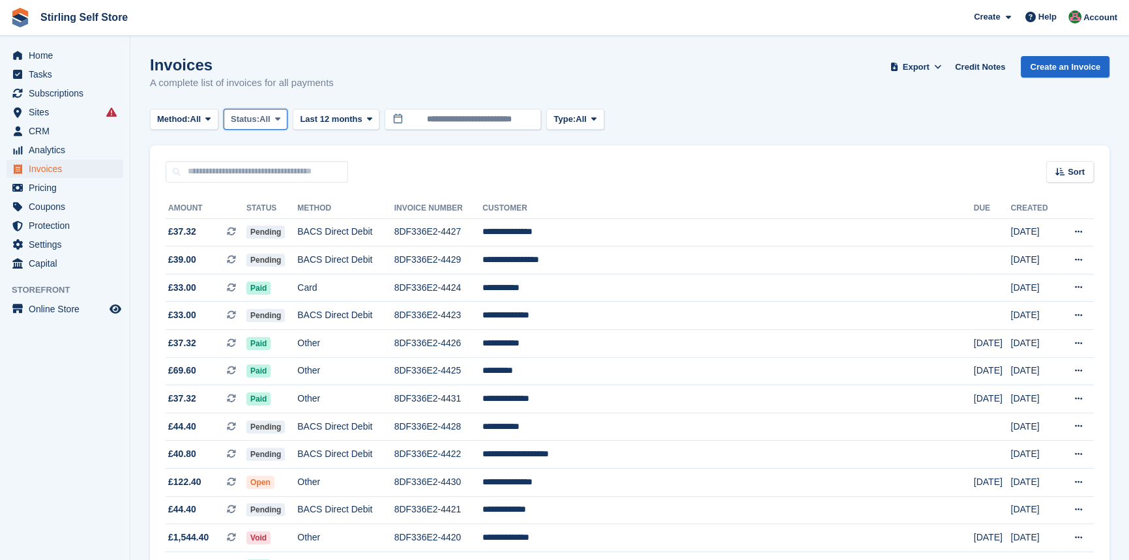
click at [283, 116] on span at bounding box center [278, 119] width 10 height 10
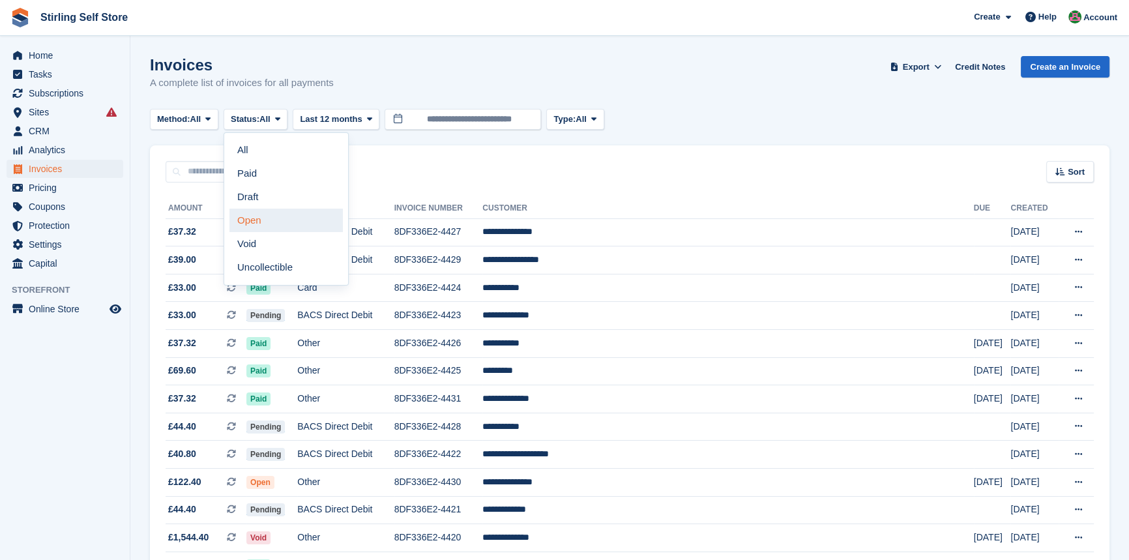
click at [275, 222] on link "Open" at bounding box center [286, 220] width 113 height 23
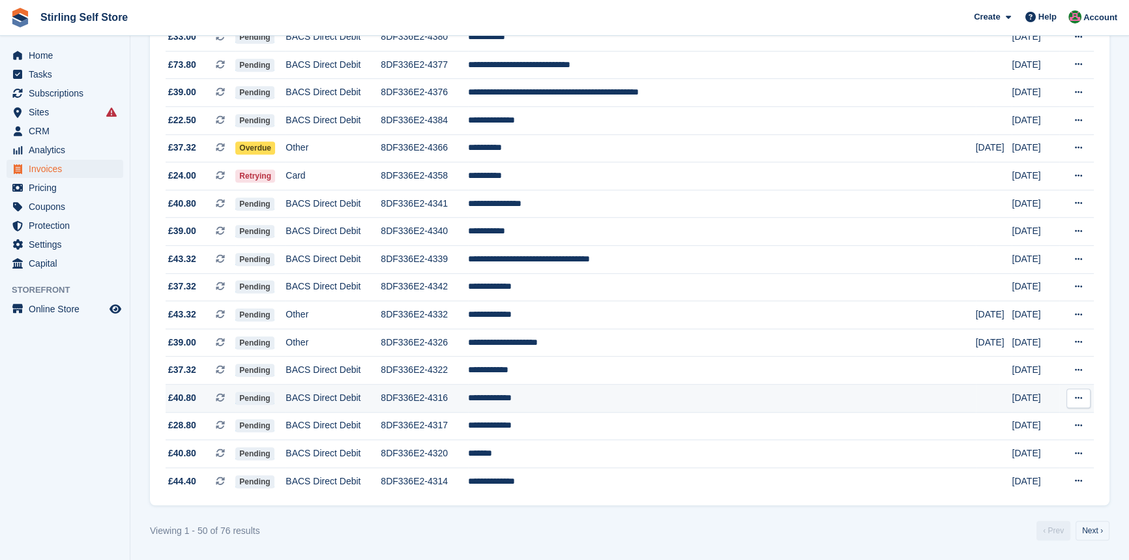
scroll to position [1132, 0]
click at [1092, 533] on link "Next ›" at bounding box center [1093, 531] width 34 height 20
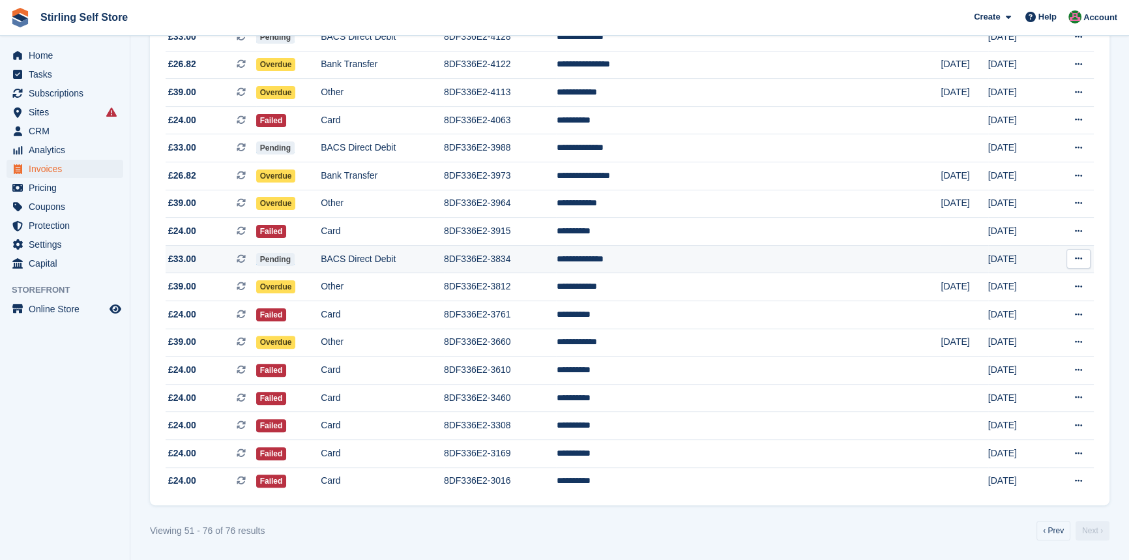
scroll to position [396, 0]
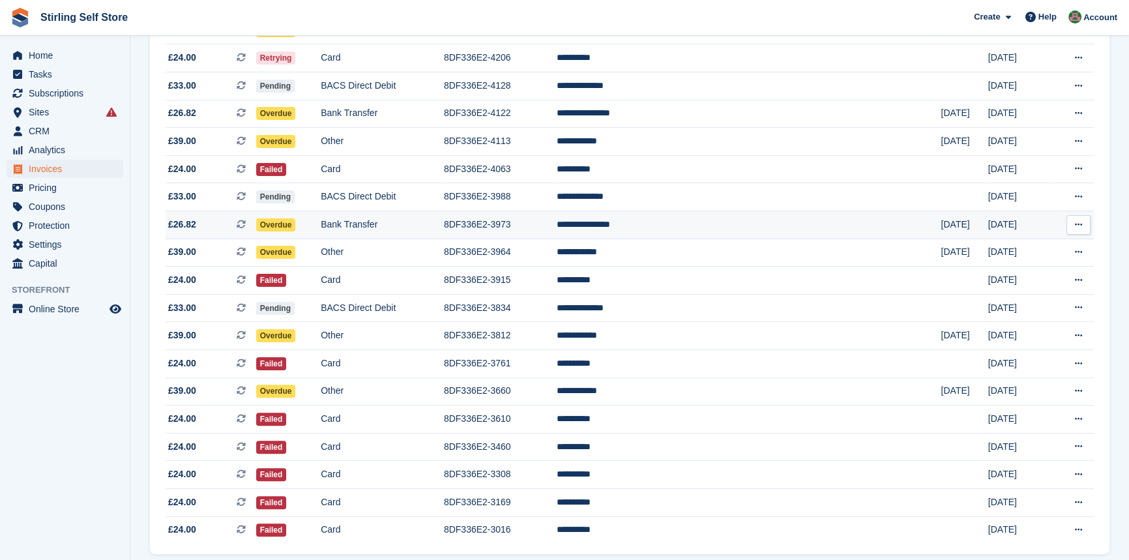
click at [696, 232] on td "**********" at bounding box center [748, 225] width 385 height 28
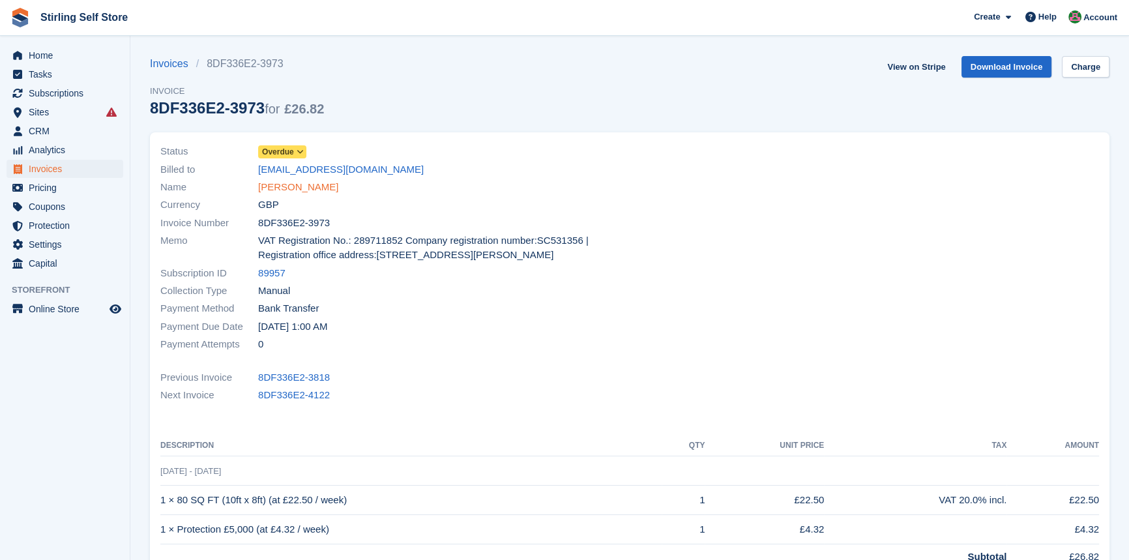
click at [318, 189] on link "[PERSON_NAME]" at bounding box center [298, 187] width 80 height 15
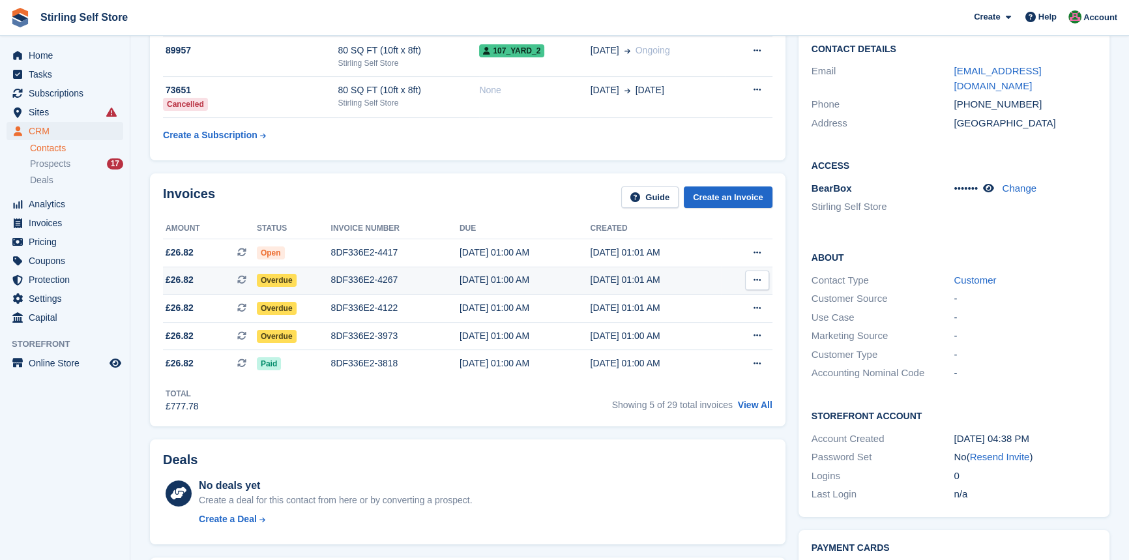
scroll to position [237, 0]
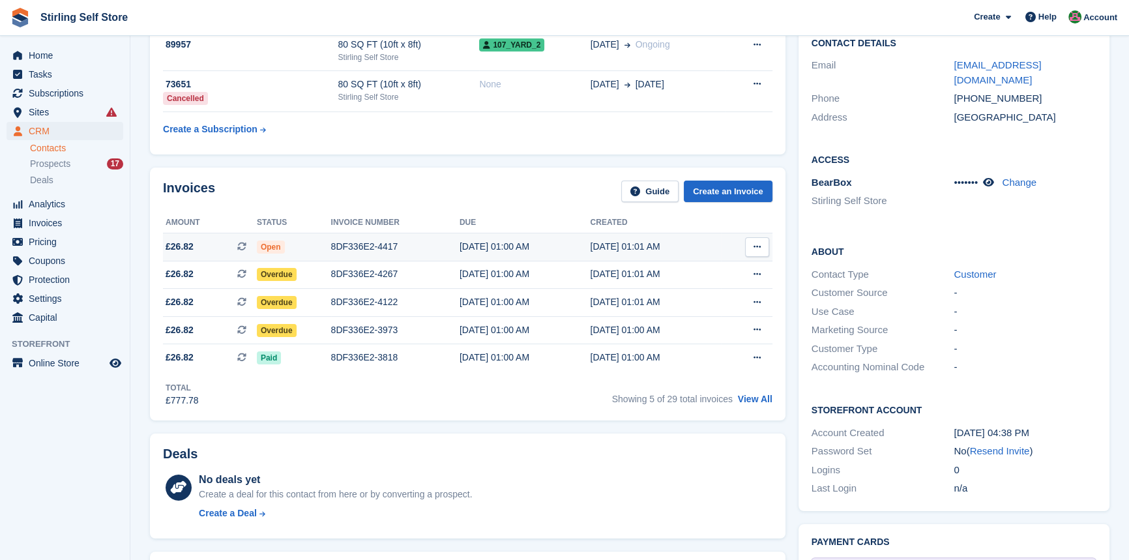
click at [503, 242] on div "[DATE] 01:00 AM" at bounding box center [525, 247] width 131 height 14
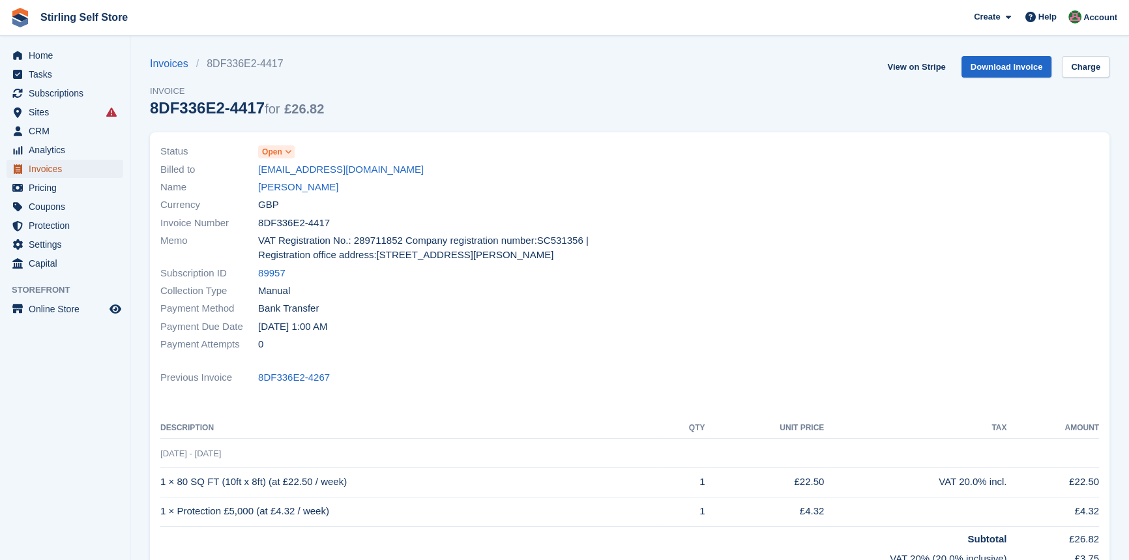
click at [57, 168] on span "Invoices" at bounding box center [68, 169] width 78 height 18
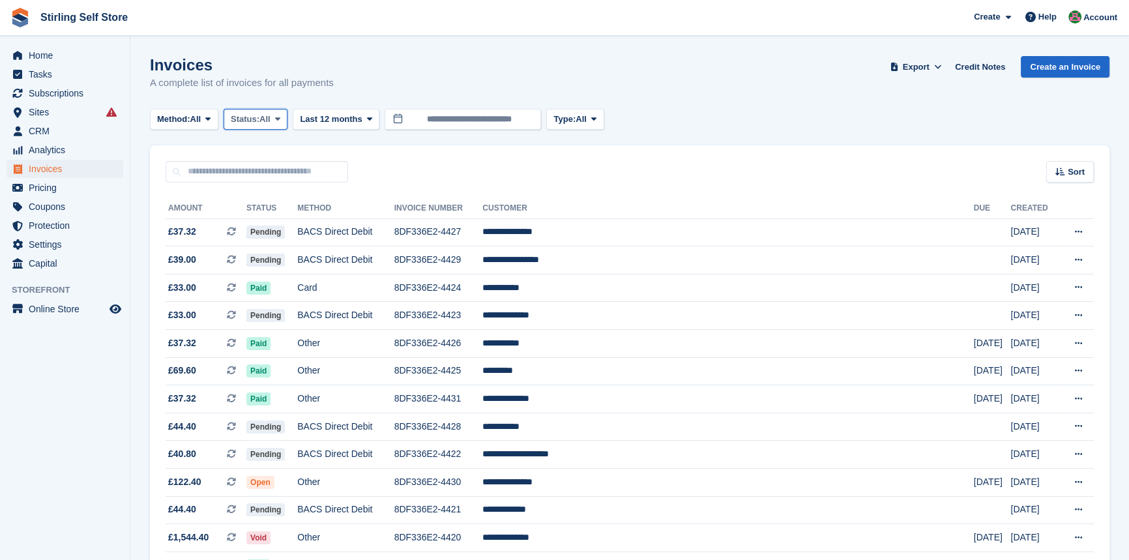
click at [280, 119] on icon at bounding box center [277, 119] width 5 height 8
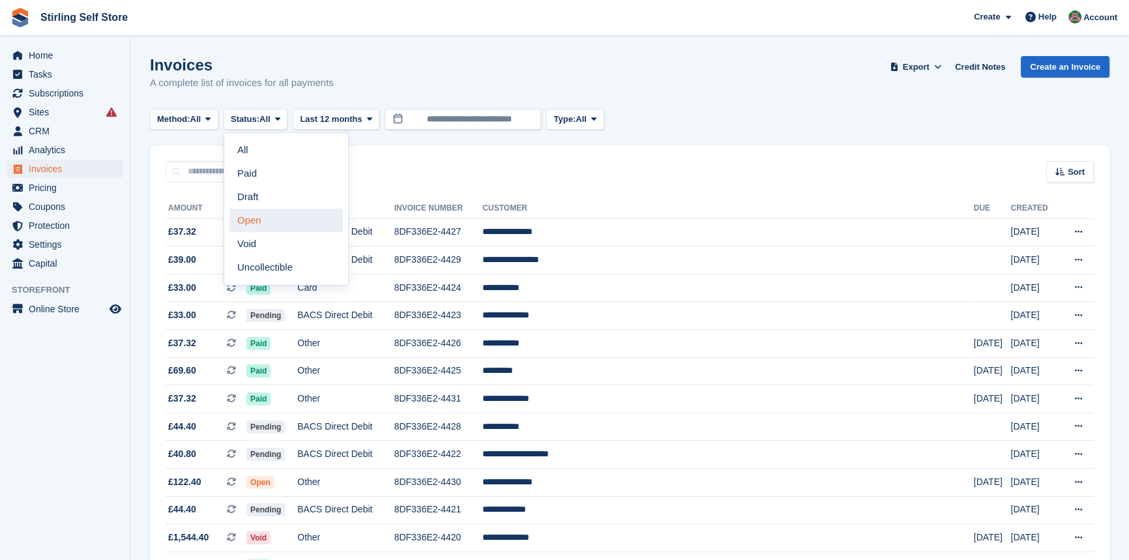
click at [275, 228] on link "Open" at bounding box center [286, 220] width 113 height 23
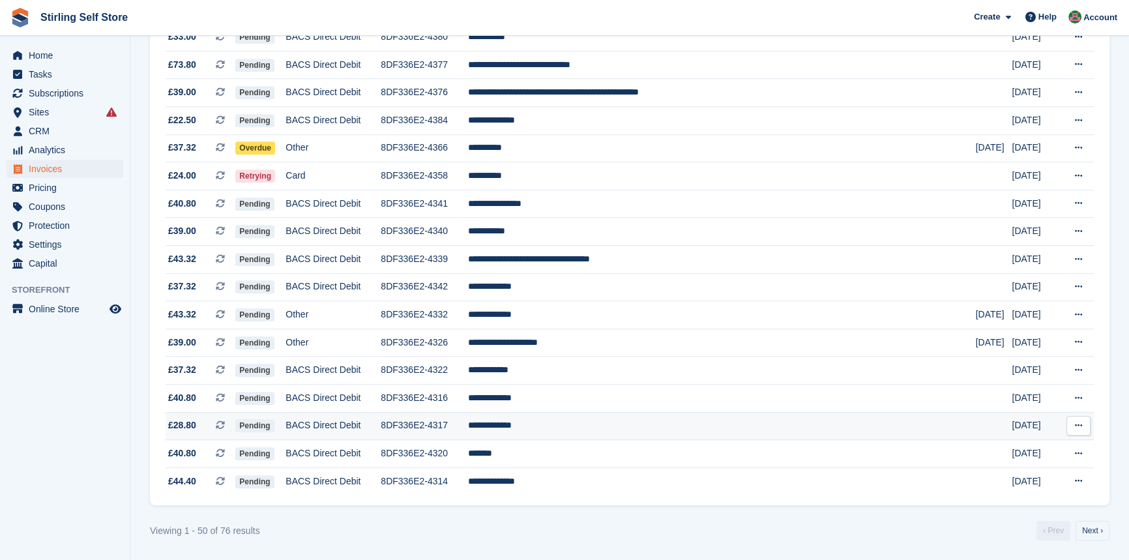
scroll to position [1132, 0]
click at [1088, 535] on link "Next ›" at bounding box center [1093, 531] width 34 height 20
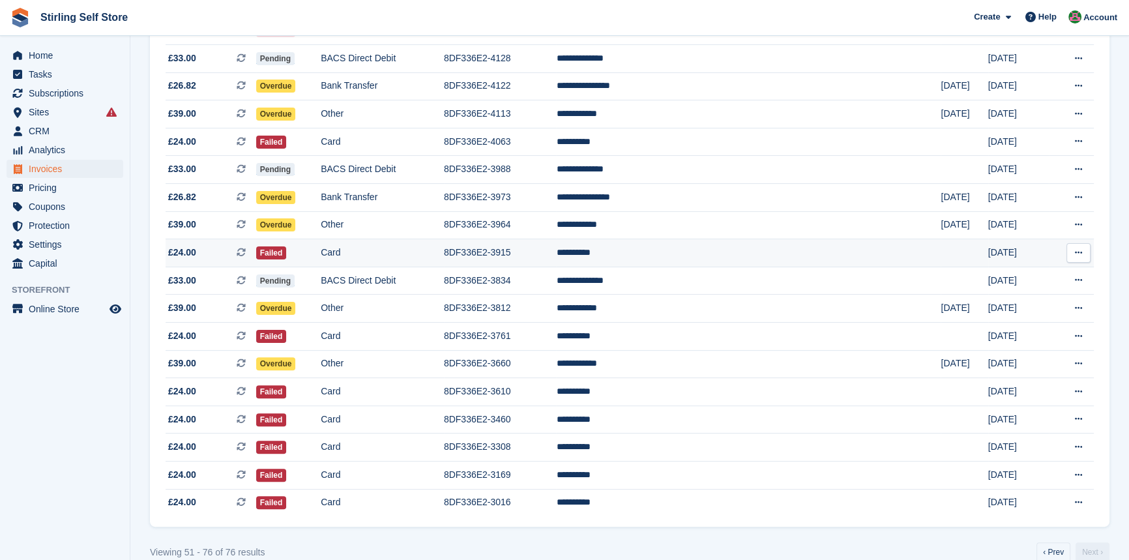
scroll to position [396, 0]
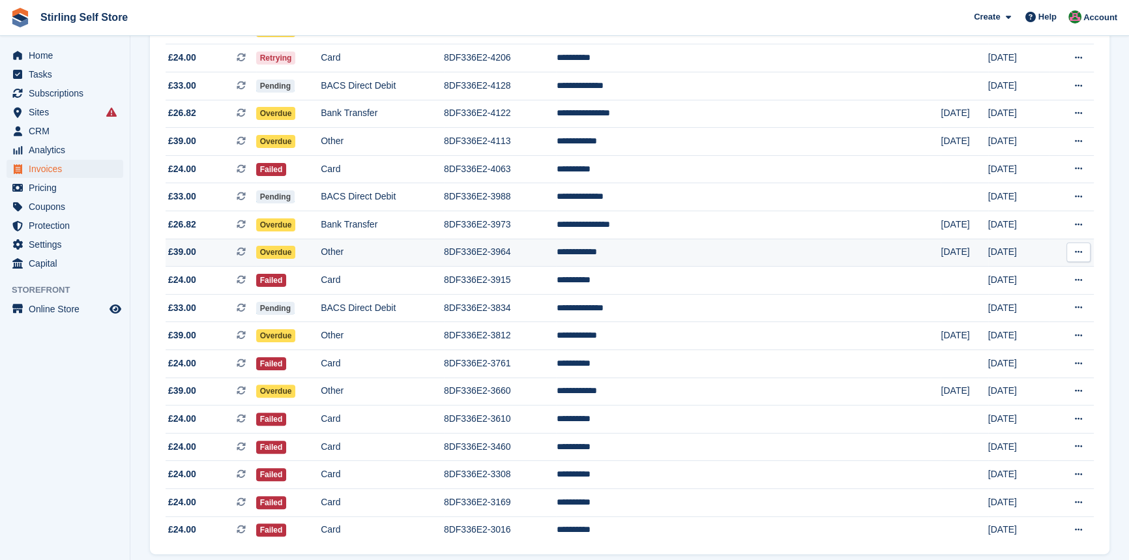
click at [696, 263] on td "**********" at bounding box center [748, 253] width 385 height 28
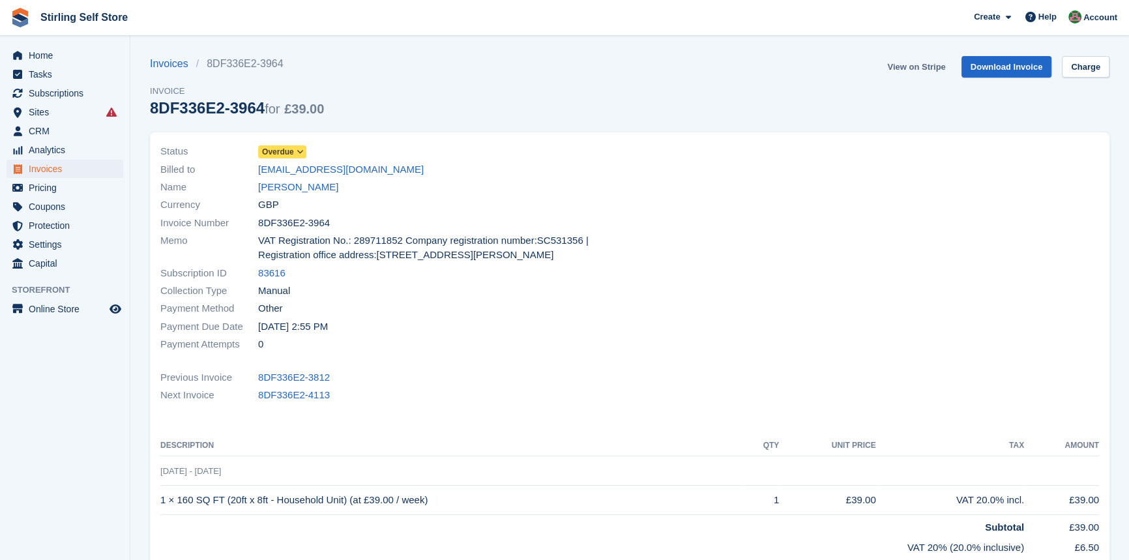
click at [922, 63] on link "View on Stripe" at bounding box center [916, 67] width 68 height 22
click at [291, 188] on link "[PERSON_NAME]" at bounding box center [298, 187] width 80 height 15
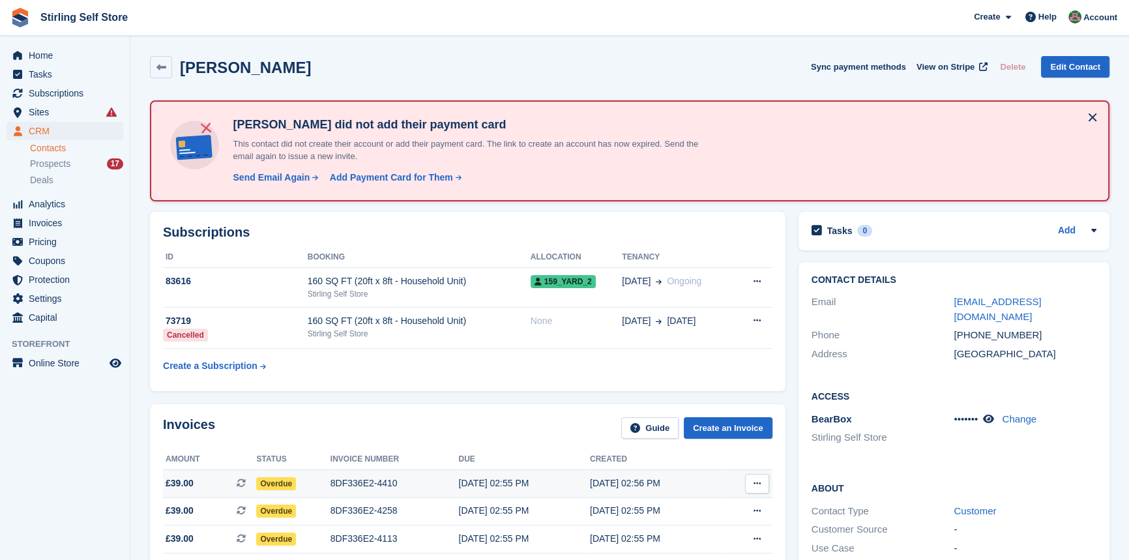
click at [391, 484] on div "8DF336E2-4410" at bounding box center [395, 484] width 128 height 14
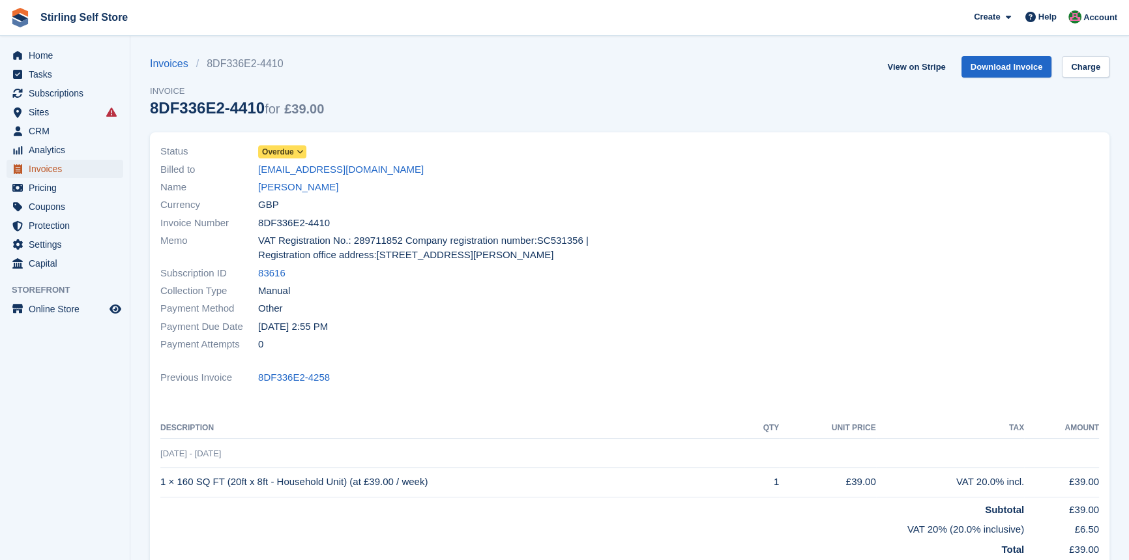
click at [59, 165] on span "Invoices" at bounding box center [68, 169] width 78 height 18
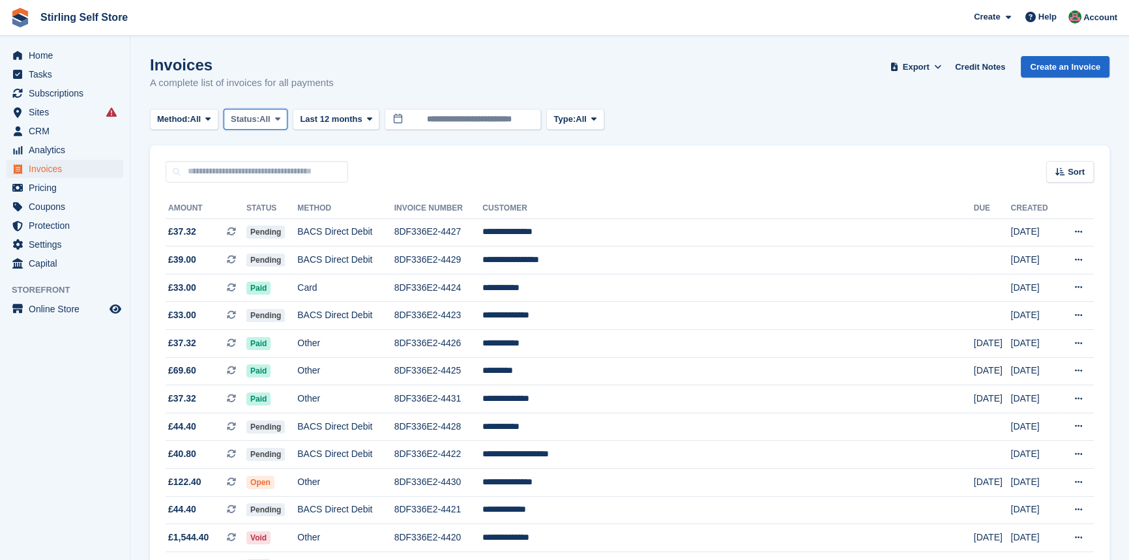
click at [280, 117] on icon at bounding box center [277, 119] width 5 height 8
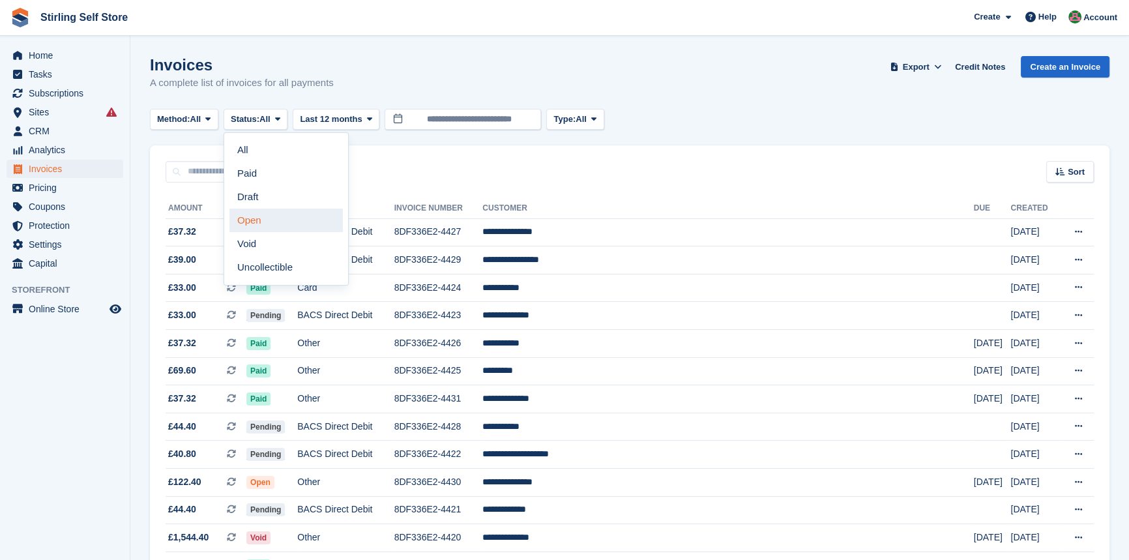
click at [284, 222] on link "Open" at bounding box center [286, 220] width 113 height 23
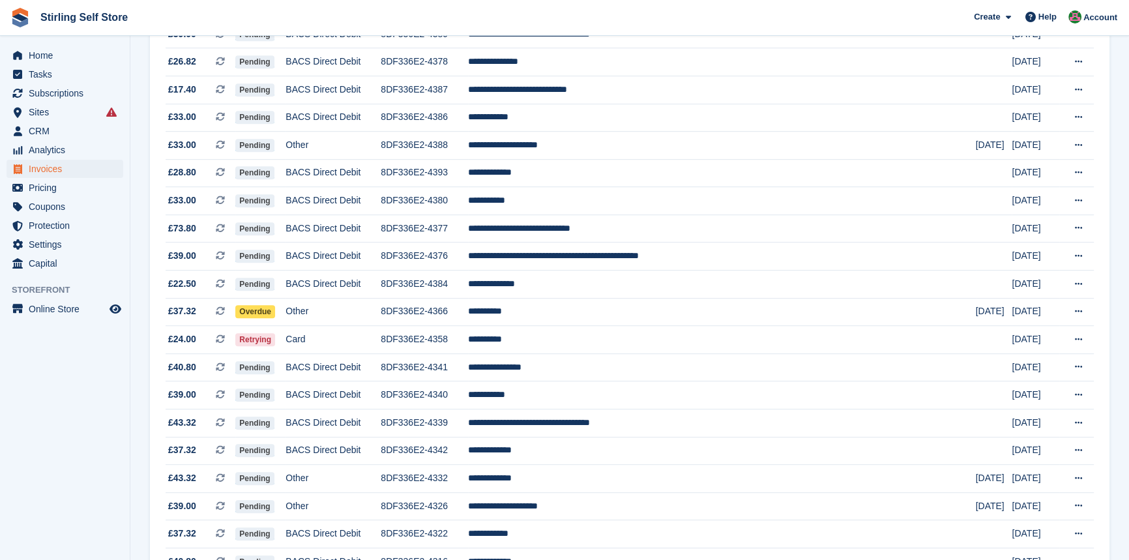
scroll to position [1132, 0]
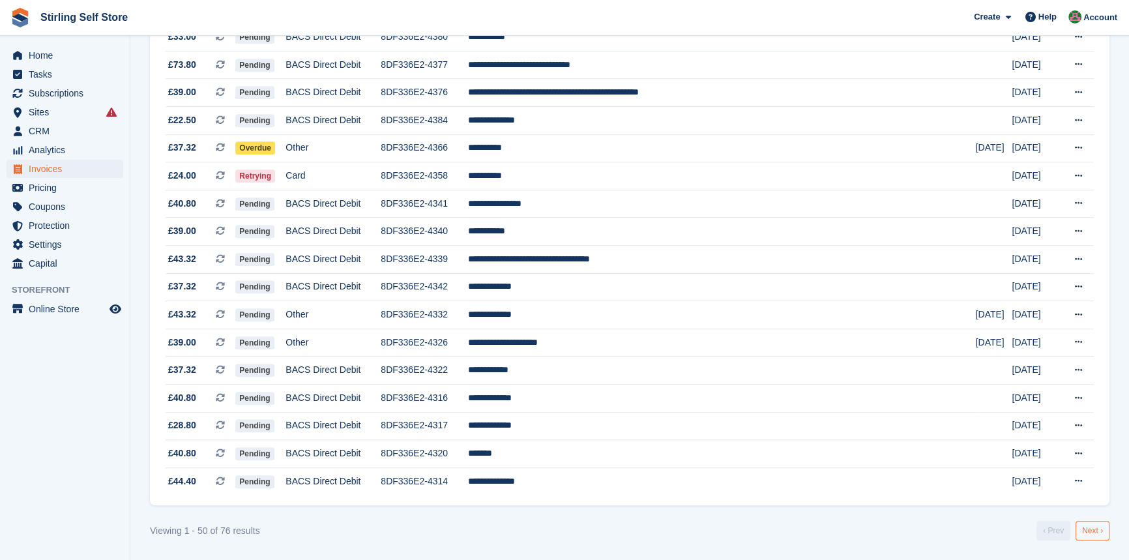
click at [1091, 530] on link "Next ›" at bounding box center [1093, 531] width 34 height 20
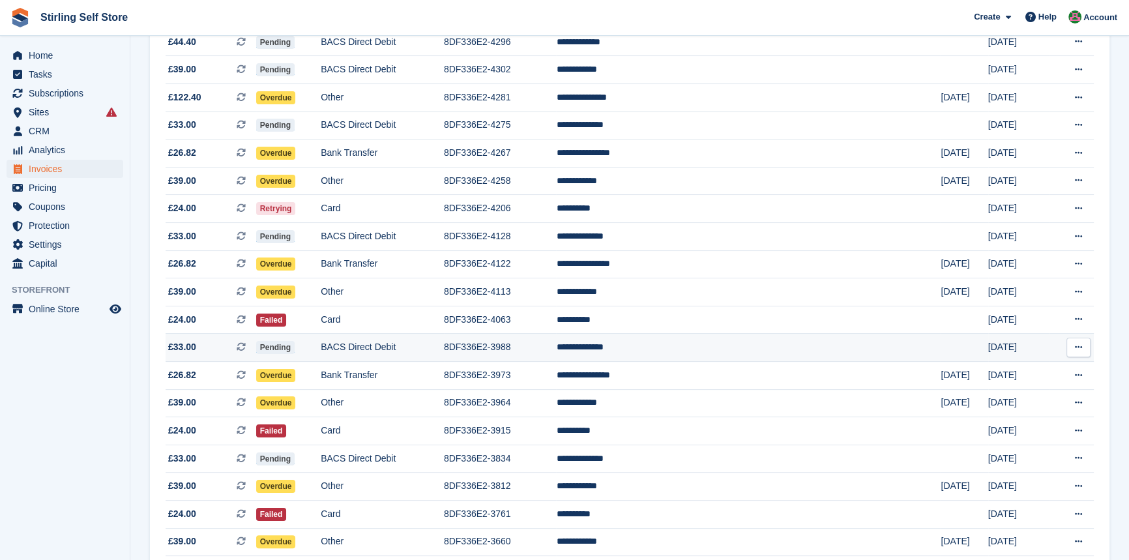
scroll to position [218, 0]
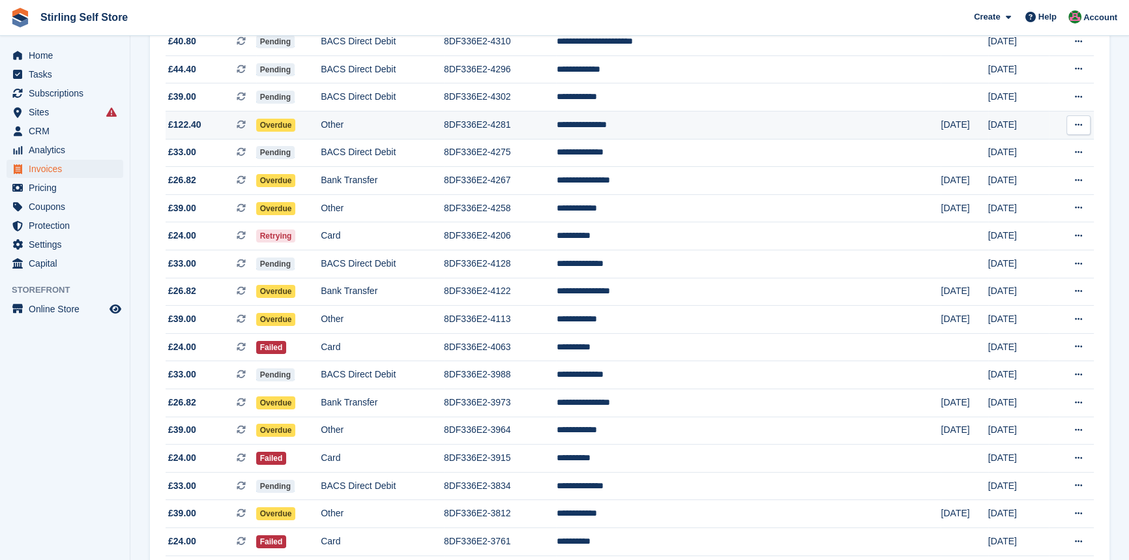
click at [691, 127] on td "**********" at bounding box center [748, 126] width 385 height 28
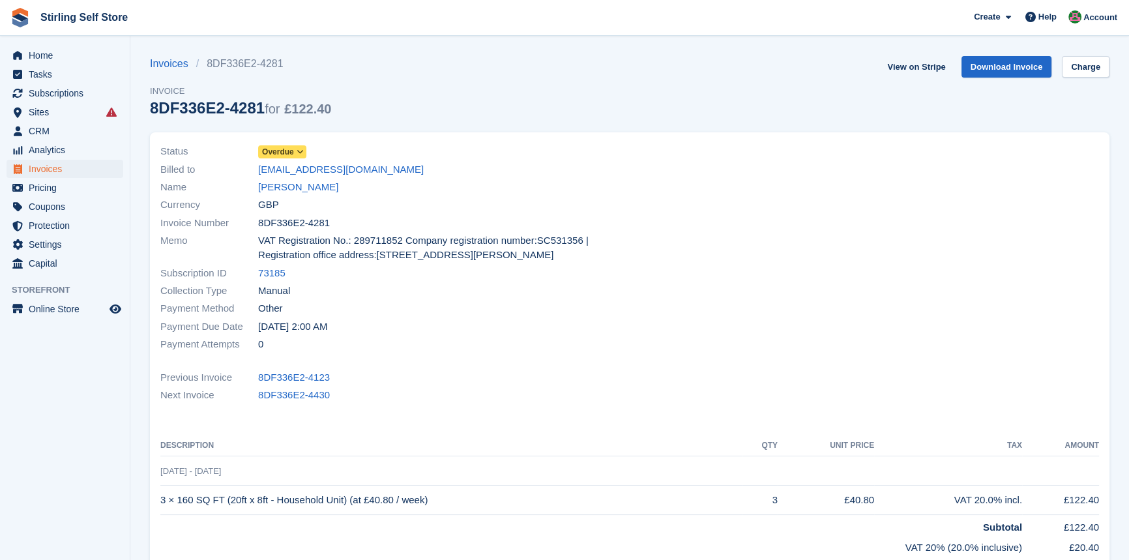
drag, startPoint x: 299, startPoint y: 187, endPoint x: 306, endPoint y: 196, distance: 11.1
click at [299, 187] on link "[PERSON_NAME]" at bounding box center [298, 187] width 80 height 15
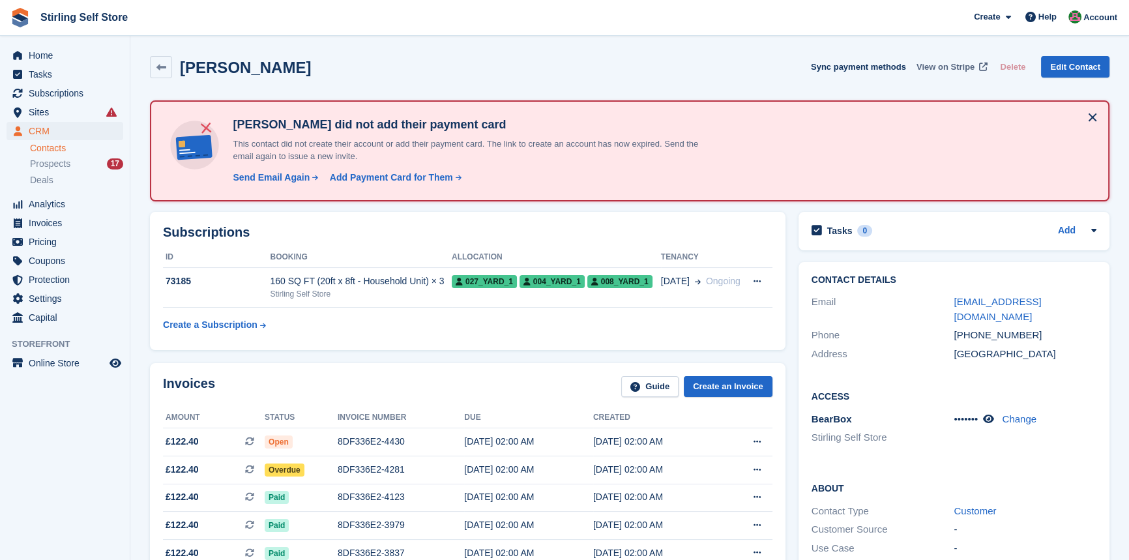
click at [946, 65] on span "View on Stripe" at bounding box center [946, 67] width 58 height 13
click at [374, 445] on div "8DF336E2-4430" at bounding box center [401, 442] width 127 height 14
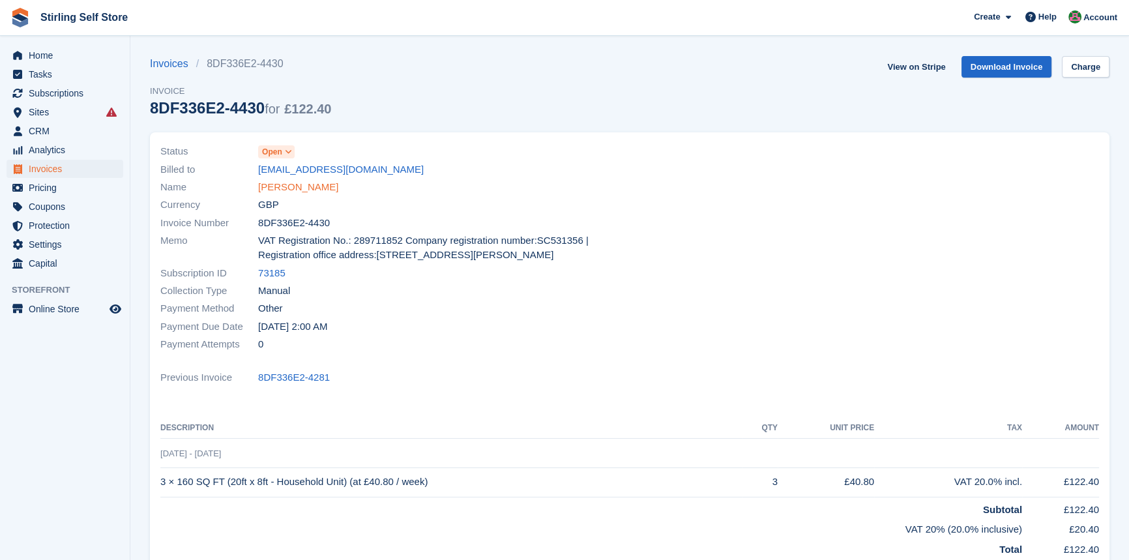
click at [302, 186] on link "[PERSON_NAME]" at bounding box center [298, 187] width 80 height 15
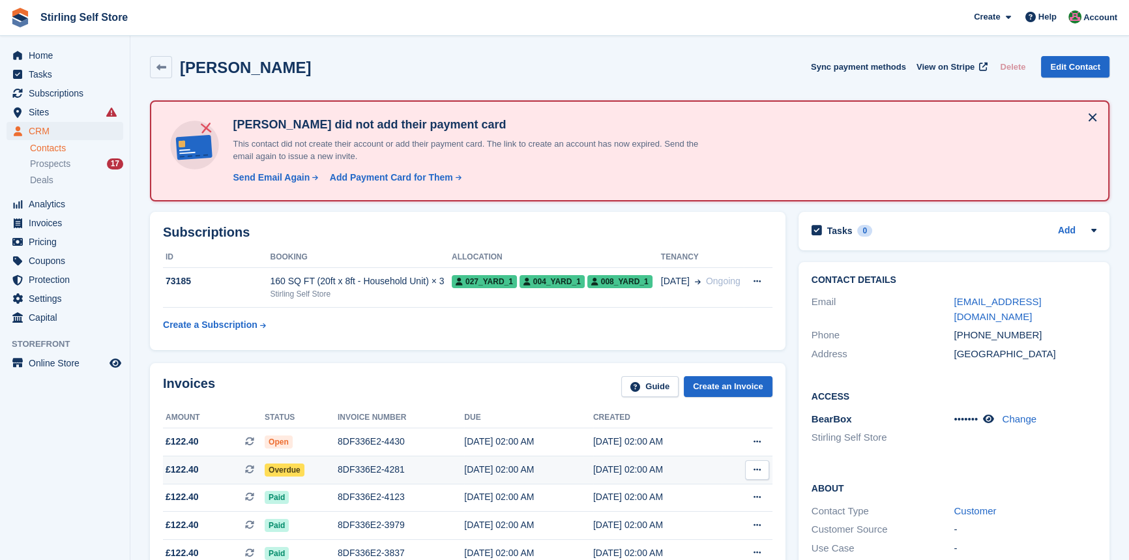
click at [376, 470] on div "8DF336E2-4281" at bounding box center [401, 470] width 127 height 14
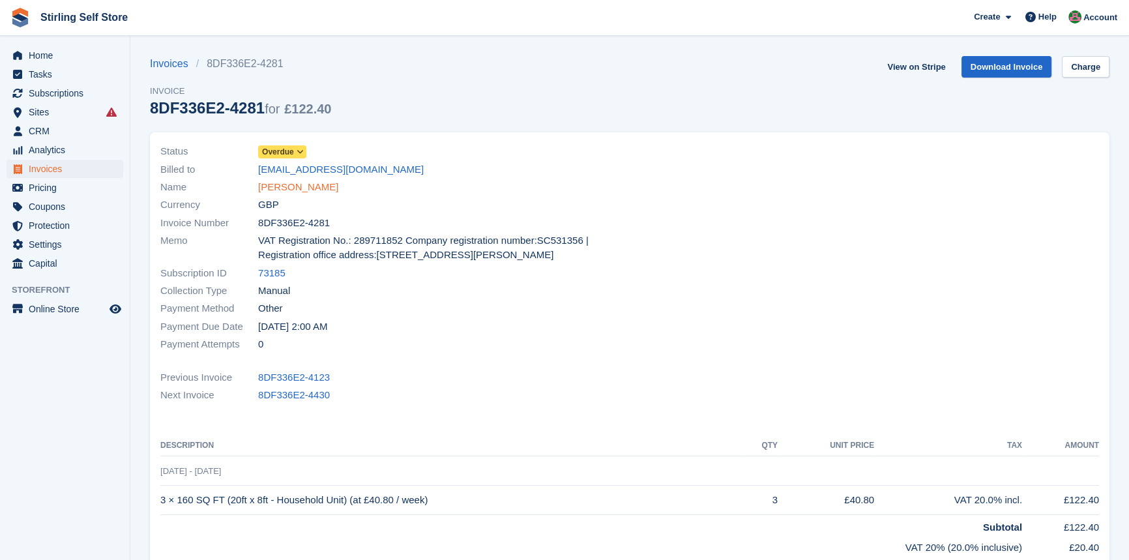
click at [298, 188] on link "[PERSON_NAME]" at bounding box center [298, 187] width 80 height 15
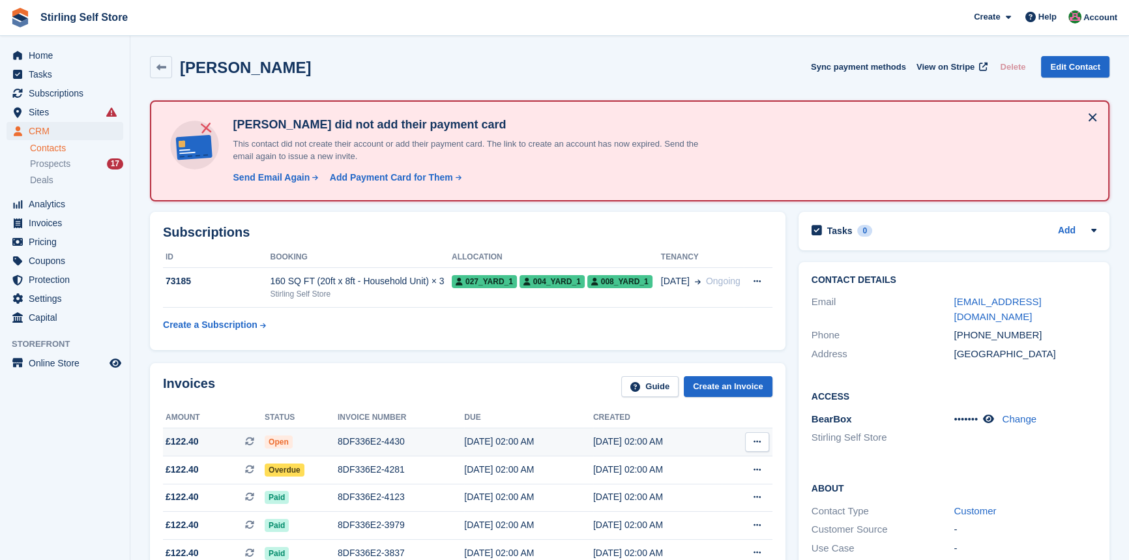
click at [378, 443] on div "8DF336E2-4430" at bounding box center [401, 442] width 127 height 14
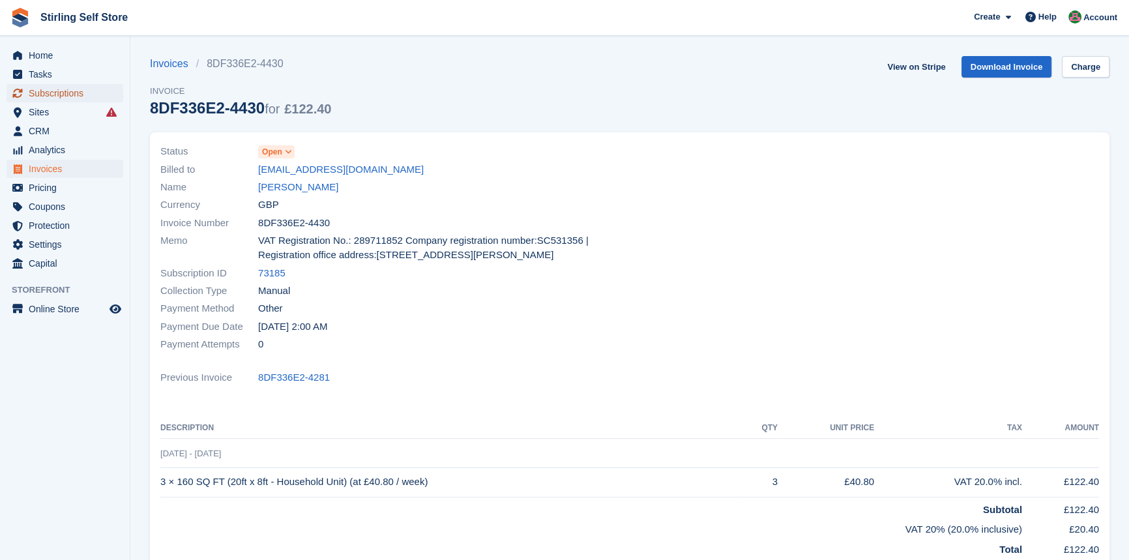
click at [65, 92] on span "Subscriptions" at bounding box center [68, 93] width 78 height 18
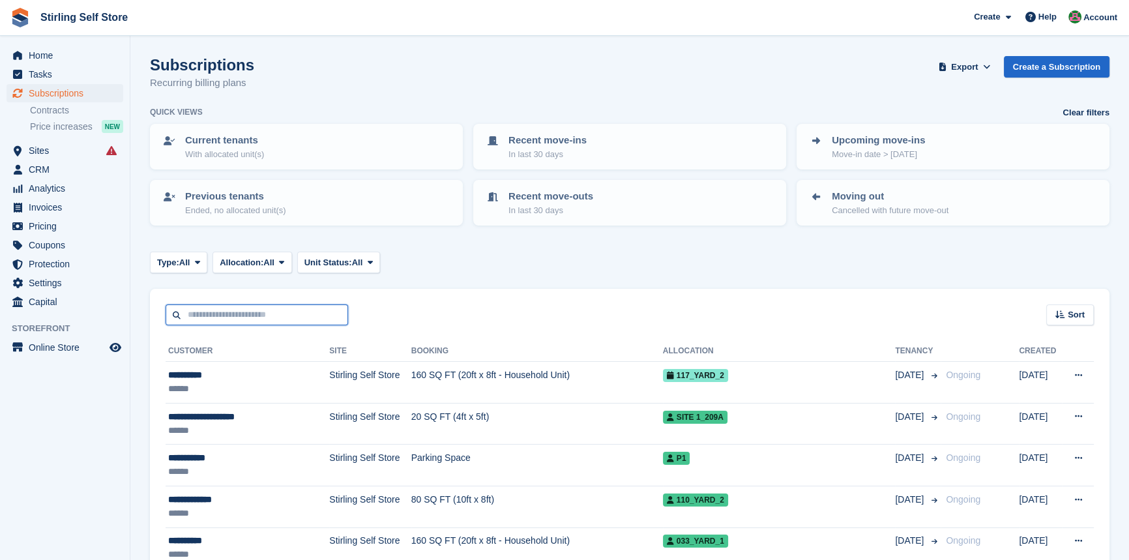
click at [222, 308] on input "text" at bounding box center [257, 316] width 183 height 22
type input "****"
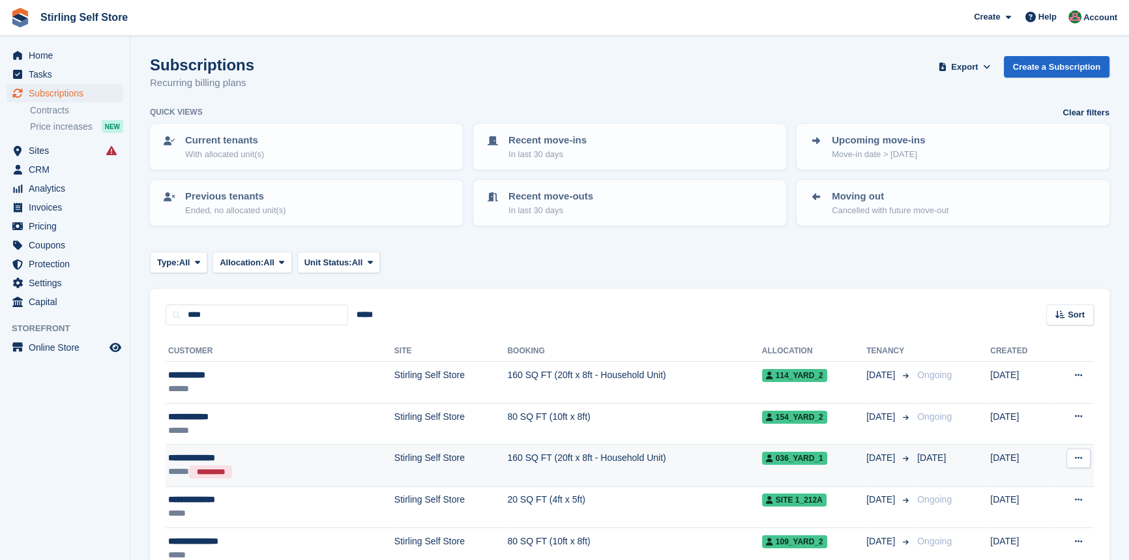
click at [507, 456] on td "160 SQ FT (20ft x 8ft - Household Unit)" at bounding box center [634, 466] width 254 height 42
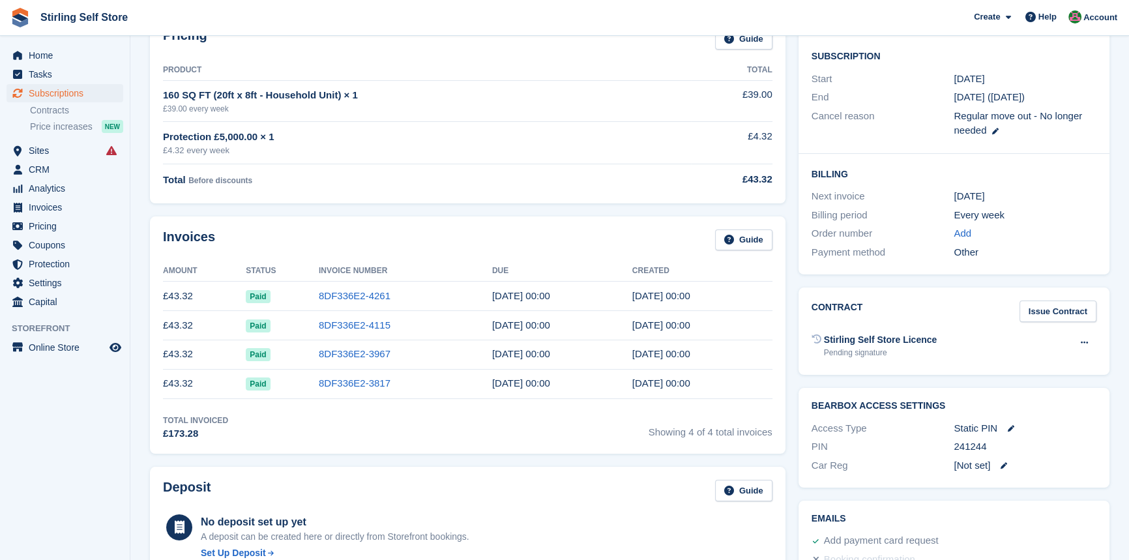
scroll to position [237, 0]
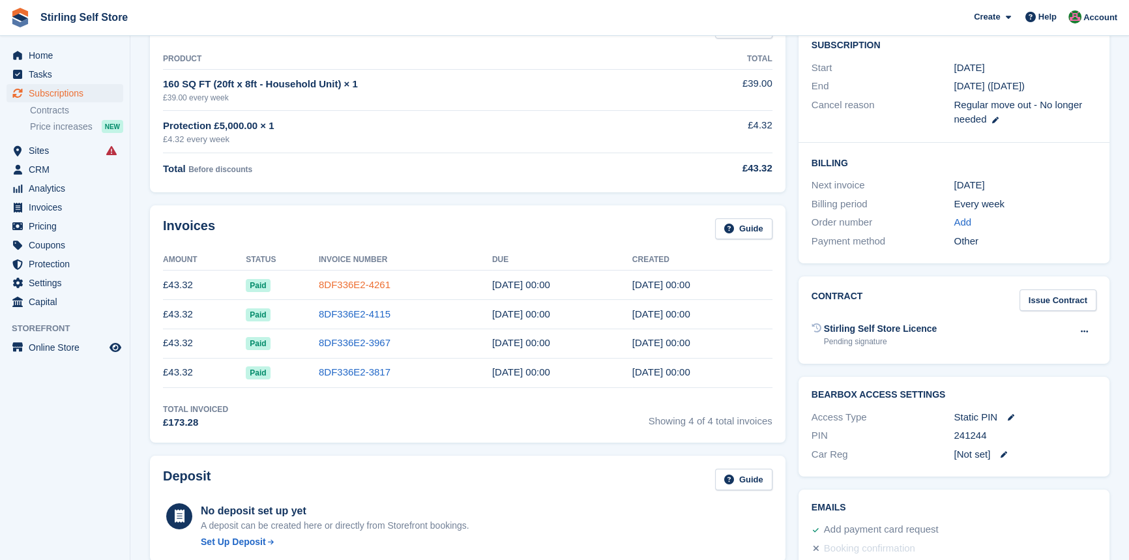
click at [358, 283] on link "8DF336E2-4261" at bounding box center [355, 284] width 72 height 11
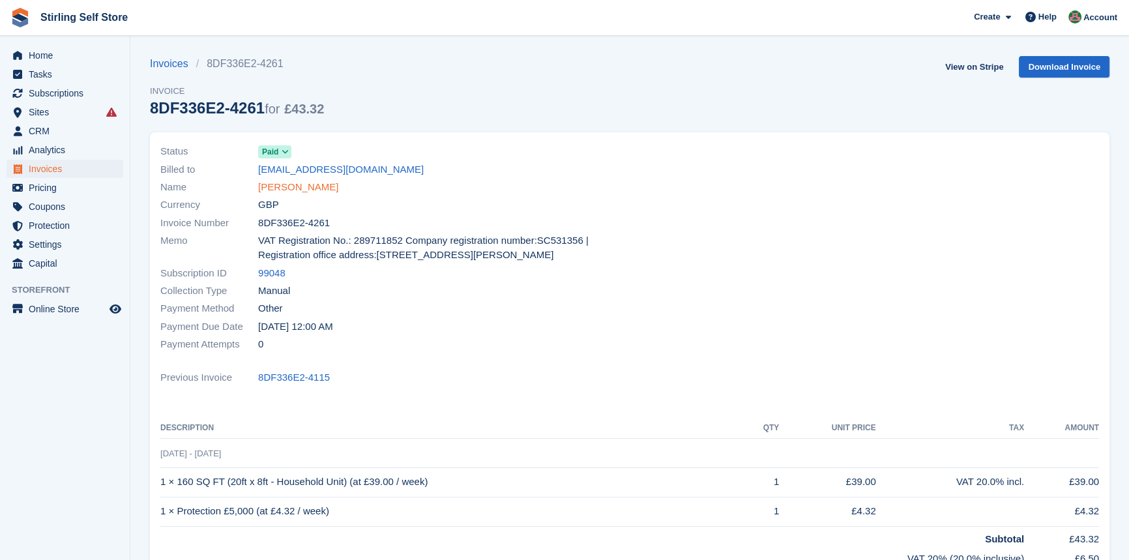
click at [309, 187] on link "[PERSON_NAME]" at bounding box center [298, 187] width 80 height 15
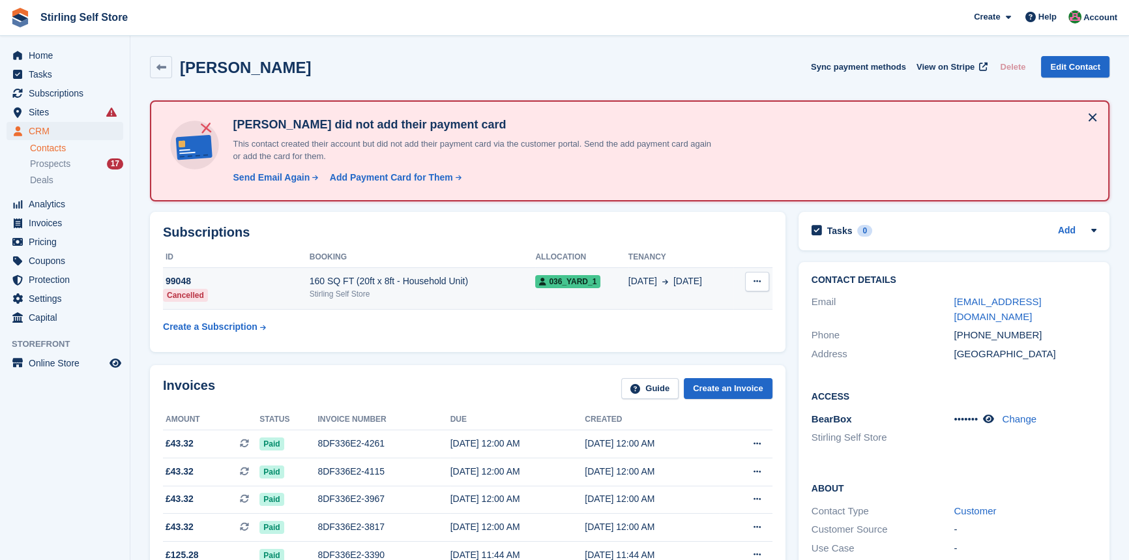
click at [758, 280] on icon at bounding box center [757, 281] width 7 height 8
click at [575, 280] on span "036_YARD_1" at bounding box center [567, 281] width 65 height 13
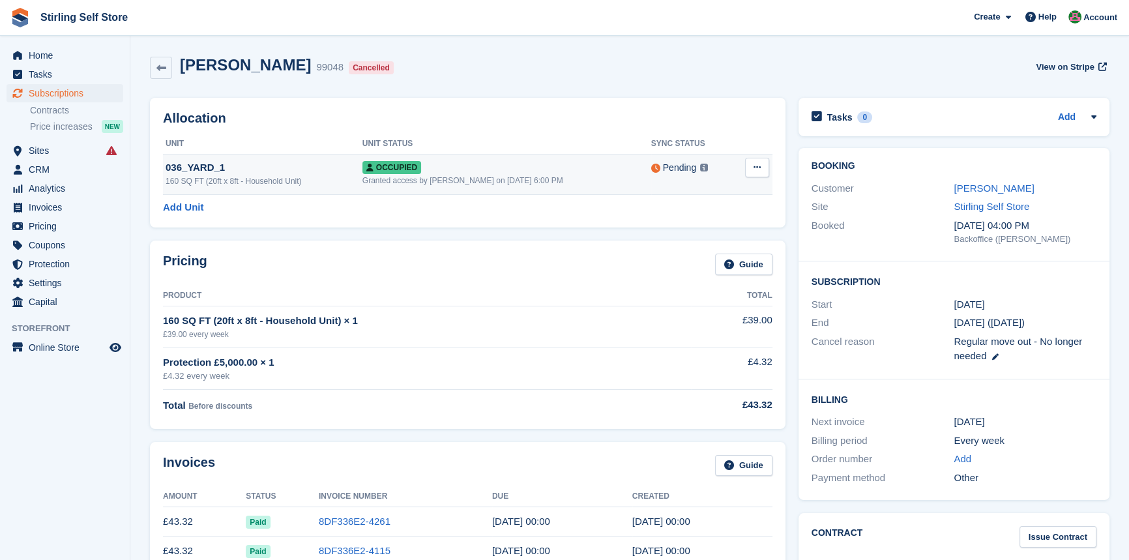
click at [756, 166] on icon at bounding box center [757, 167] width 7 height 8
click at [677, 223] on p "Deallocate" at bounding box center [706, 221] width 113 height 17
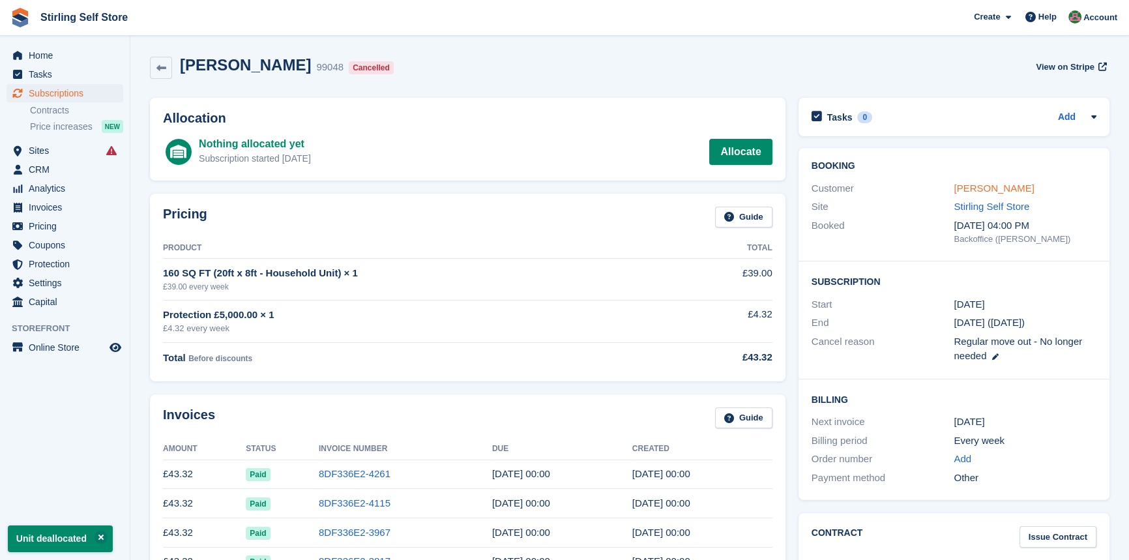
click at [976, 187] on link "[PERSON_NAME]" at bounding box center [994, 188] width 80 height 11
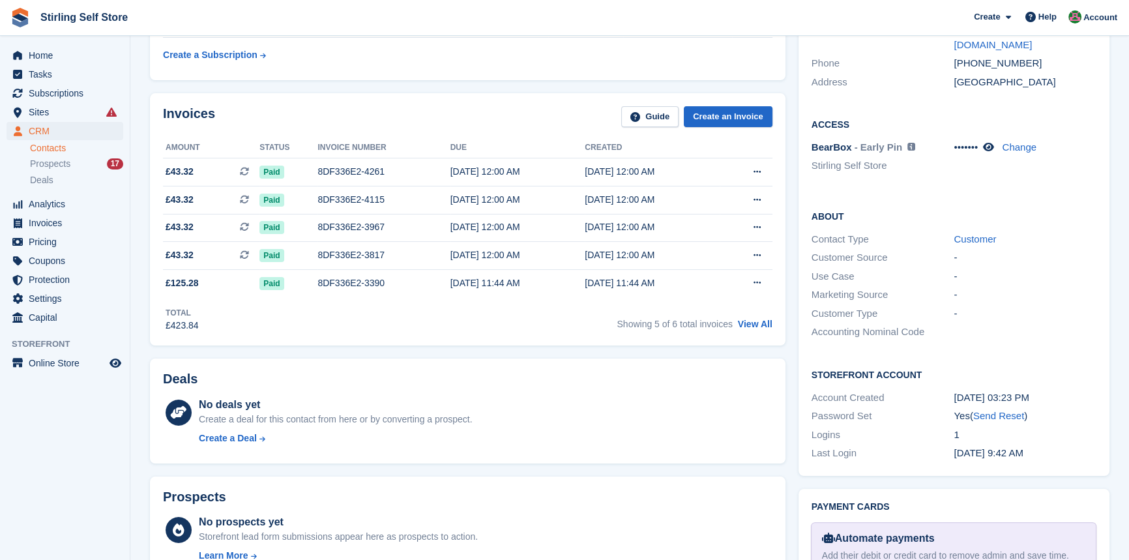
scroll to position [355, 0]
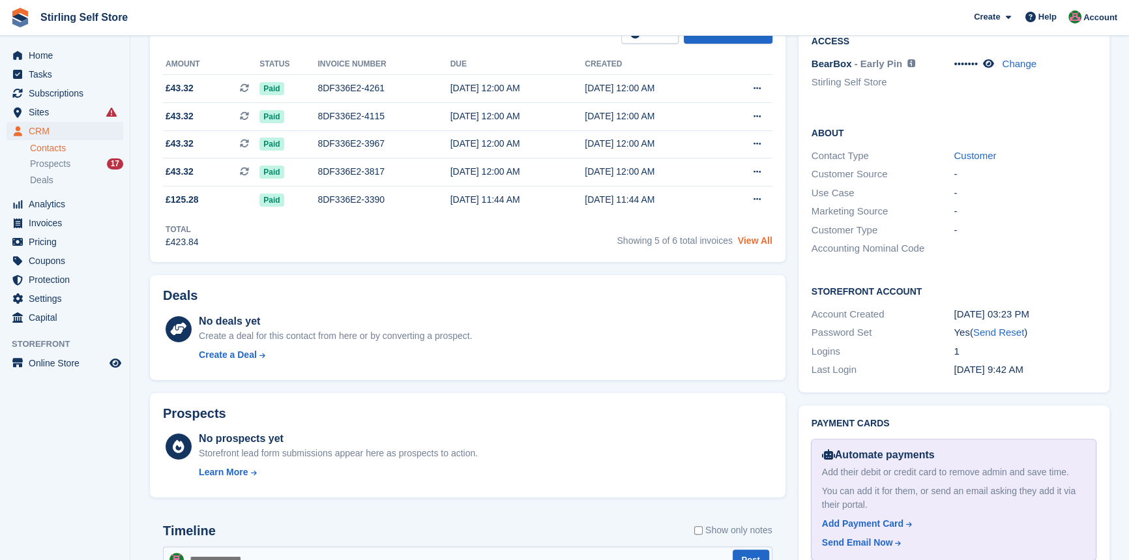
click at [757, 241] on link "View All" at bounding box center [755, 240] width 35 height 10
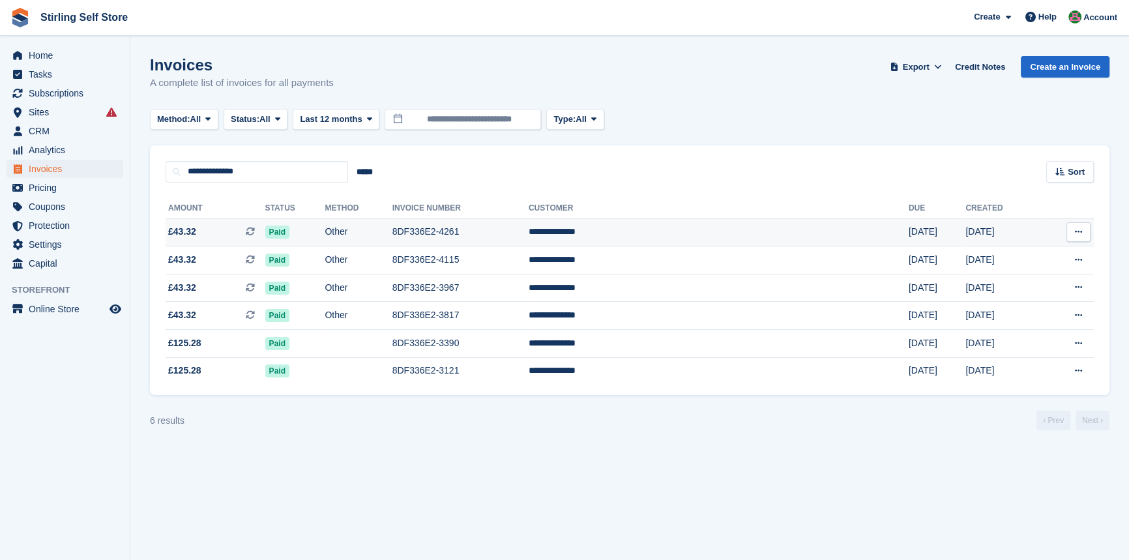
click at [383, 233] on td "Other" at bounding box center [358, 232] width 67 height 28
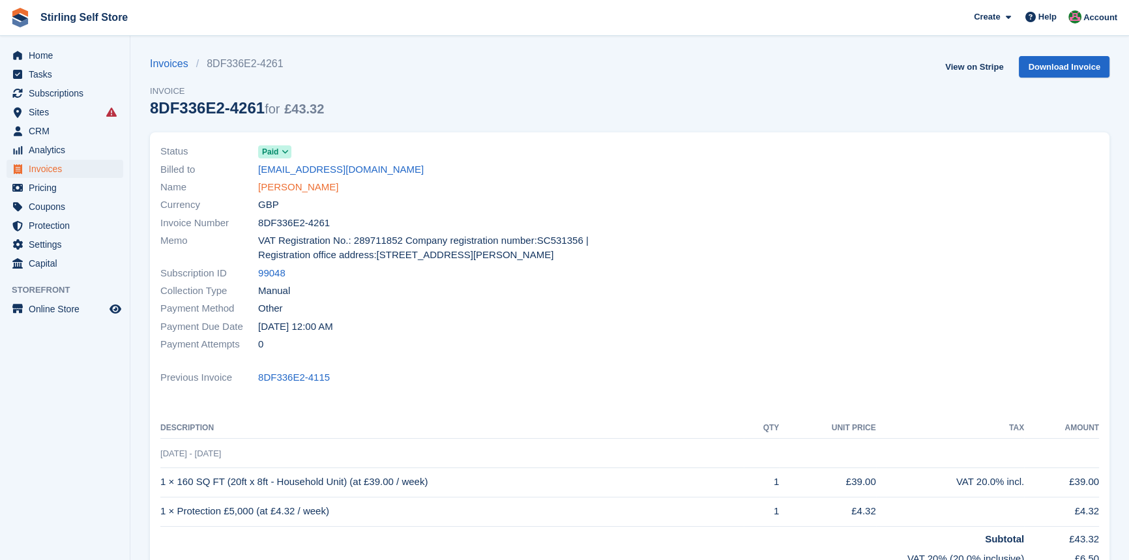
click at [295, 187] on link "Andy McPherson" at bounding box center [298, 187] width 80 height 15
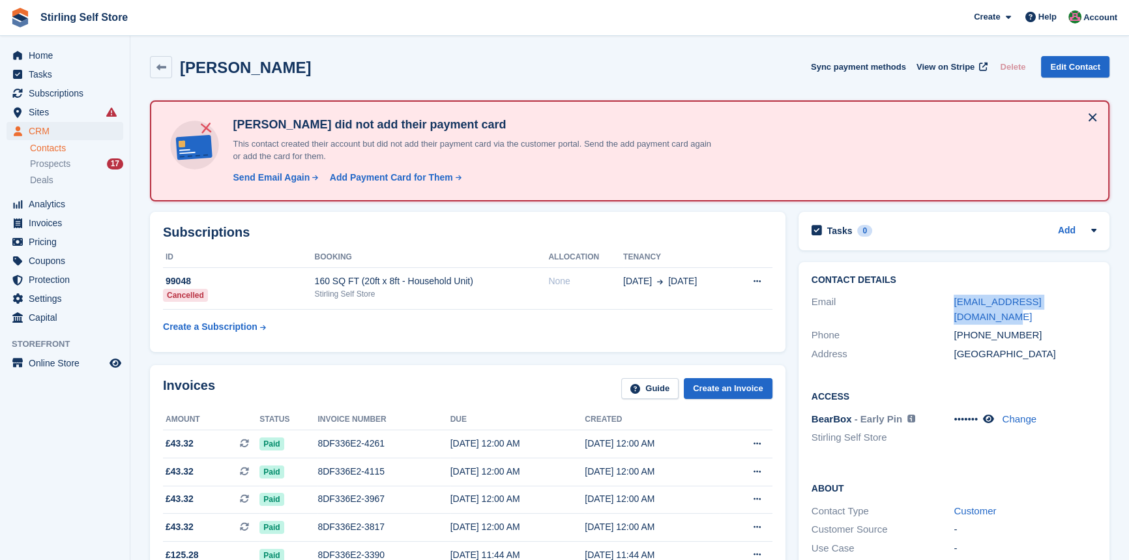
drag, startPoint x: 1099, startPoint y: 300, endPoint x: 944, endPoint y: 298, distance: 155.2
click at [944, 298] on div "Contact Details Email andymcpherson878@gmail.com Phone +447966435245 Address Un…" at bounding box center [954, 319] width 311 height 115
copy div "andymcpherson878@gmail.com"
click at [952, 68] on span "View on Stripe" at bounding box center [946, 67] width 58 height 13
click at [51, 95] on span "Subscriptions" at bounding box center [68, 93] width 78 height 18
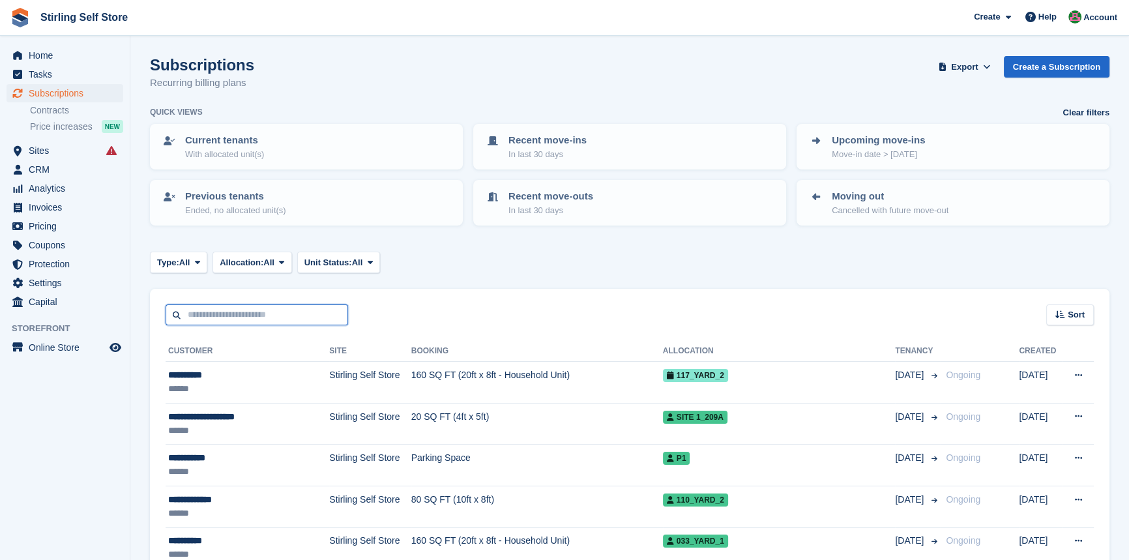
click at [222, 313] on input "text" at bounding box center [257, 316] width 183 height 22
type input "*****"
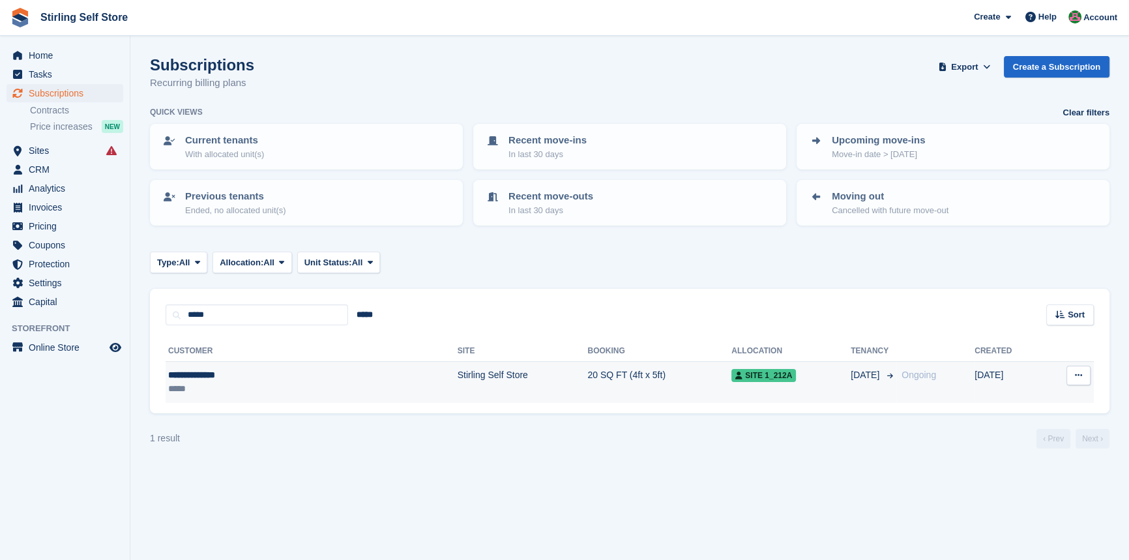
click at [458, 377] on td "Stirling Self Store" at bounding box center [523, 382] width 130 height 41
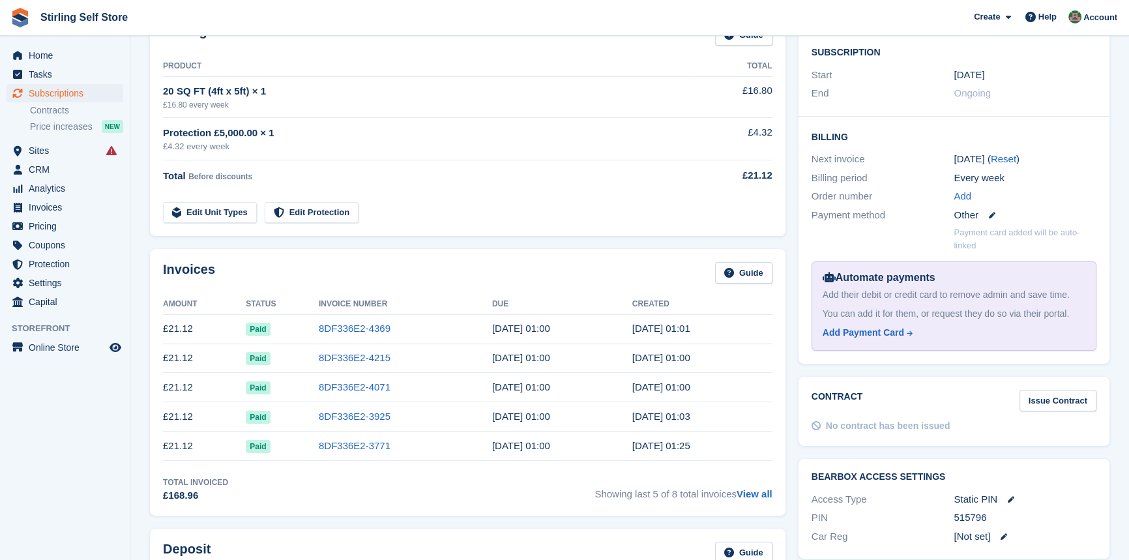
scroll to position [237, 0]
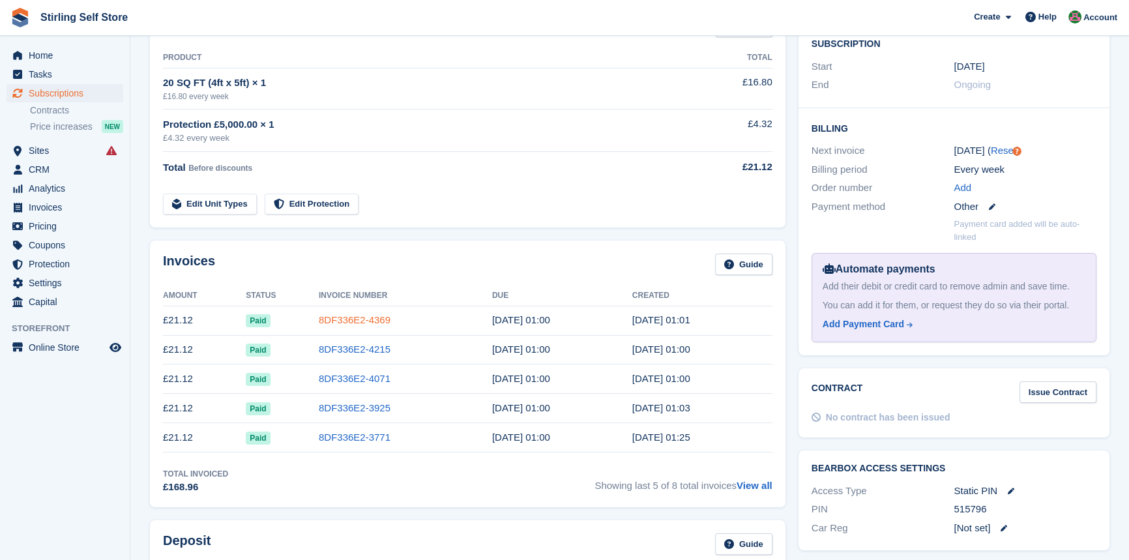
click at [370, 321] on link "8DF336E2-4369" at bounding box center [355, 319] width 72 height 11
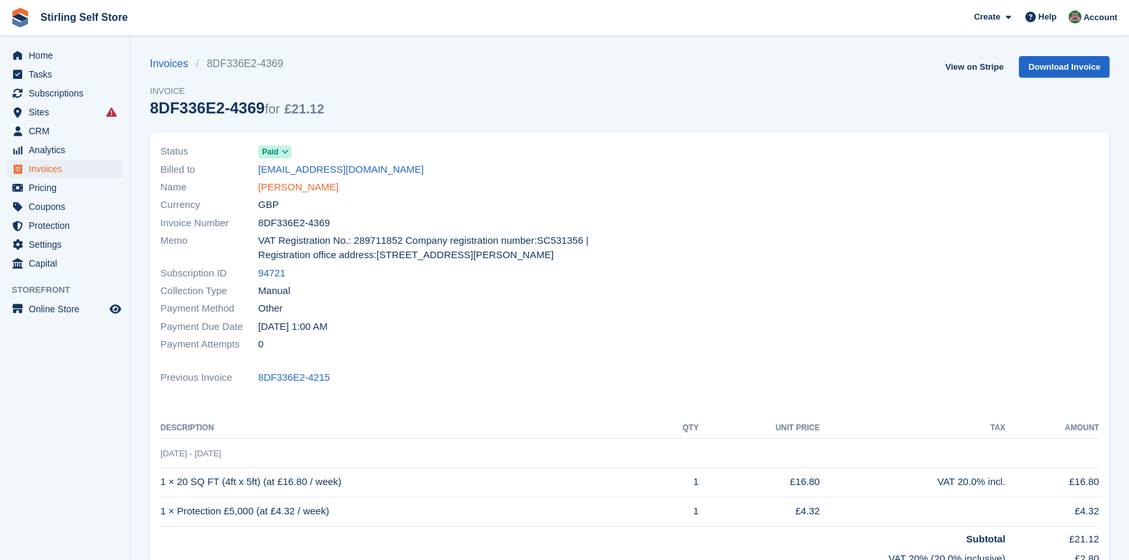
click at [301, 183] on link "[PERSON_NAME]" at bounding box center [298, 187] width 80 height 15
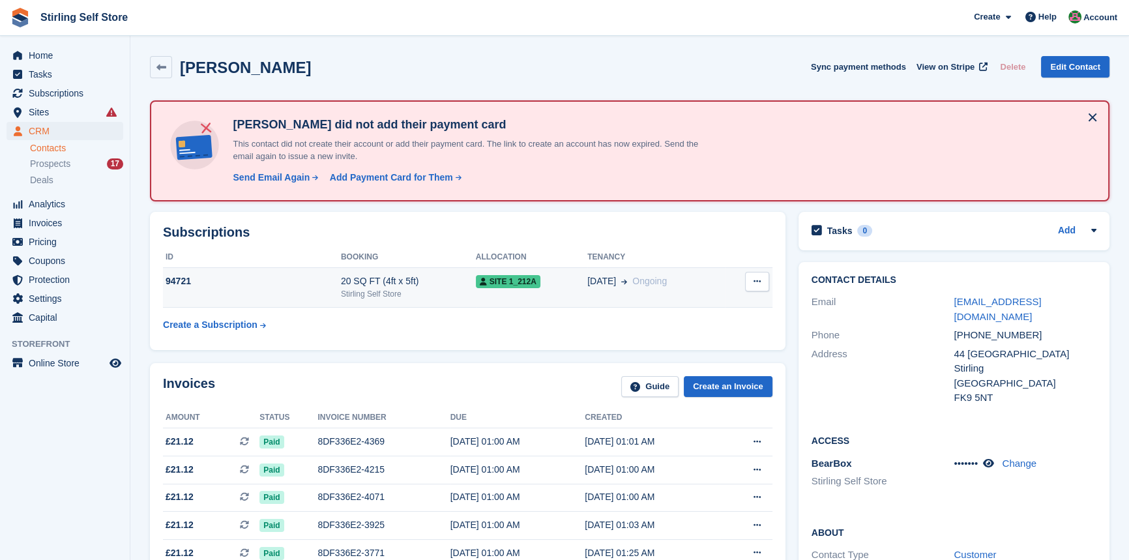
click at [456, 291] on div "Stirling Self Store" at bounding box center [408, 294] width 135 height 12
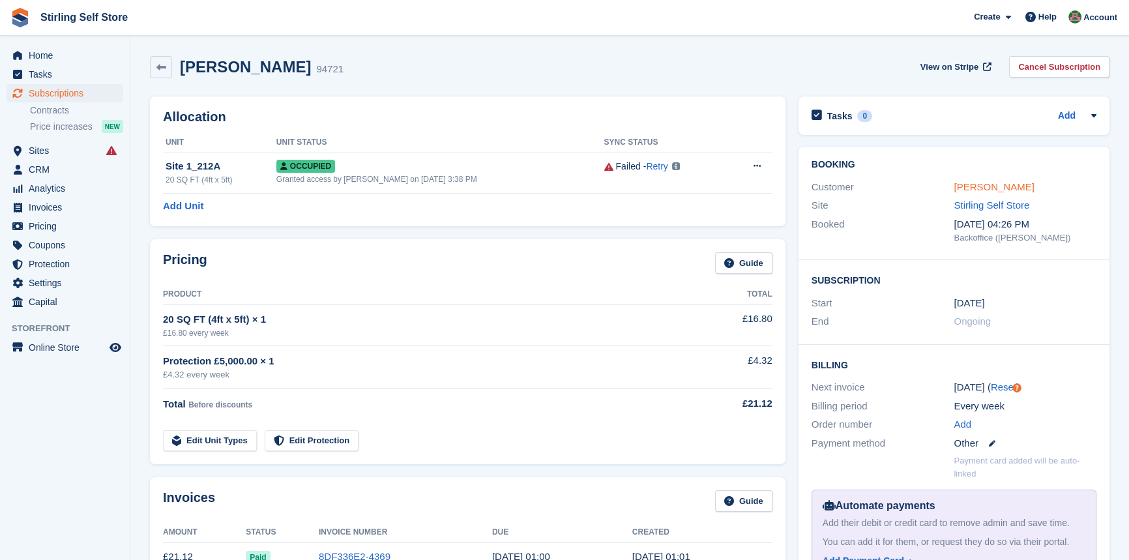
click at [963, 188] on link "[PERSON_NAME]" at bounding box center [994, 186] width 80 height 11
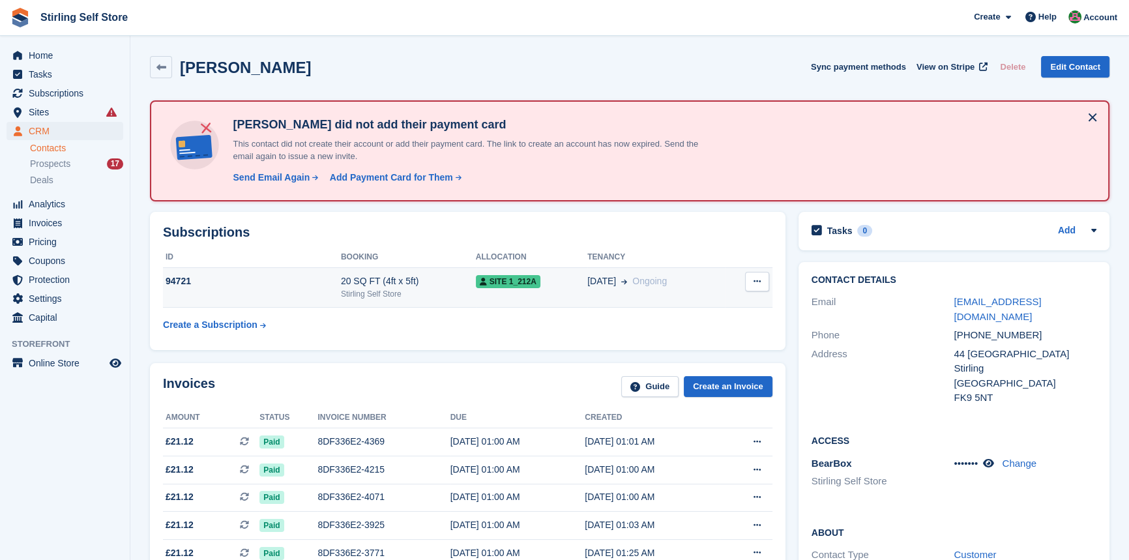
click at [520, 282] on span "Site 1_212A" at bounding box center [508, 281] width 65 height 13
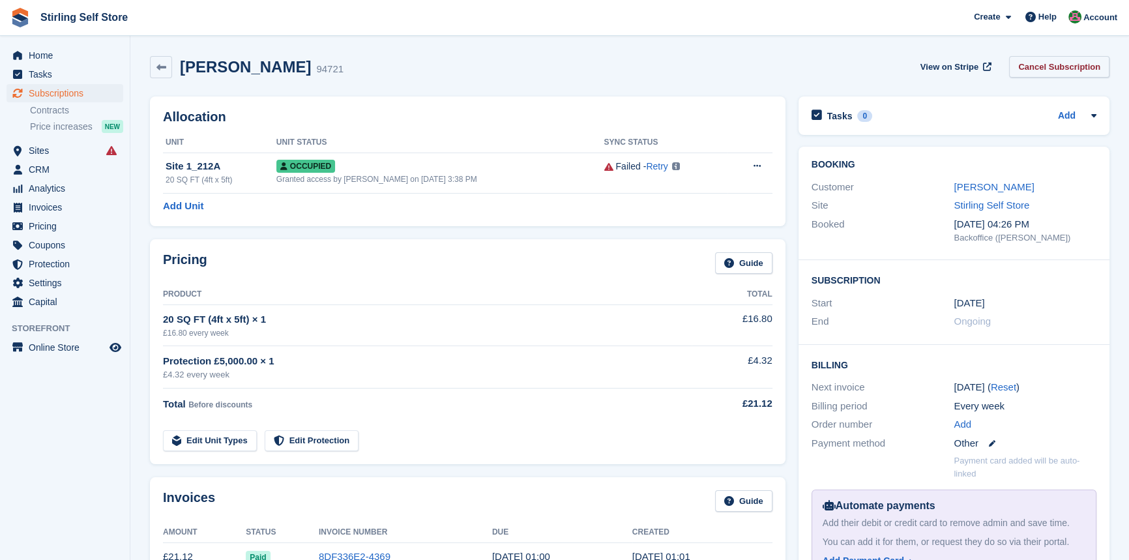
click at [1062, 69] on link "Cancel Subscription" at bounding box center [1059, 67] width 100 height 22
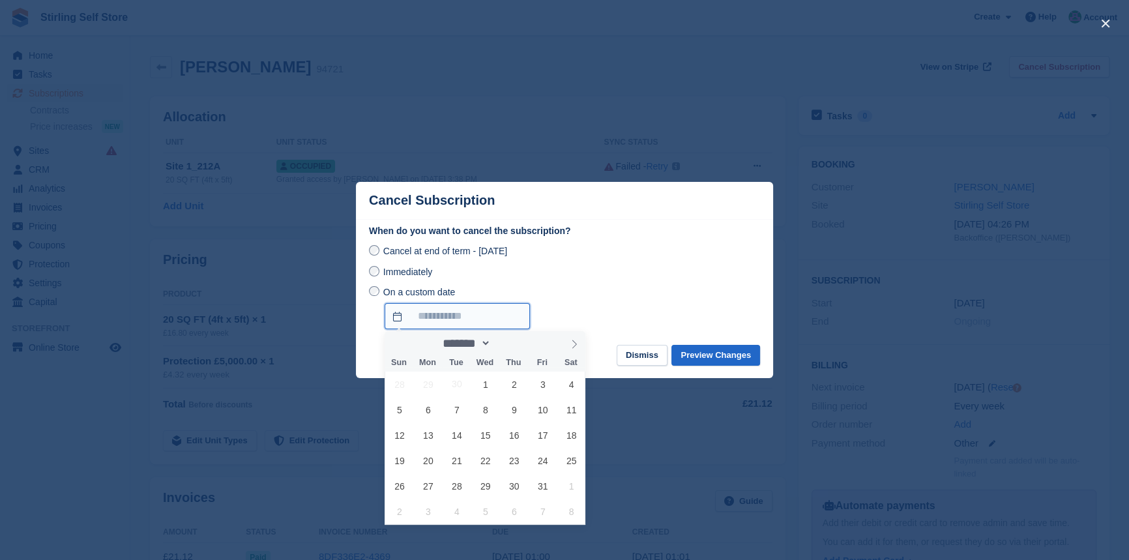
click at [398, 318] on input "On a custom date" at bounding box center [457, 316] width 145 height 26
click at [430, 438] on span "13" at bounding box center [427, 435] width 25 height 25
type input "**********"
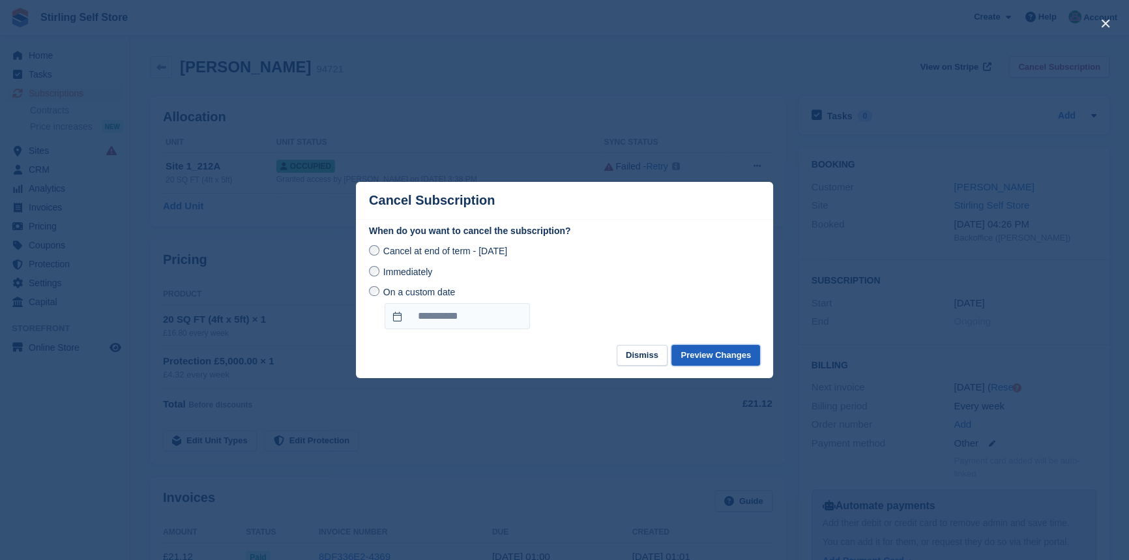
click at [720, 357] on button "Preview Changes" at bounding box center [716, 356] width 89 height 22
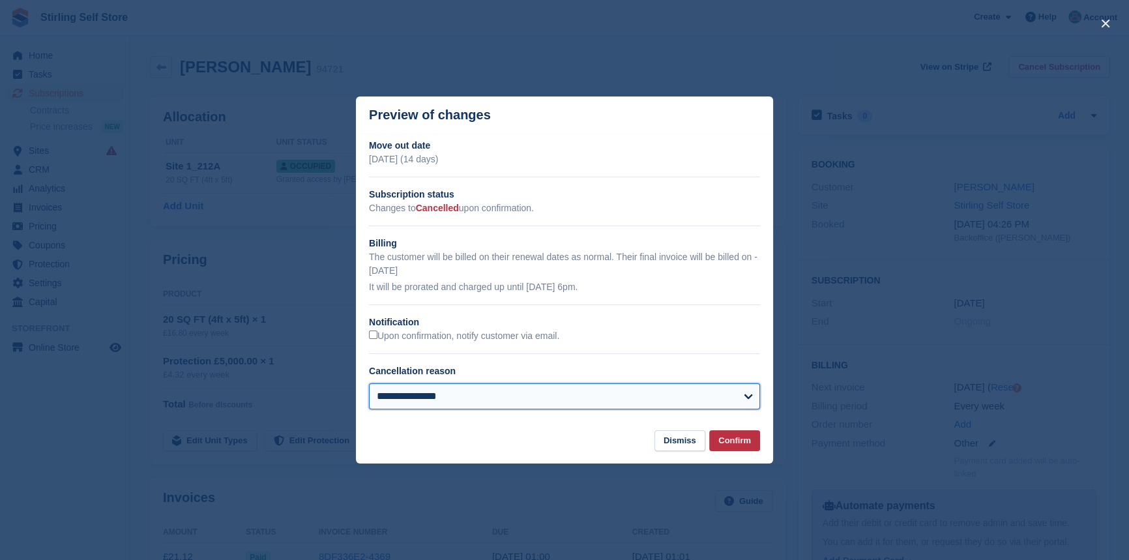
click at [533, 397] on select "**********" at bounding box center [564, 396] width 391 height 26
select select "**********"
click at [369, 384] on select "**********" at bounding box center [564, 396] width 391 height 26
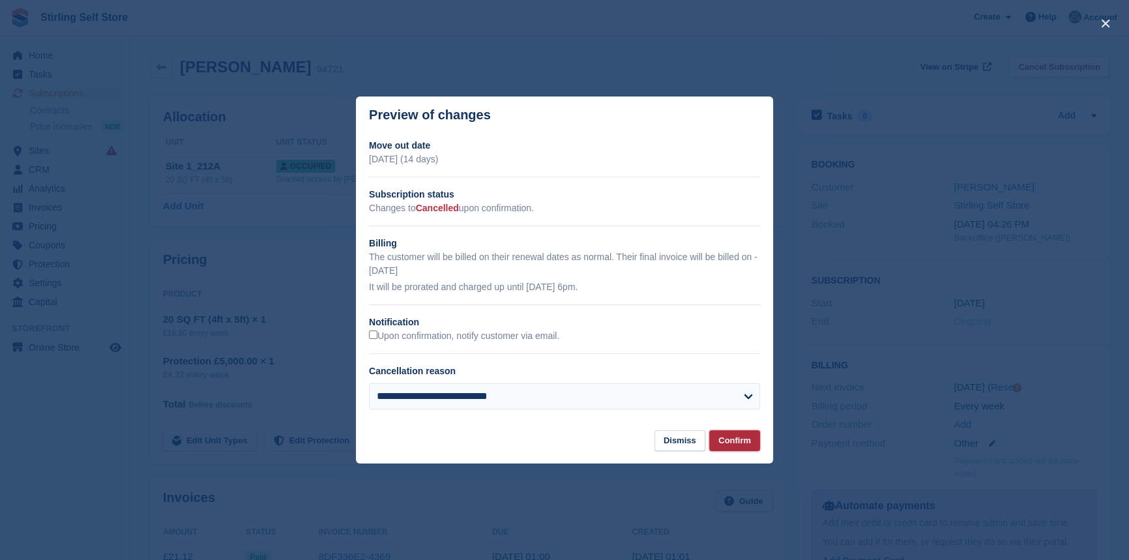
click at [740, 443] on button "Confirm" at bounding box center [735, 441] width 51 height 22
